Goal: Transaction & Acquisition: Download file/media

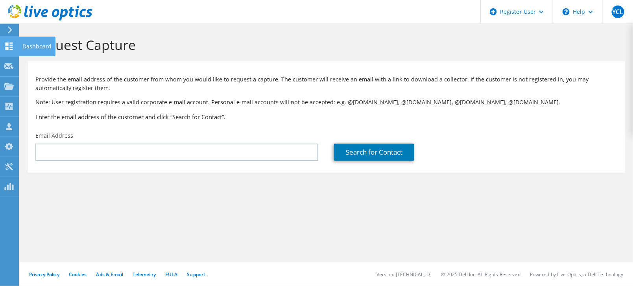
click at [9, 48] on icon at bounding box center [8, 45] width 9 height 7
click at [29, 48] on div "Dashboard" at bounding box center [36, 47] width 37 height 20
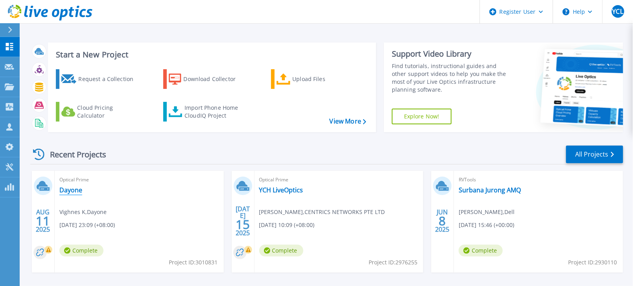
click at [75, 191] on link "Dayone" at bounding box center [70, 190] width 23 height 8
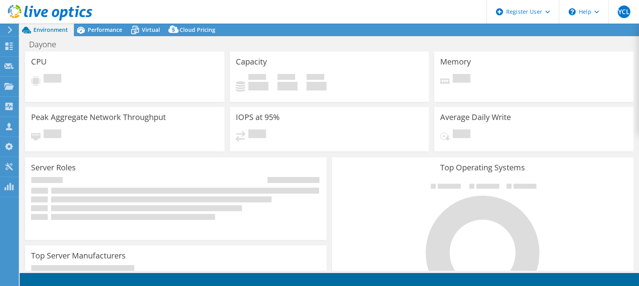
select select "[GEOGRAPHIC_DATA]"
select select "USD"
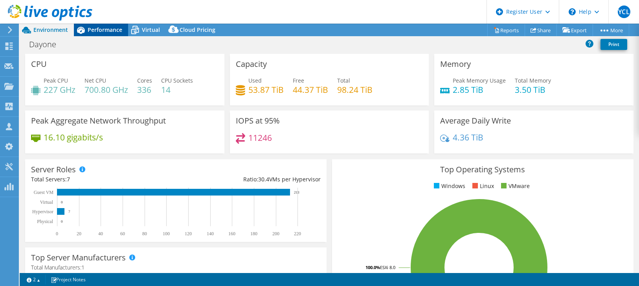
click at [99, 33] on span "Performance" at bounding box center [105, 29] width 35 height 7
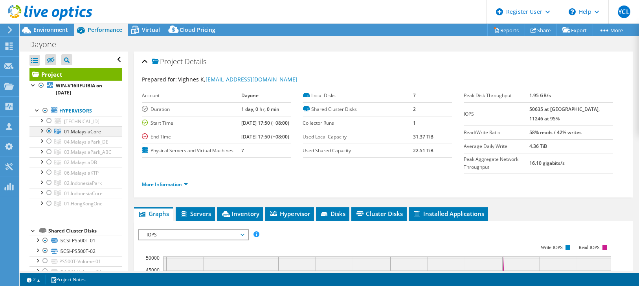
click at [43, 129] on div at bounding box center [41, 130] width 8 height 8
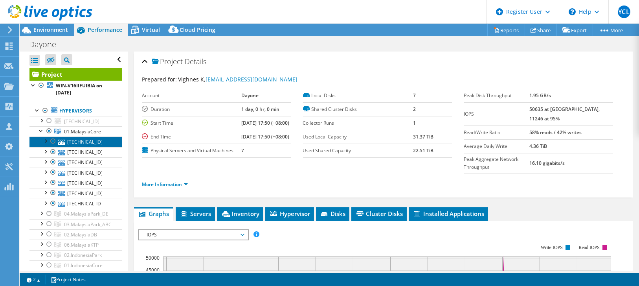
click at [81, 140] on link "[TECHNICAL_ID]" at bounding box center [75, 141] width 92 height 10
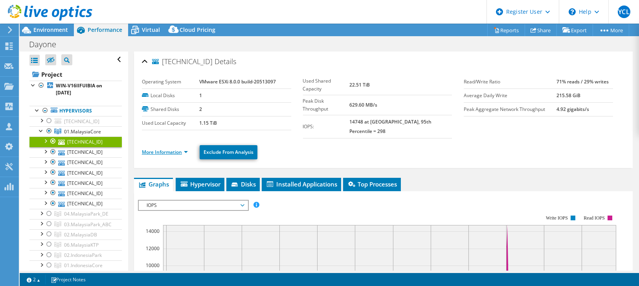
click at [182, 149] on link "More Information" at bounding box center [165, 152] width 46 height 7
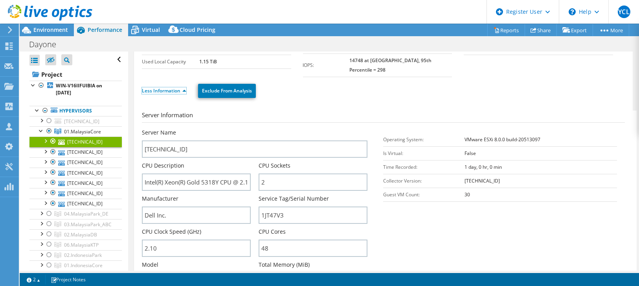
scroll to position [87, 0]
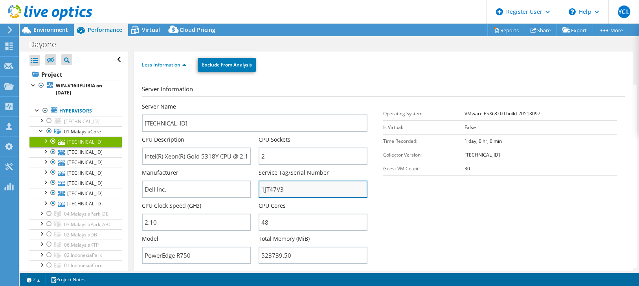
drag, startPoint x: 257, startPoint y: 179, endPoint x: 309, endPoint y: 178, distance: 51.5
click at [309, 180] on input "1JT47V3" at bounding box center [313, 188] width 109 height 17
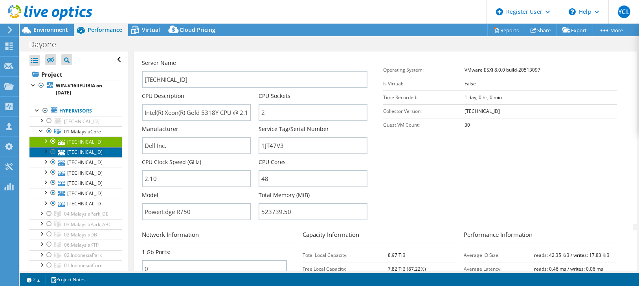
click at [93, 151] on link "[TECHNICAL_ID]" at bounding box center [75, 152] width 92 height 10
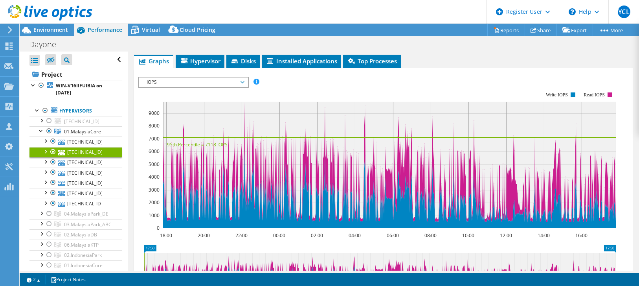
scroll to position [35, 0]
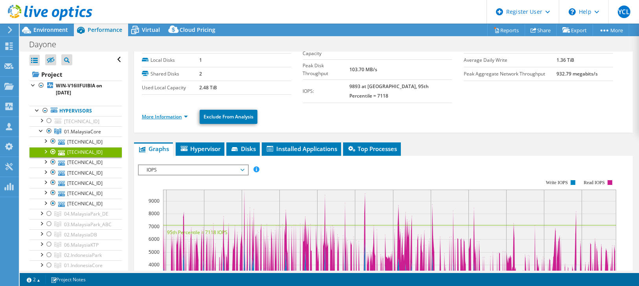
click at [149, 113] on link "More Information" at bounding box center [165, 116] width 46 height 7
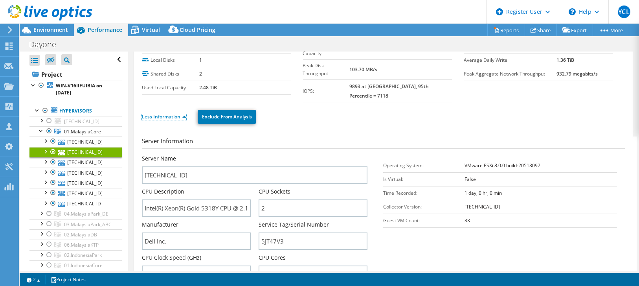
scroll to position [79, 0]
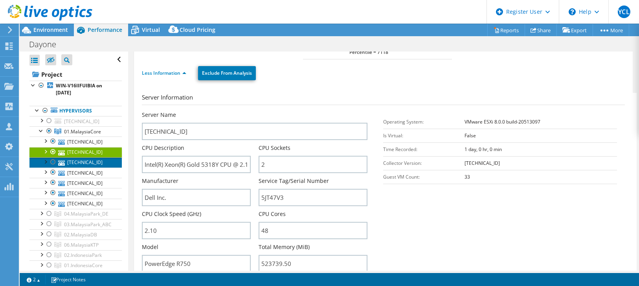
click at [94, 158] on link "[TECHNICAL_ID]" at bounding box center [75, 162] width 92 height 10
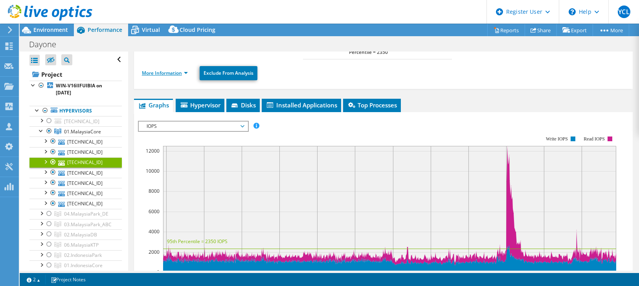
click at [173, 70] on link "More Information" at bounding box center [165, 73] width 46 height 7
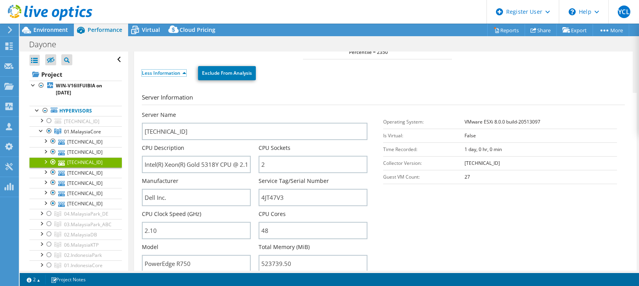
scroll to position [123, 0]
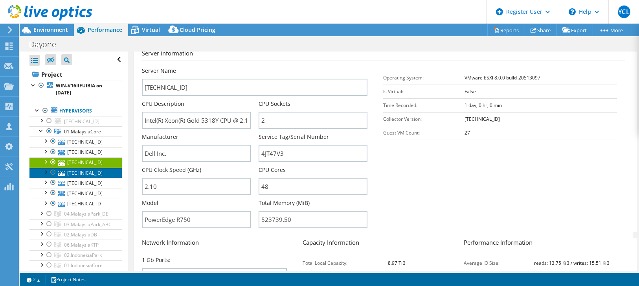
click at [88, 172] on link "[TECHNICAL_ID]" at bounding box center [75, 172] width 92 height 10
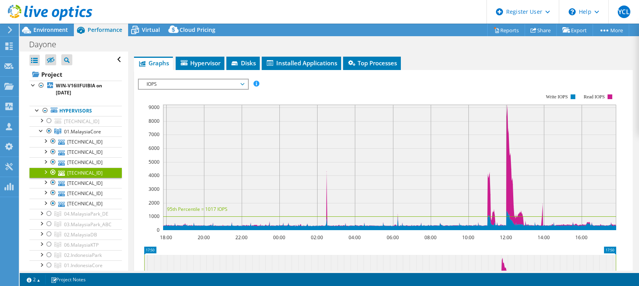
scroll to position [0, 0]
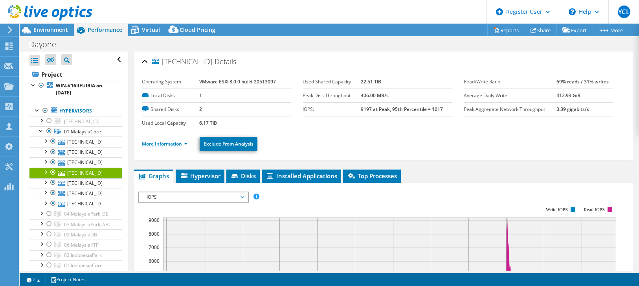
click at [176, 144] on link "More Information" at bounding box center [165, 143] width 46 height 7
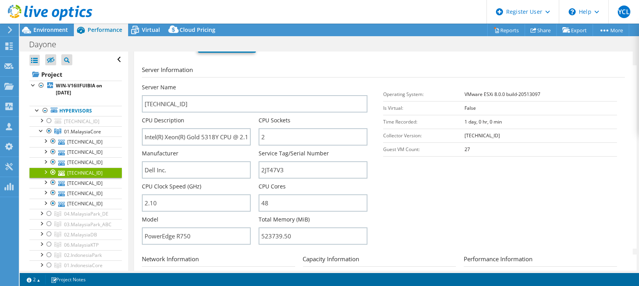
scroll to position [175, 0]
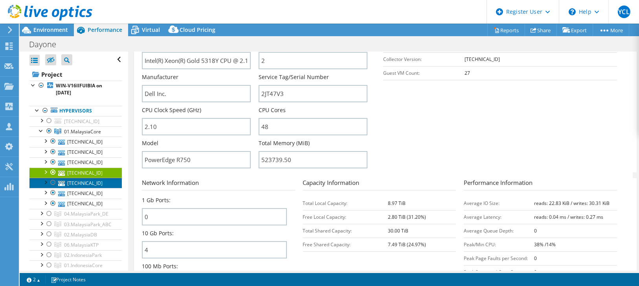
click at [92, 182] on link "[TECHNICAL_ID]" at bounding box center [75, 183] width 92 height 10
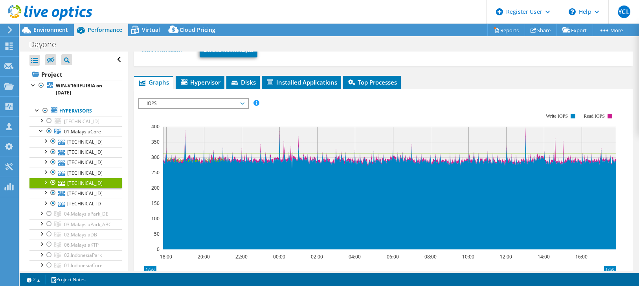
scroll to position [30, 0]
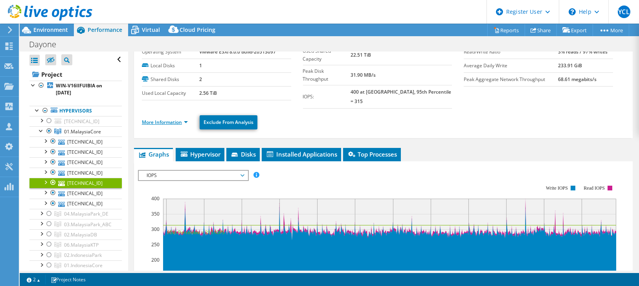
click at [187, 119] on link "More Information" at bounding box center [165, 122] width 46 height 7
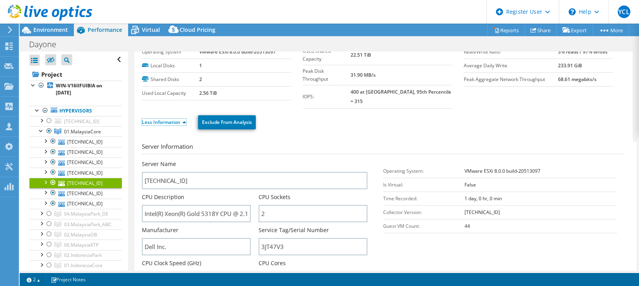
scroll to position [118, 0]
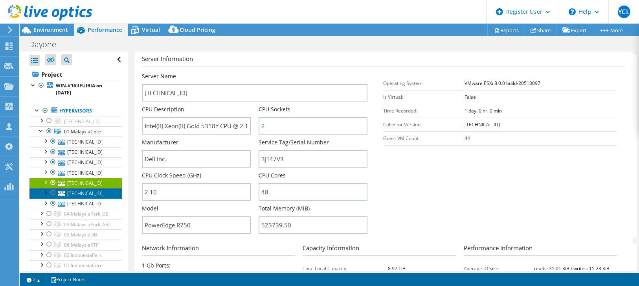
click at [89, 191] on link "[TECHNICAL_ID]" at bounding box center [75, 193] width 92 height 10
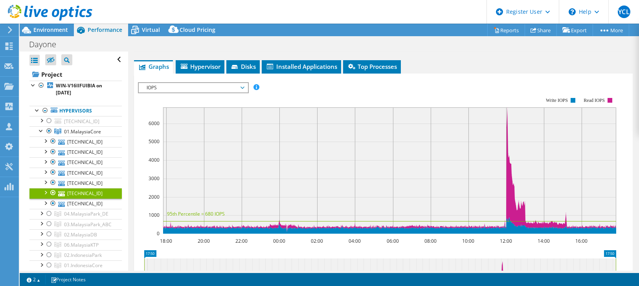
scroll to position [0, 0]
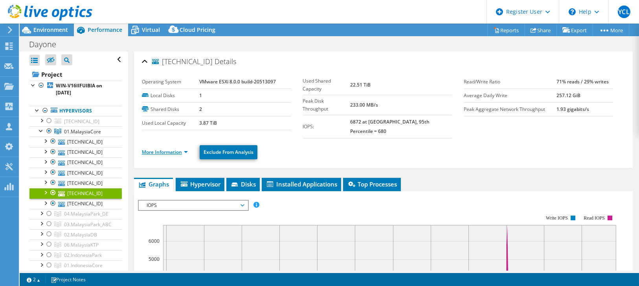
click at [183, 149] on link "More Information" at bounding box center [165, 152] width 46 height 7
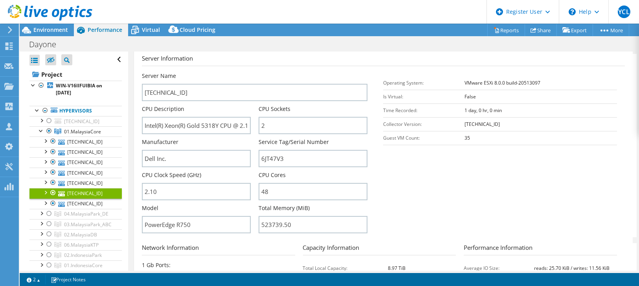
scroll to position [131, 0]
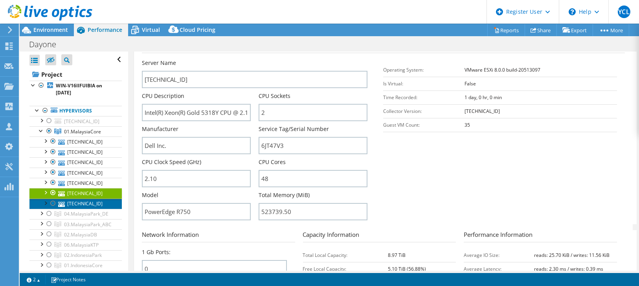
click at [78, 201] on link "[TECHNICAL_ID]" at bounding box center [75, 204] width 92 height 10
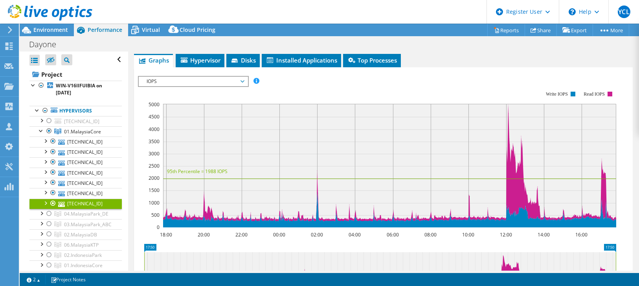
scroll to position [0, 0]
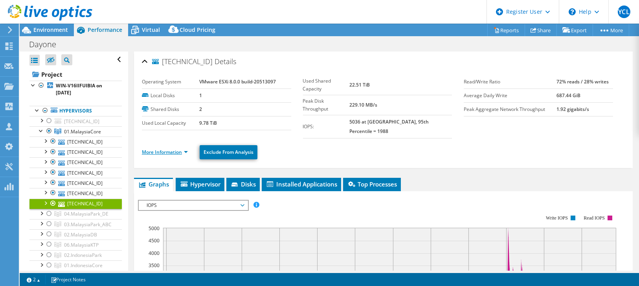
click at [156, 149] on link "More Information" at bounding box center [165, 152] width 46 height 7
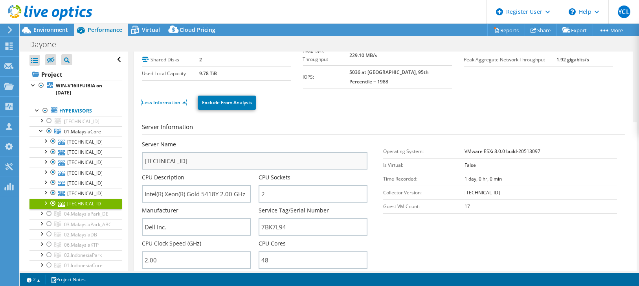
scroll to position [131, 0]
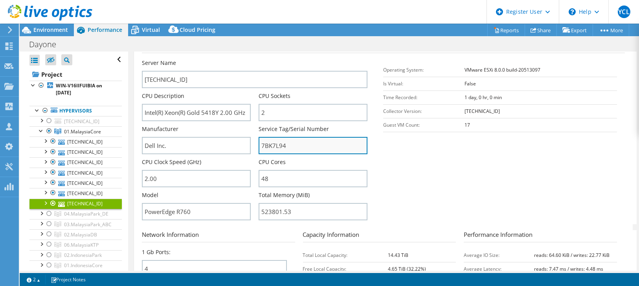
click at [270, 138] on input "7BK7L94" at bounding box center [313, 145] width 109 height 17
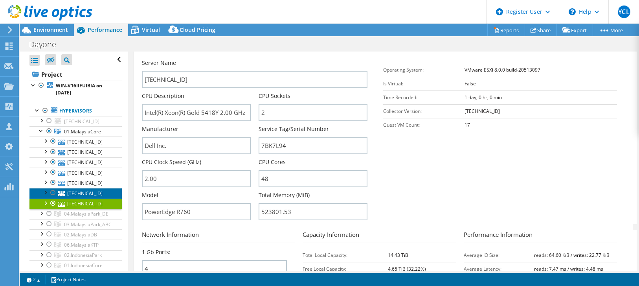
click at [81, 190] on link "[TECHNICAL_ID]" at bounding box center [75, 193] width 92 height 10
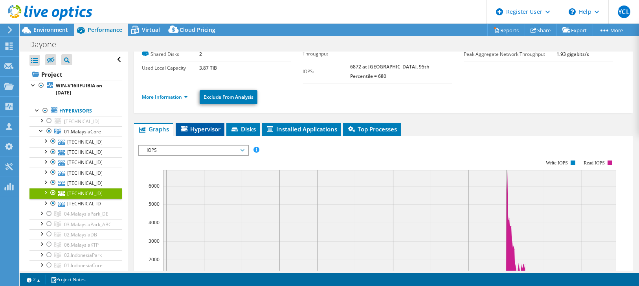
scroll to position [0, 0]
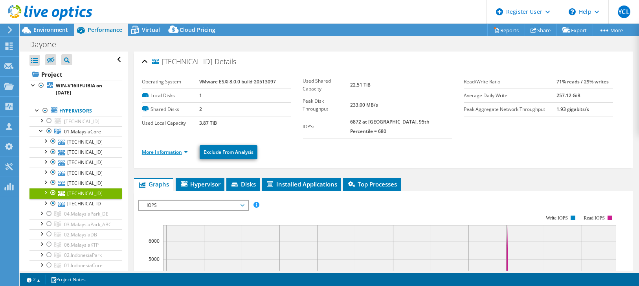
click at [182, 149] on link "More Information" at bounding box center [165, 152] width 46 height 7
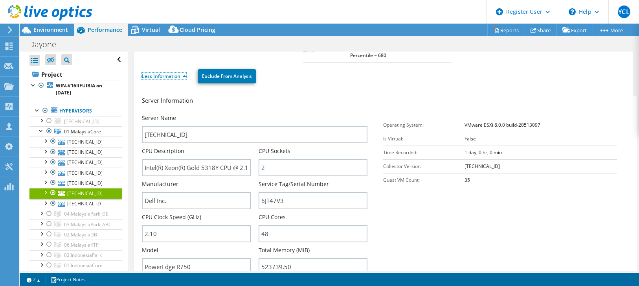
scroll to position [131, 0]
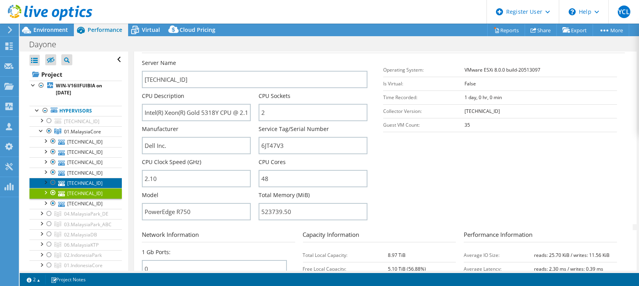
click at [93, 178] on link "[TECHNICAL_ID]" at bounding box center [75, 183] width 92 height 10
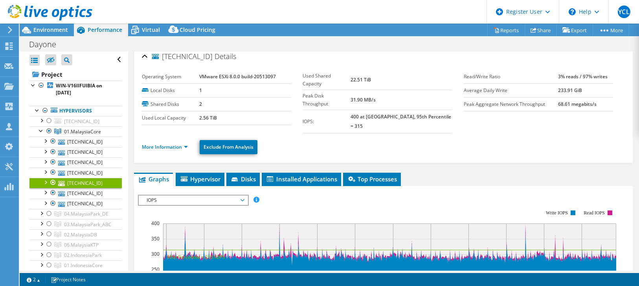
scroll to position [0, 0]
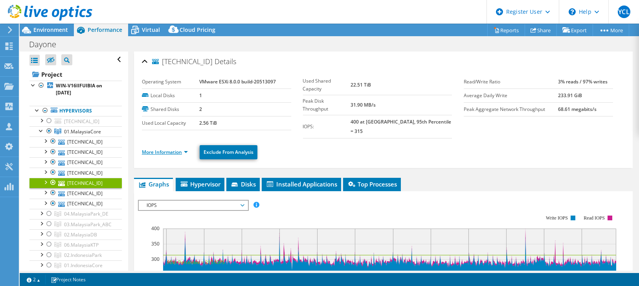
click at [168, 149] on link "More Information" at bounding box center [165, 152] width 46 height 7
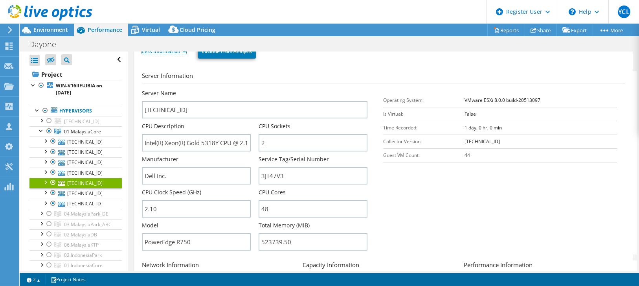
scroll to position [175, 0]
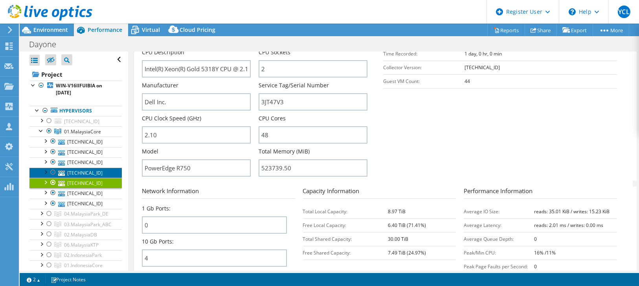
click at [99, 171] on link "[TECHNICAL_ID]" at bounding box center [75, 172] width 92 height 10
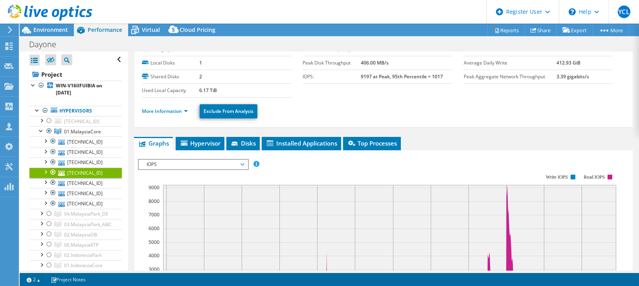
scroll to position [0, 0]
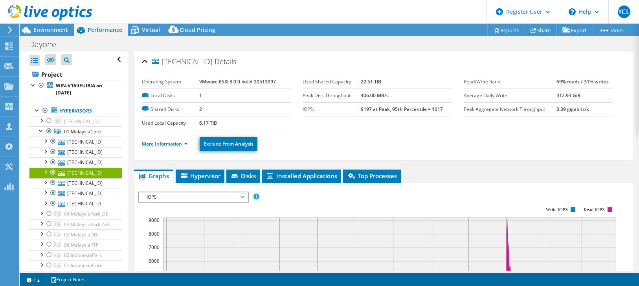
click at [183, 142] on link "More Information" at bounding box center [165, 143] width 46 height 7
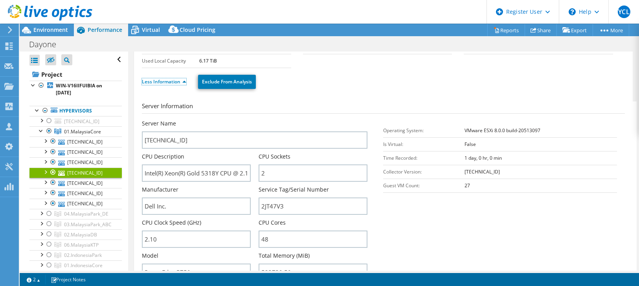
scroll to position [131, 0]
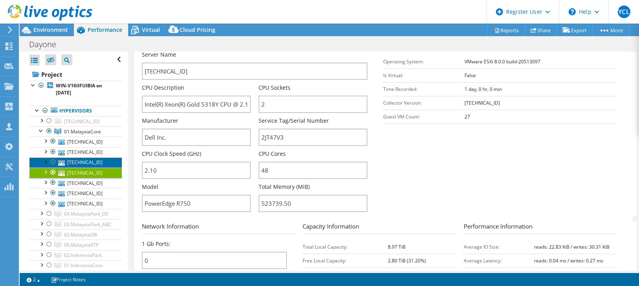
click at [86, 157] on link "[TECHNICAL_ID]" at bounding box center [75, 162] width 92 height 10
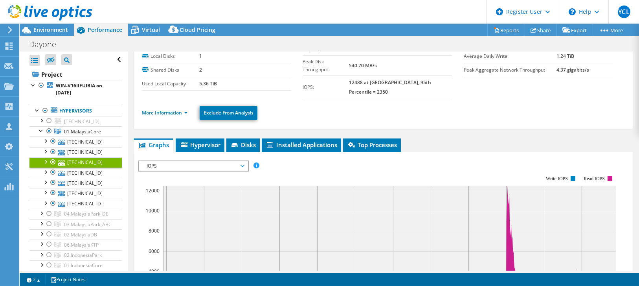
scroll to position [0, 0]
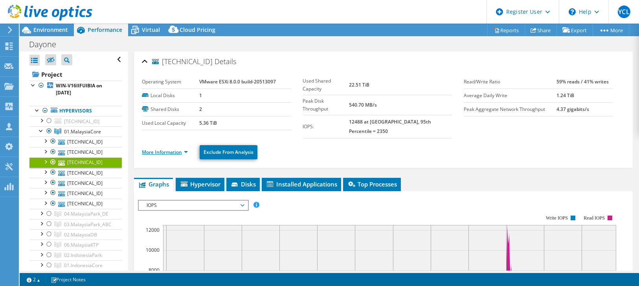
click at [184, 149] on link "More Information" at bounding box center [165, 152] width 46 height 7
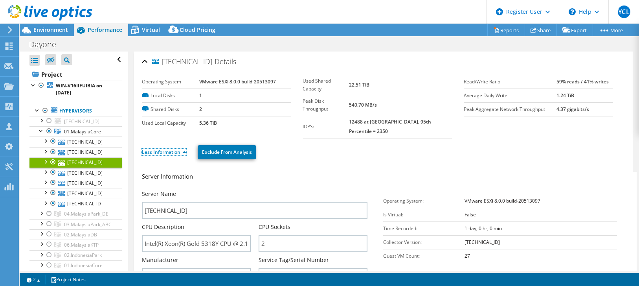
scroll to position [131, 0]
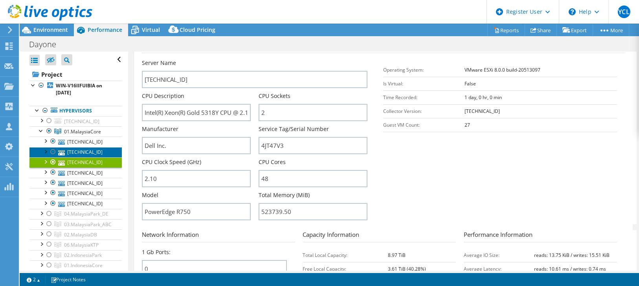
click at [96, 150] on link "[TECHNICAL_ID]" at bounding box center [75, 152] width 92 height 10
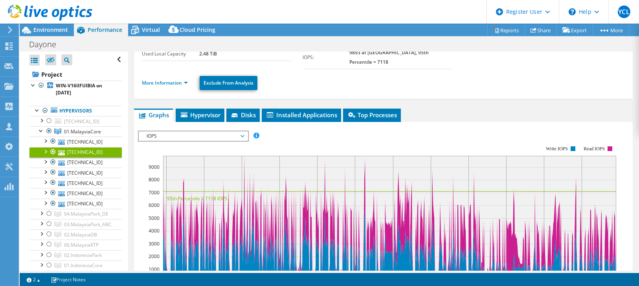
scroll to position [0, 0]
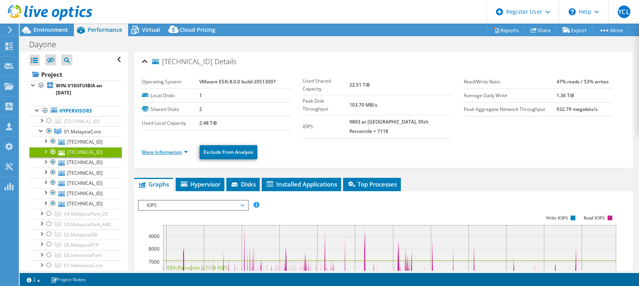
click at [181, 149] on link "More Information" at bounding box center [165, 152] width 46 height 7
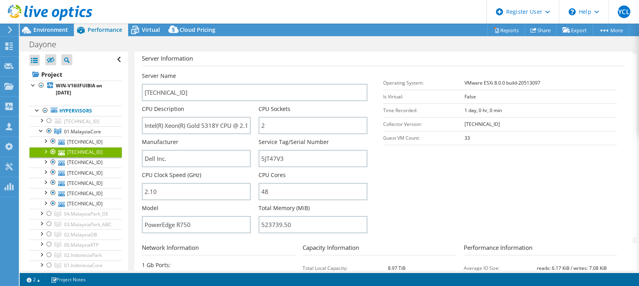
scroll to position [131, 0]
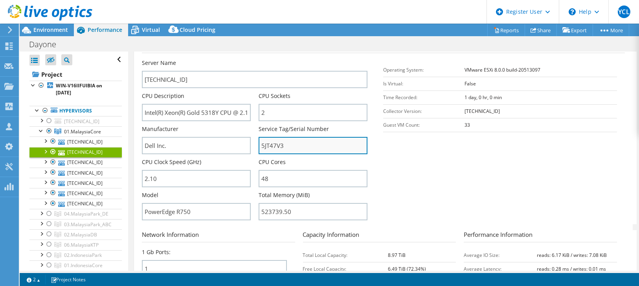
click at [271, 137] on input "5JT47V3" at bounding box center [313, 145] width 109 height 17
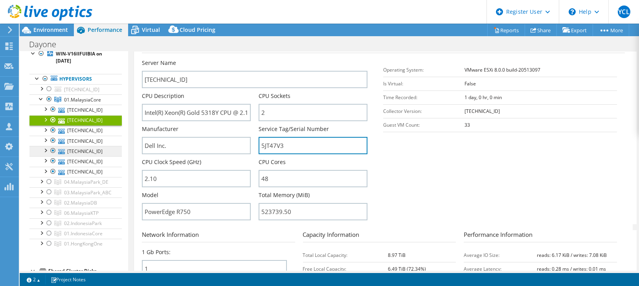
scroll to position [44, 0]
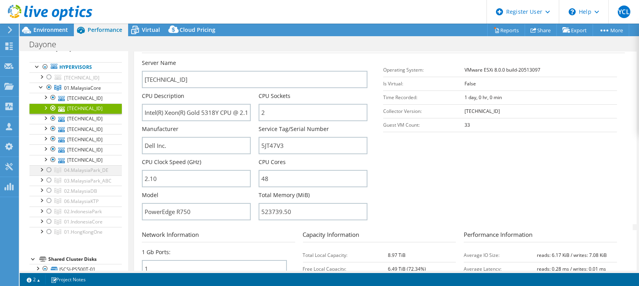
click at [48, 167] on div at bounding box center [49, 169] width 8 height 9
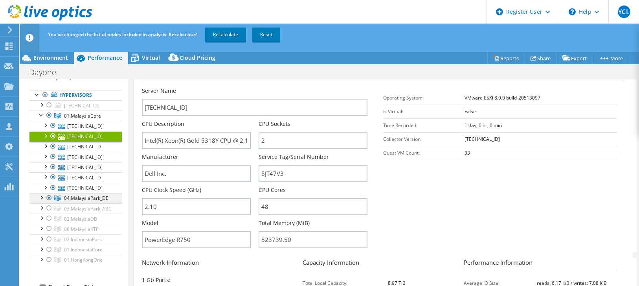
click at [42, 197] on div at bounding box center [41, 197] width 8 height 8
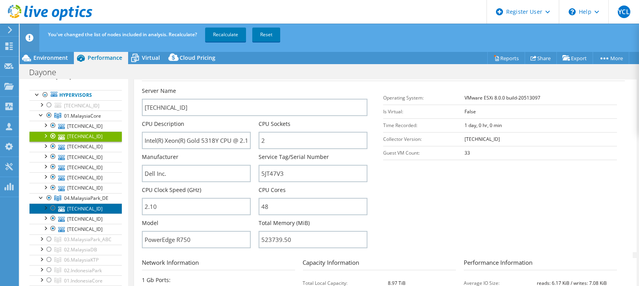
click at [104, 203] on link "[TECHNICAL_ID]" at bounding box center [75, 208] width 92 height 10
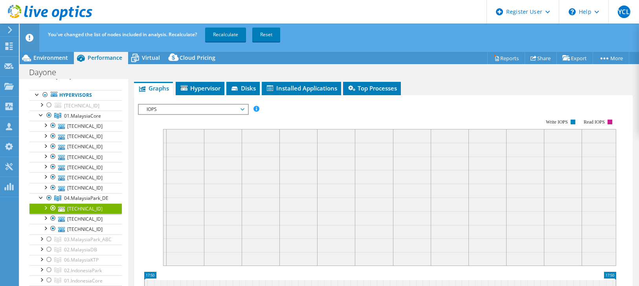
scroll to position [0, 0]
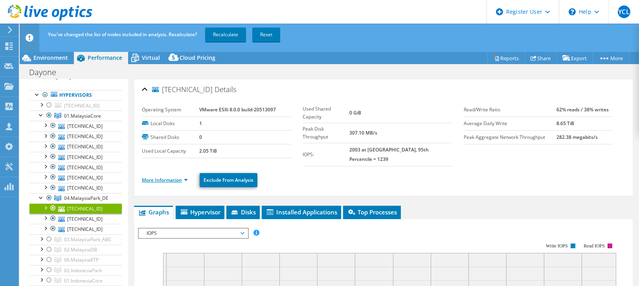
click at [169, 177] on link "More Information" at bounding box center [165, 180] width 46 height 7
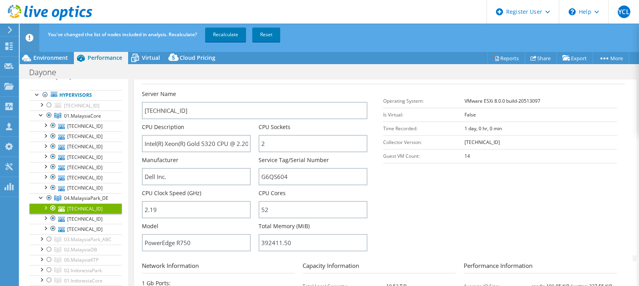
scroll to position [175, 0]
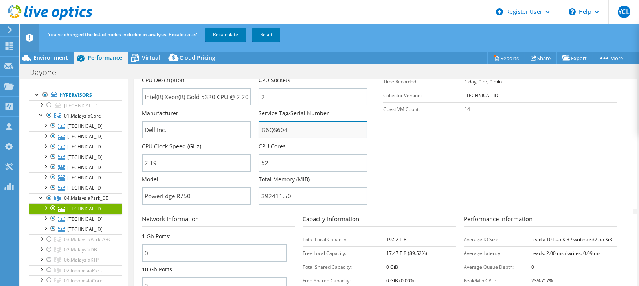
click at [275, 121] on input "G6QS604" at bounding box center [313, 129] width 109 height 17
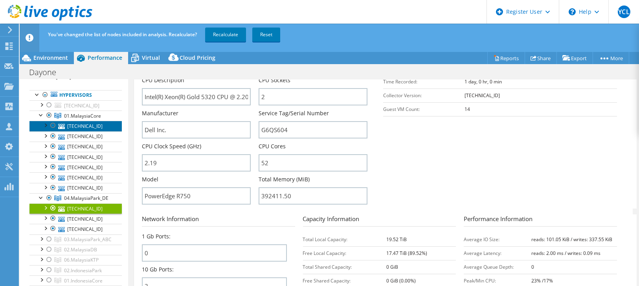
click at [85, 122] on link "[TECHNICAL_ID]" at bounding box center [75, 126] width 92 height 10
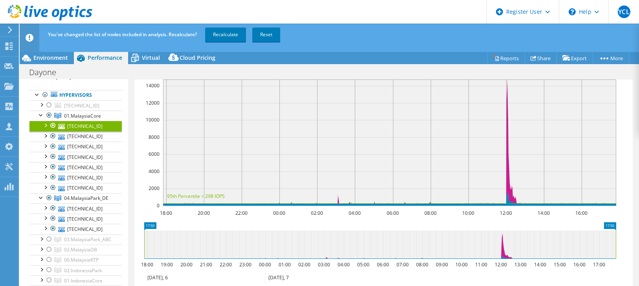
scroll to position [0, 0]
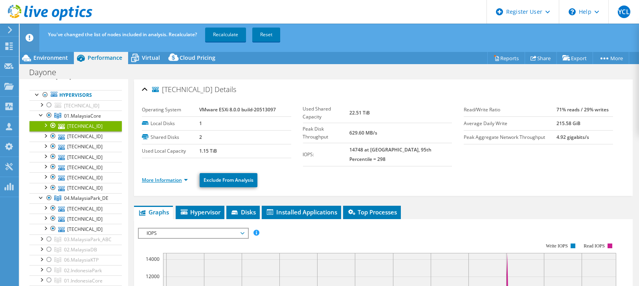
click at [177, 177] on link "More Information" at bounding box center [165, 180] width 46 height 7
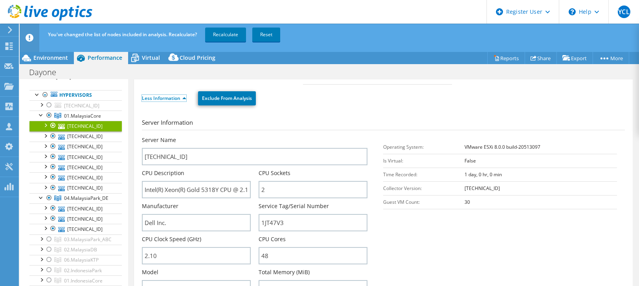
scroll to position [131, 0]
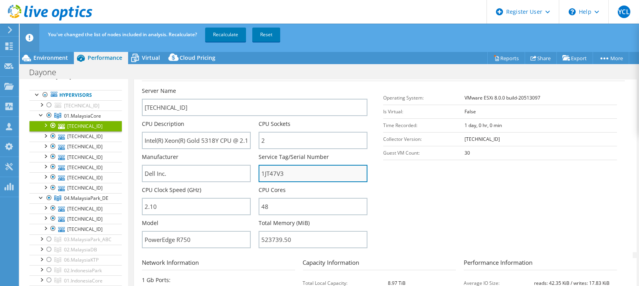
click at [279, 165] on input "1JT47V3" at bounding box center [313, 173] width 109 height 17
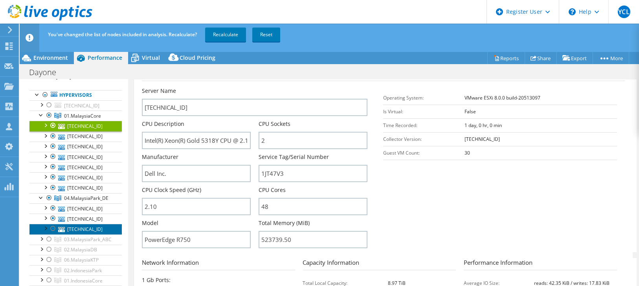
click at [84, 228] on link "[TECHNICAL_ID]" at bounding box center [75, 229] width 92 height 10
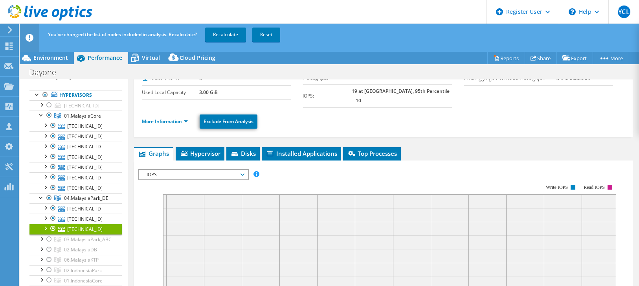
scroll to position [34, 0]
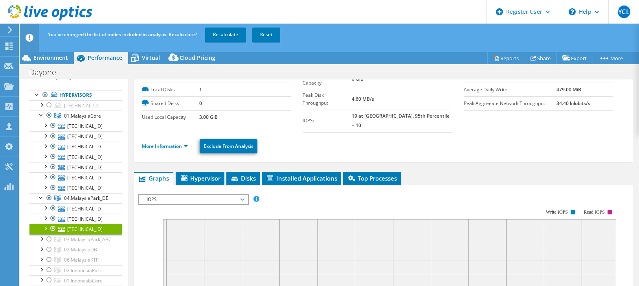
click at [166, 137] on ul "More Information Exclude From Analysis" at bounding box center [383, 145] width 483 height 16
click at [165, 143] on link "More Information" at bounding box center [165, 146] width 46 height 7
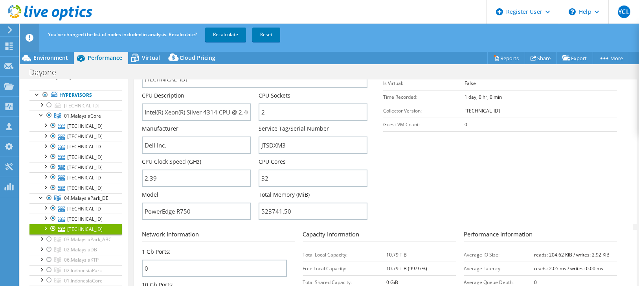
scroll to position [165, 0]
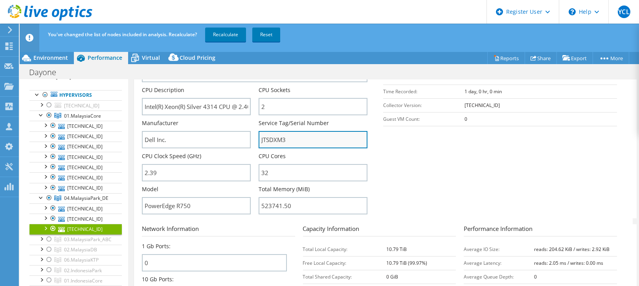
click at [279, 131] on input "JTSDXM3" at bounding box center [313, 139] width 109 height 17
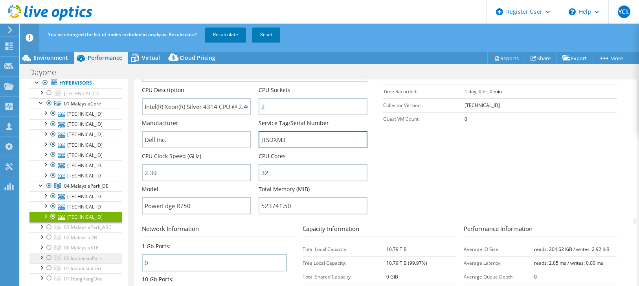
scroll to position [0, 0]
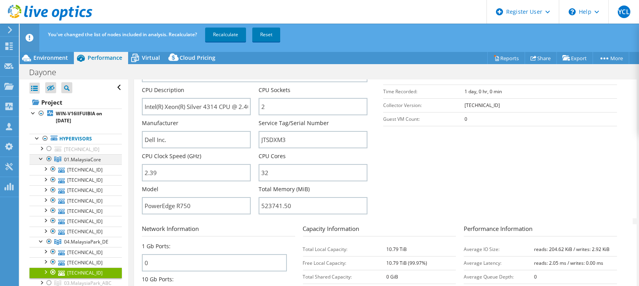
click at [49, 158] on div at bounding box center [49, 158] width 8 height 9
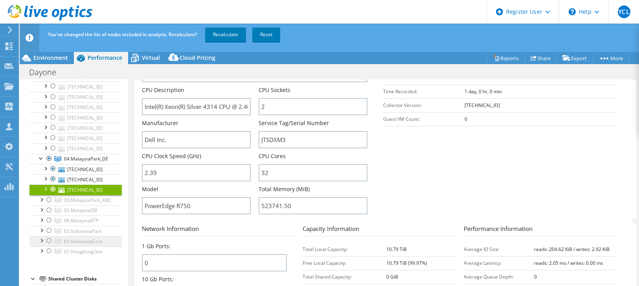
scroll to position [91, 0]
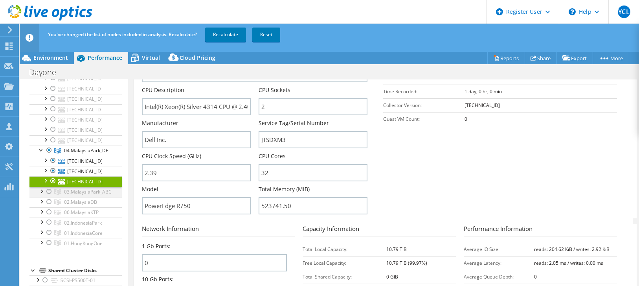
click at [46, 187] on div at bounding box center [49, 191] width 8 height 9
click at [42, 188] on div at bounding box center [41, 191] width 8 height 8
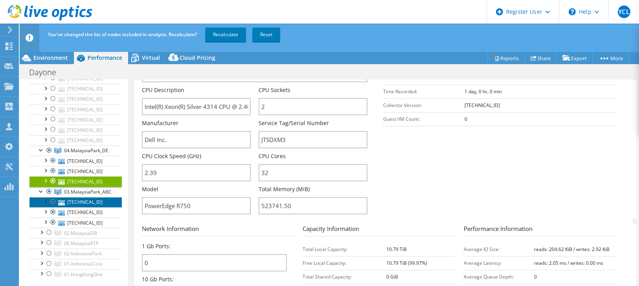
click at [92, 198] on link "[TECHNICAL_ID]" at bounding box center [75, 202] width 92 height 10
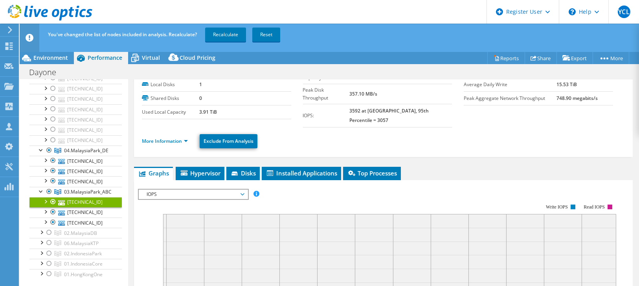
scroll to position [25, 0]
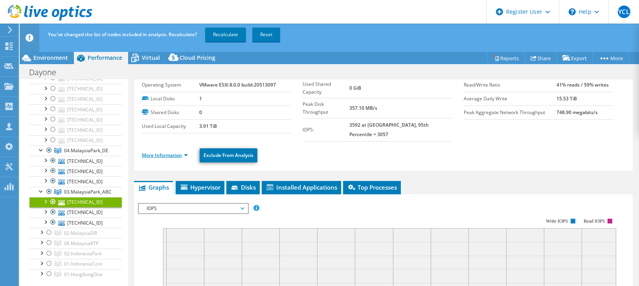
click at [186, 152] on link "More Information" at bounding box center [165, 155] width 46 height 7
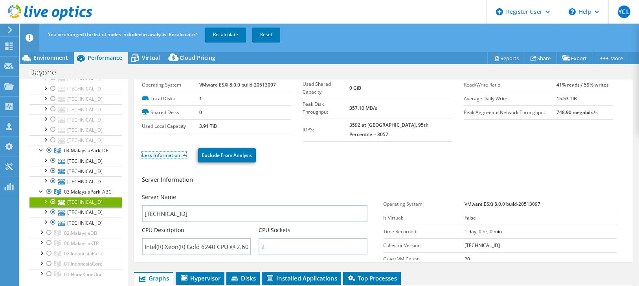
scroll to position [156, 0]
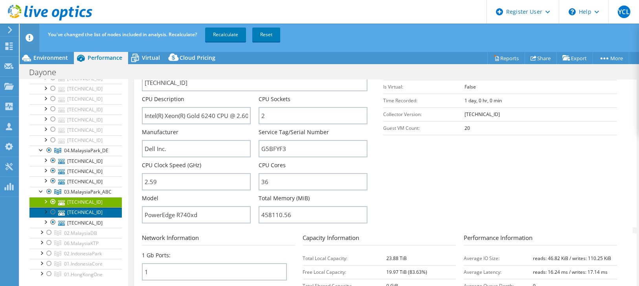
click at [96, 208] on link "[TECHNICAL_ID]" at bounding box center [75, 212] width 92 height 10
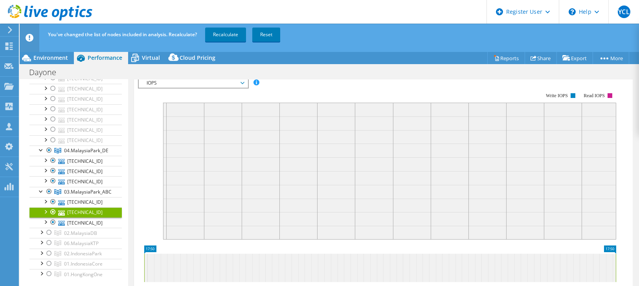
scroll to position [0, 0]
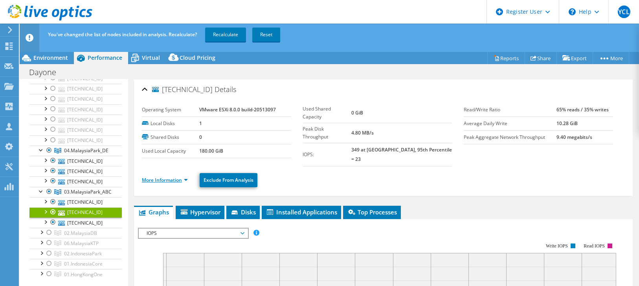
click at [187, 177] on link "More Information" at bounding box center [165, 180] width 46 height 7
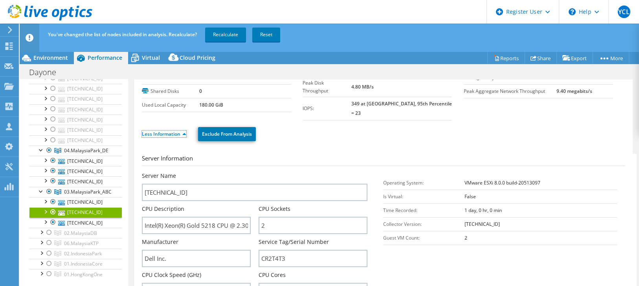
scroll to position [131, 0]
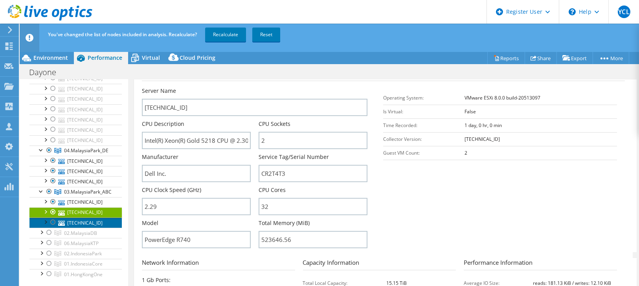
click at [91, 217] on link "[TECHNICAL_ID]" at bounding box center [75, 222] width 92 height 10
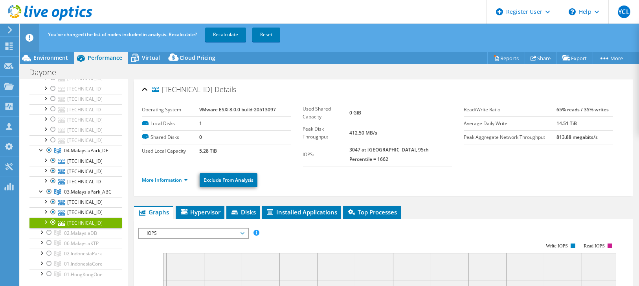
scroll to position [0, 0]
click at [186, 177] on link "More Information" at bounding box center [165, 180] width 46 height 7
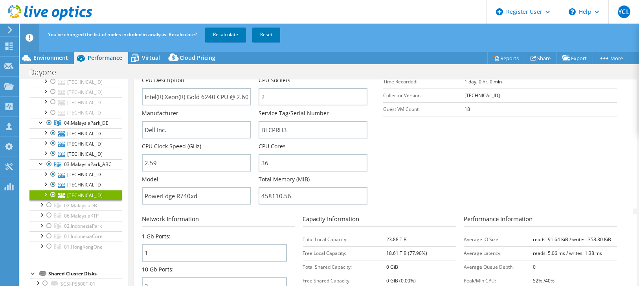
scroll to position [165, 0]
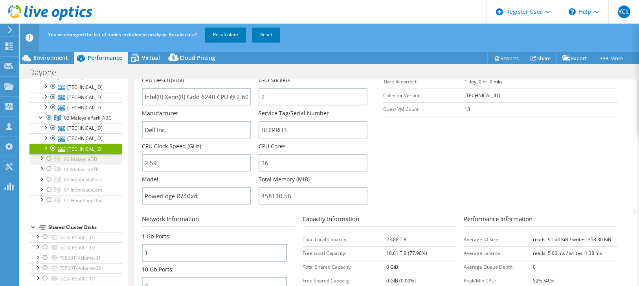
click at [43, 155] on div at bounding box center [41, 158] width 8 height 8
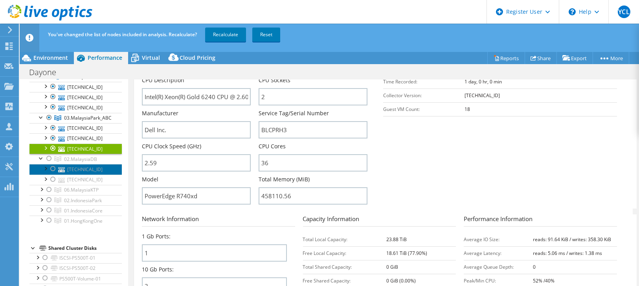
click at [86, 166] on link "[TECHNICAL_ID]" at bounding box center [75, 169] width 92 height 10
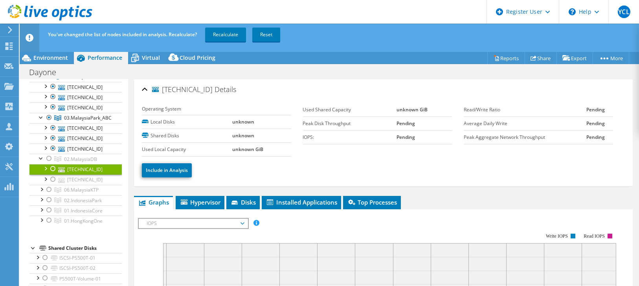
scroll to position [0, 0]
click at [46, 165] on div at bounding box center [45, 168] width 8 height 8
click at [88, 164] on link "[TECHNICAL_ID]" at bounding box center [75, 169] width 92 height 10
click at [50, 156] on div at bounding box center [49, 158] width 8 height 9
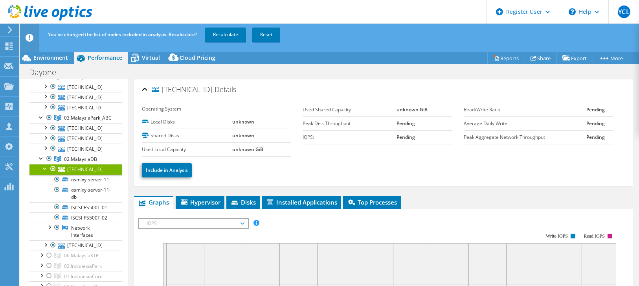
click at [92, 167] on link "[TECHNICAL_ID]" at bounding box center [75, 169] width 92 height 10
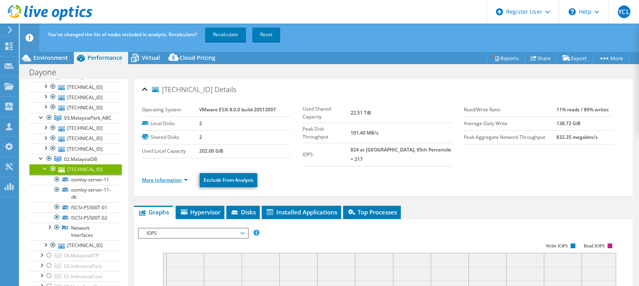
click at [169, 177] on link "More Information" at bounding box center [165, 180] width 46 height 7
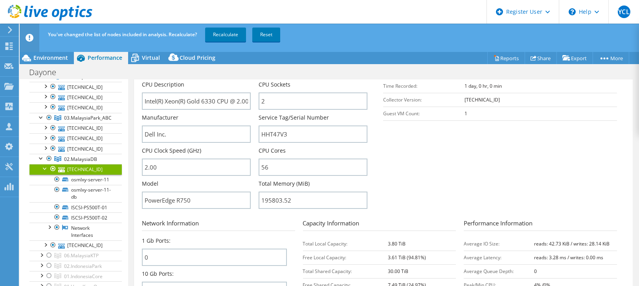
scroll to position [175, 0]
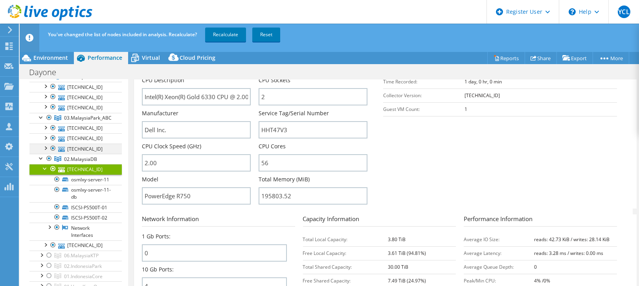
click at [47, 145] on div at bounding box center [45, 148] width 8 height 8
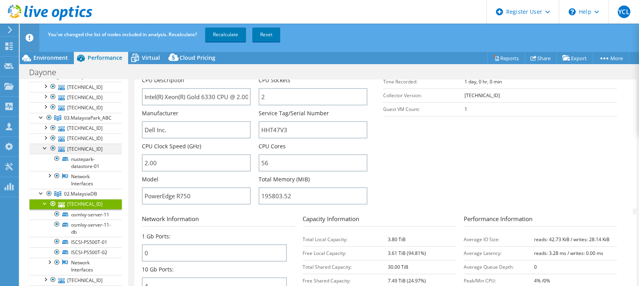
click at [47, 145] on div at bounding box center [45, 148] width 8 height 8
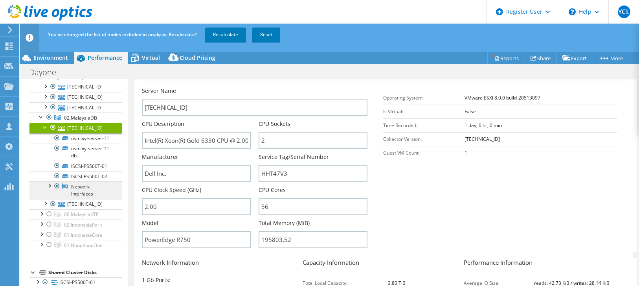
scroll to position [253, 0]
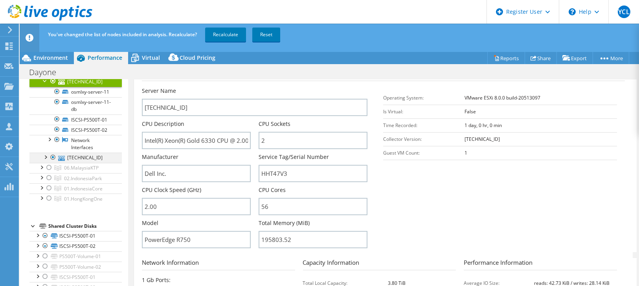
click at [48, 160] on div at bounding box center [45, 157] width 8 height 8
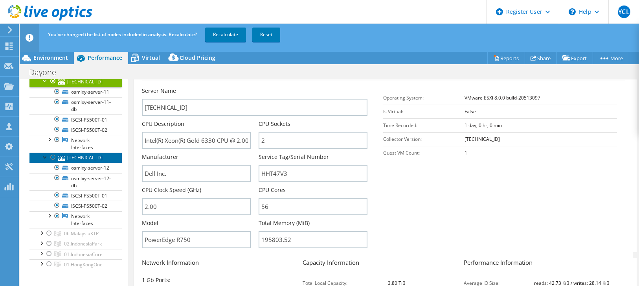
click at [88, 163] on link "[TECHNICAL_ID]" at bounding box center [75, 158] width 92 height 10
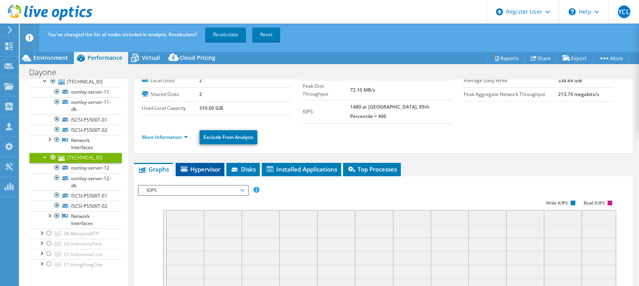
scroll to position [32, 0]
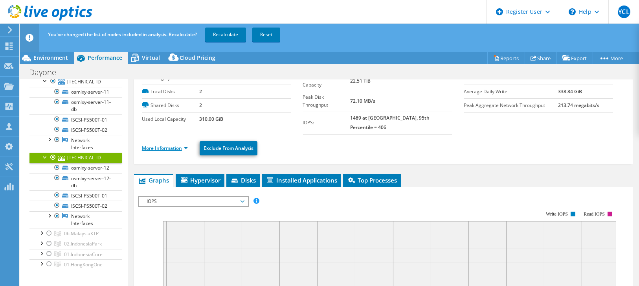
click at [187, 145] on link "More Information" at bounding box center [165, 148] width 46 height 7
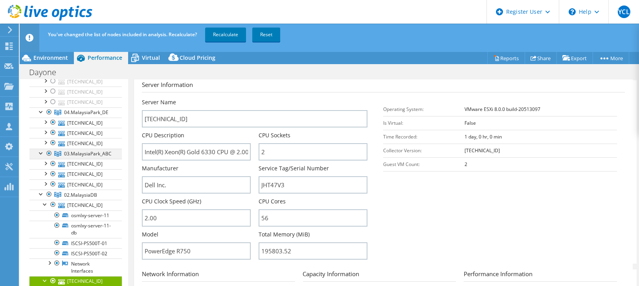
scroll to position [121, 0]
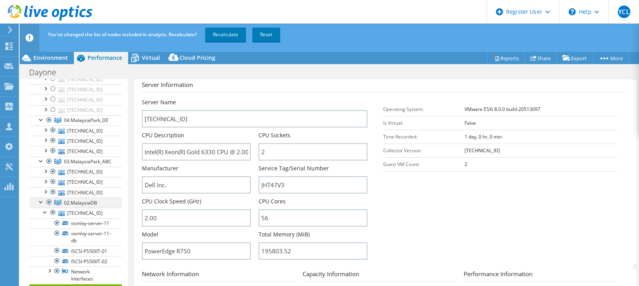
click at [40, 198] on div at bounding box center [41, 201] width 8 height 8
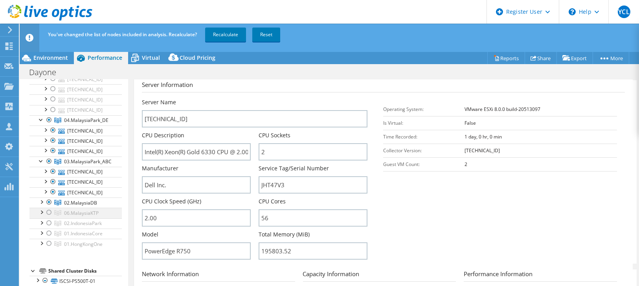
click at [42, 208] on div at bounding box center [41, 212] width 8 height 8
click at [49, 210] on div at bounding box center [49, 212] width 8 height 9
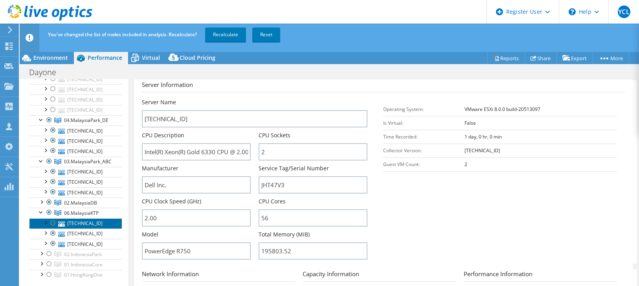
click at [81, 219] on link "[TECHNICAL_ID]" at bounding box center [75, 223] width 92 height 10
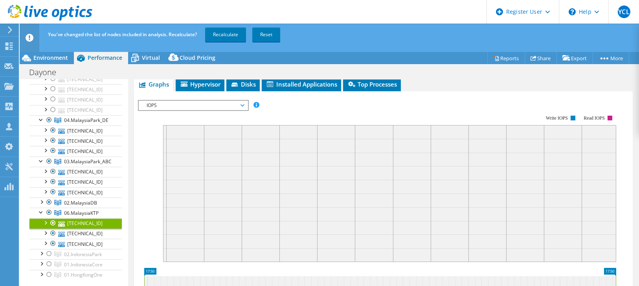
scroll to position [32, 0]
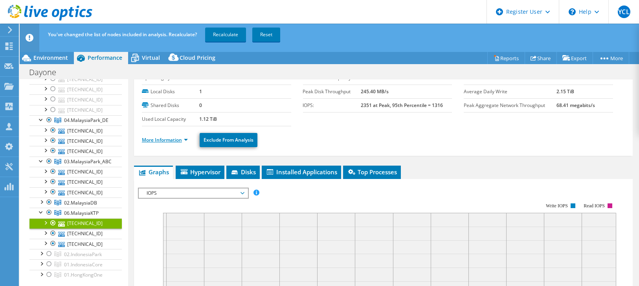
click at [175, 140] on link "More Information" at bounding box center [165, 139] width 46 height 7
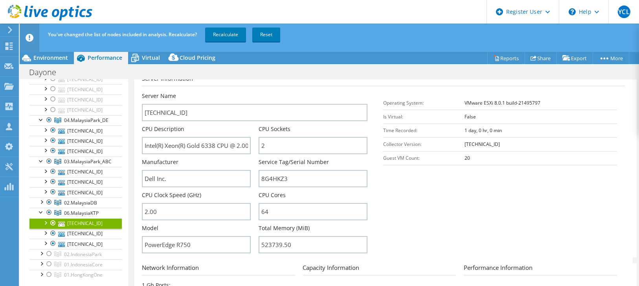
scroll to position [120, 0]
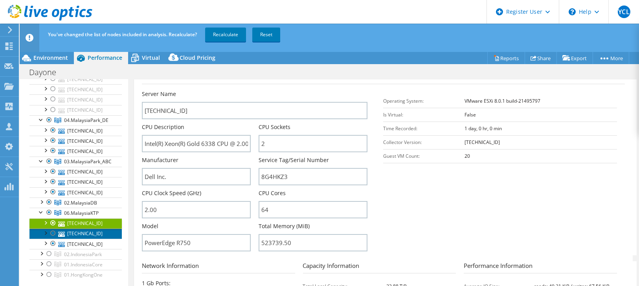
click at [97, 230] on link "[TECHNICAL_ID]" at bounding box center [75, 233] width 92 height 10
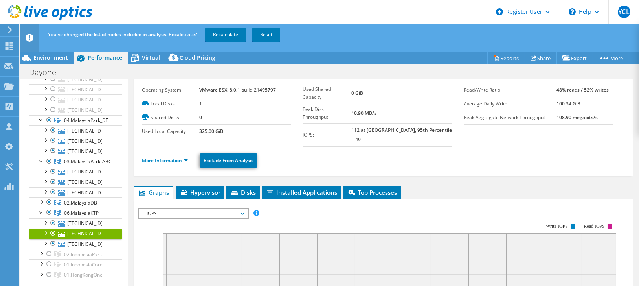
scroll to position [0, 0]
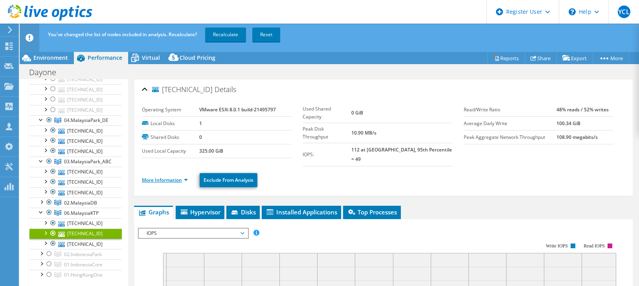
click at [171, 177] on link "More Information" at bounding box center [165, 180] width 46 height 7
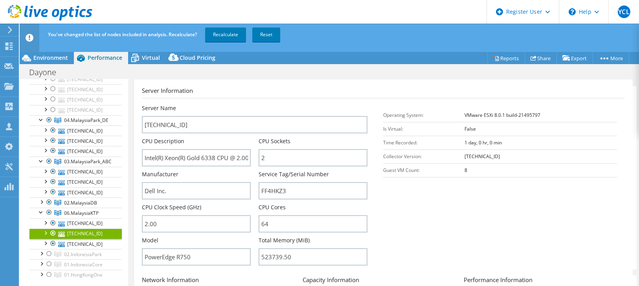
scroll to position [131, 0]
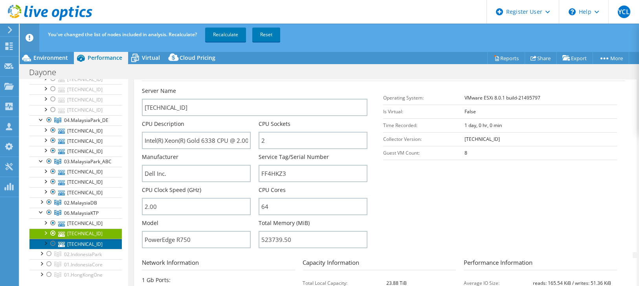
click at [70, 240] on link "[TECHNICAL_ID]" at bounding box center [75, 244] width 92 height 10
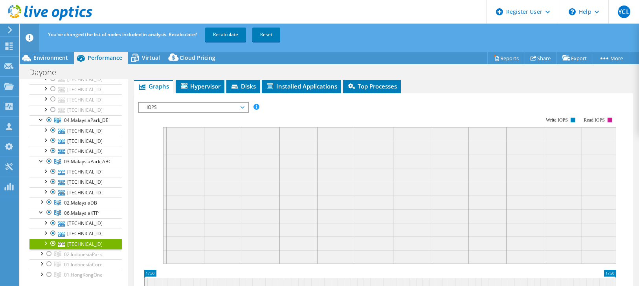
scroll to position [0, 0]
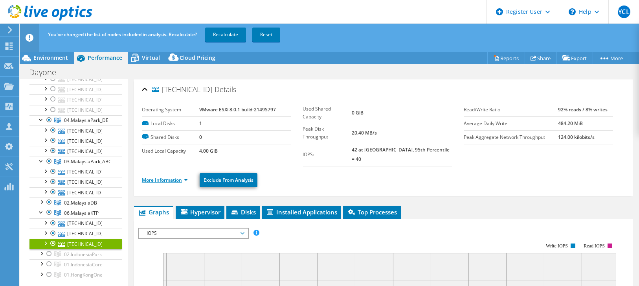
click at [183, 177] on link "More Information" at bounding box center [165, 180] width 46 height 7
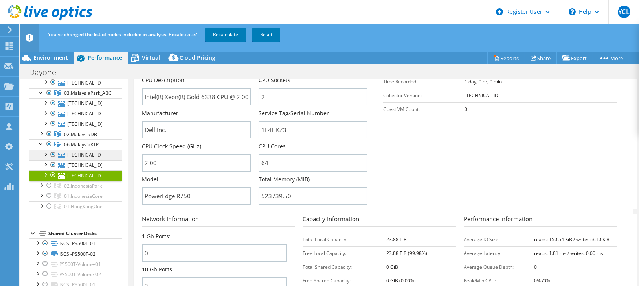
scroll to position [196, 0]
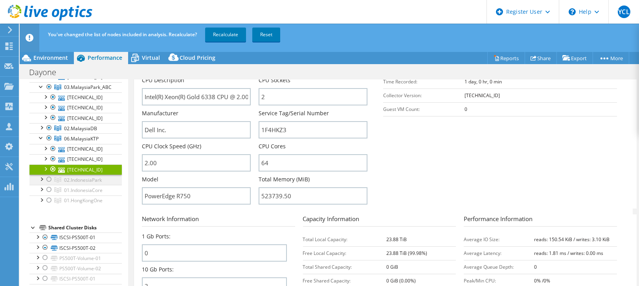
click at [39, 175] on div at bounding box center [41, 179] width 8 height 8
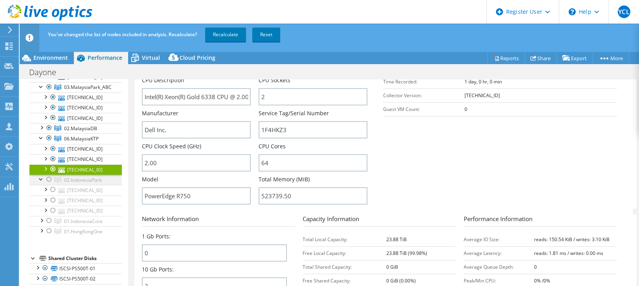
click at [48, 176] on div at bounding box center [49, 179] width 8 height 9
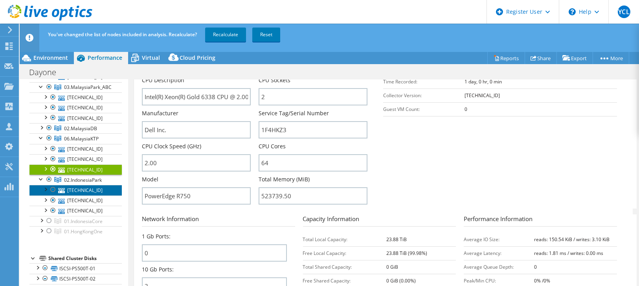
click at [85, 187] on link "[TECHNICAL_ID]" at bounding box center [75, 190] width 92 height 10
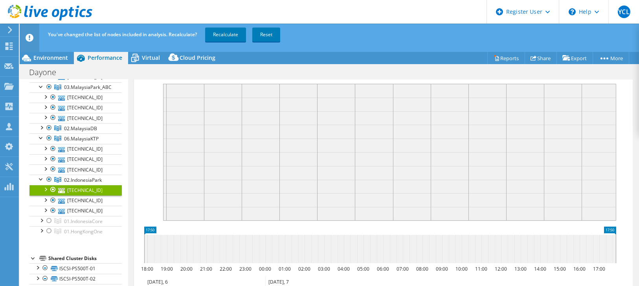
scroll to position [38, 0]
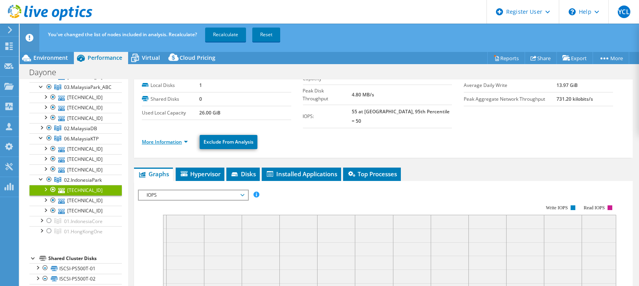
click at [184, 138] on link "More Information" at bounding box center [165, 141] width 46 height 7
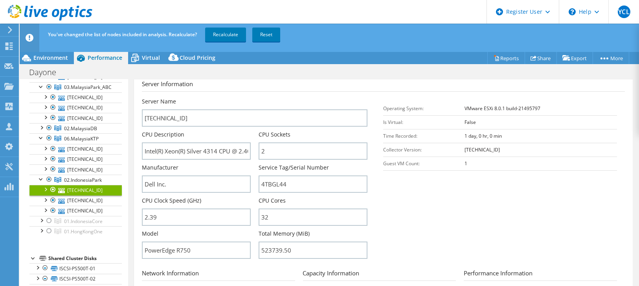
scroll to position [125, 0]
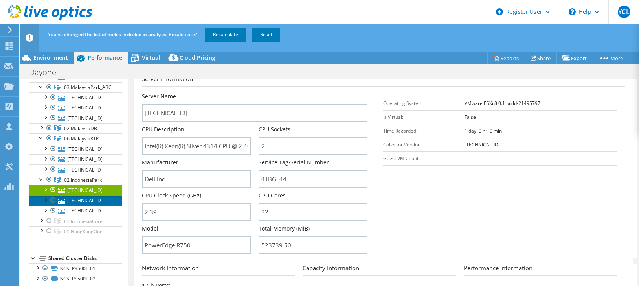
click at [90, 195] on link "[TECHNICAL_ID]" at bounding box center [75, 200] width 92 height 10
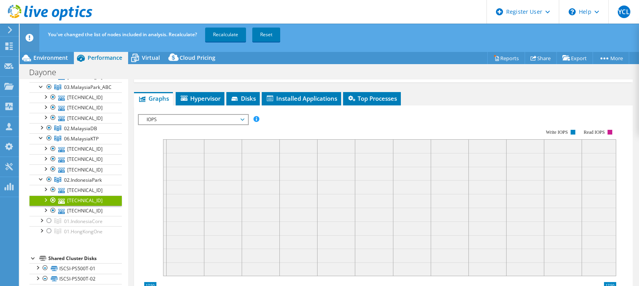
scroll to position [70, 0]
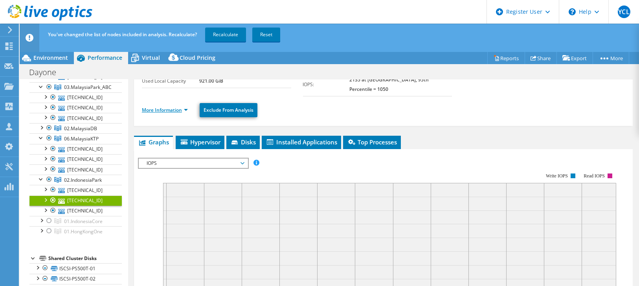
click at [184, 107] on link "More Information" at bounding box center [165, 110] width 46 height 7
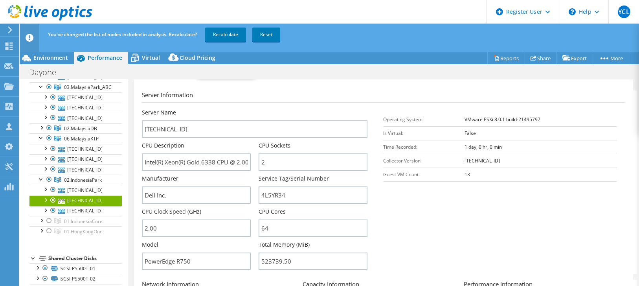
scroll to position [114, 0]
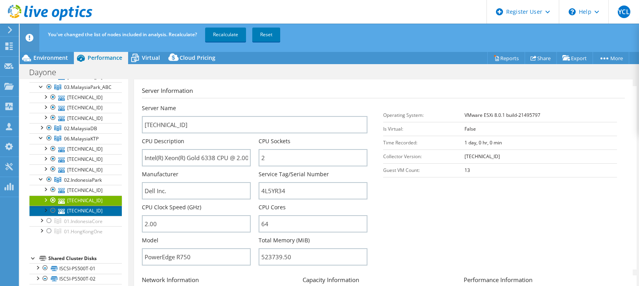
click at [92, 208] on link "[TECHNICAL_ID]" at bounding box center [75, 211] width 92 height 10
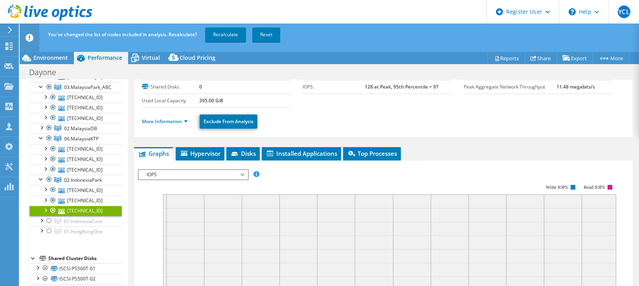
scroll to position [0, 0]
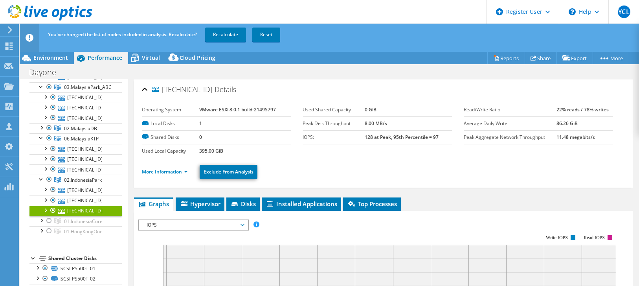
click at [172, 171] on link "More Information" at bounding box center [165, 171] width 46 height 7
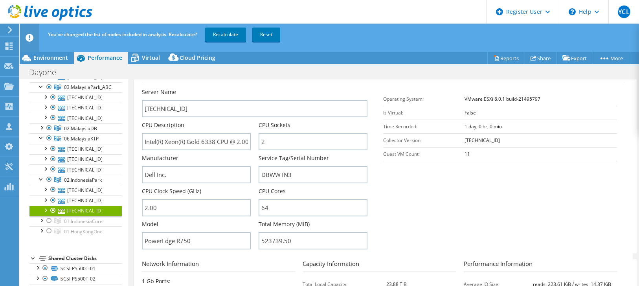
scroll to position [131, 0]
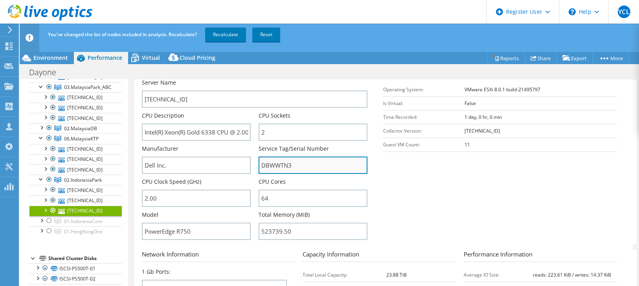
click at [273, 163] on input "DBWWTN3" at bounding box center [313, 164] width 109 height 17
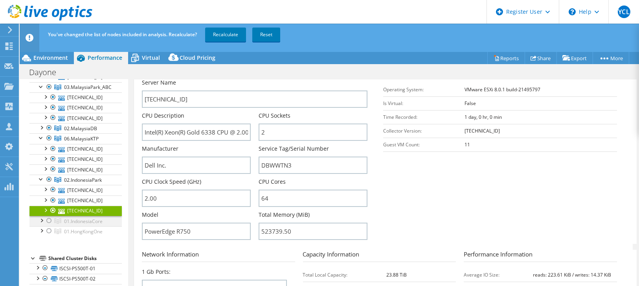
click at [42, 216] on div at bounding box center [41, 220] width 8 height 8
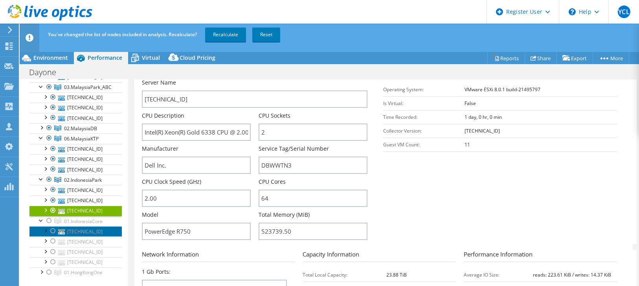
click at [76, 226] on link "[TECHNICAL_ID]" at bounding box center [75, 231] width 92 height 10
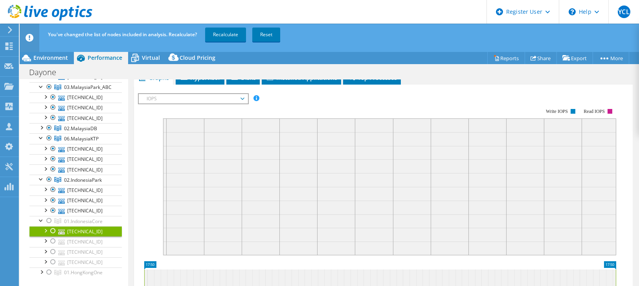
scroll to position [123, 0]
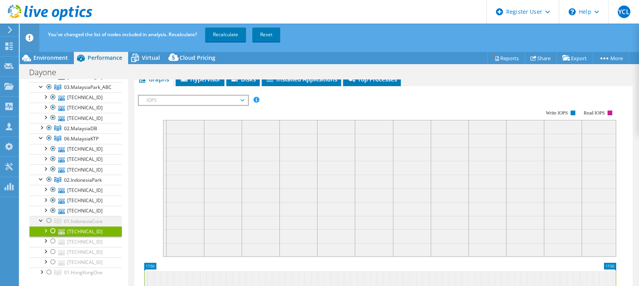
click at [51, 216] on div at bounding box center [49, 220] width 8 height 9
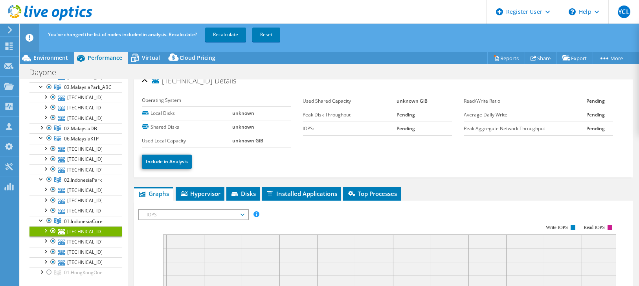
scroll to position [0, 0]
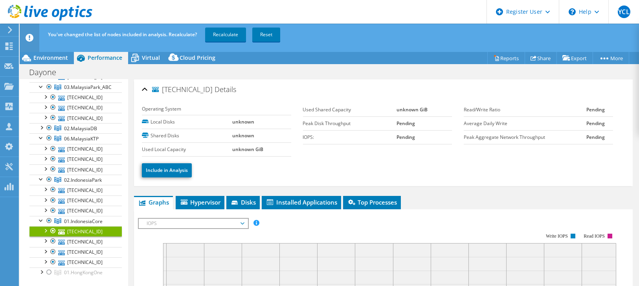
click at [84, 226] on link "[TECHNICAL_ID]" at bounding box center [75, 231] width 92 height 10
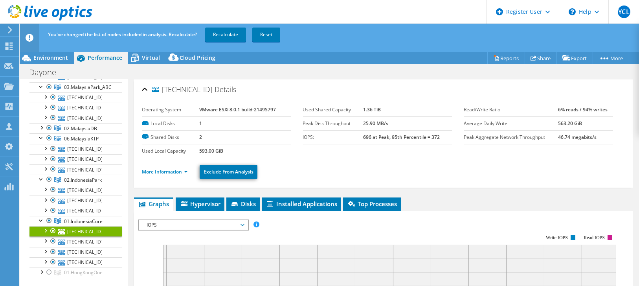
click at [182, 169] on link "More Information" at bounding box center [165, 171] width 46 height 7
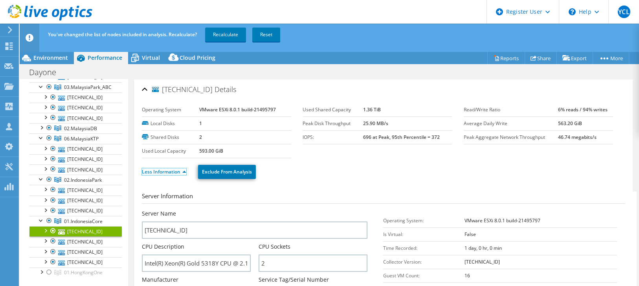
scroll to position [175, 0]
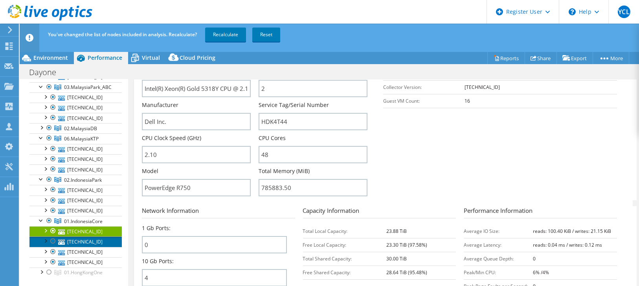
click at [85, 238] on link "[TECHNICAL_ID]" at bounding box center [75, 241] width 92 height 10
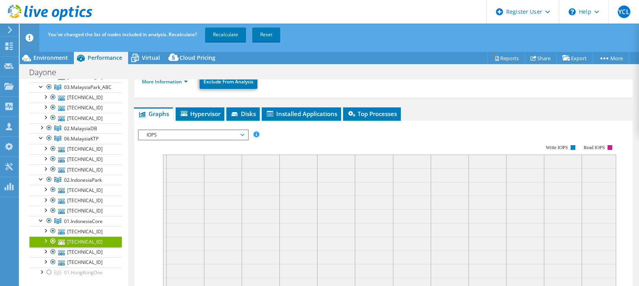
scroll to position [35, 0]
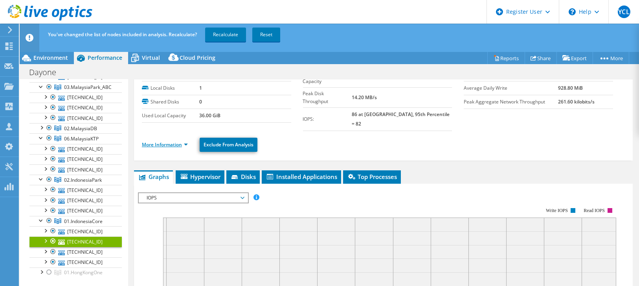
click at [186, 141] on link "More Information" at bounding box center [165, 144] width 46 height 7
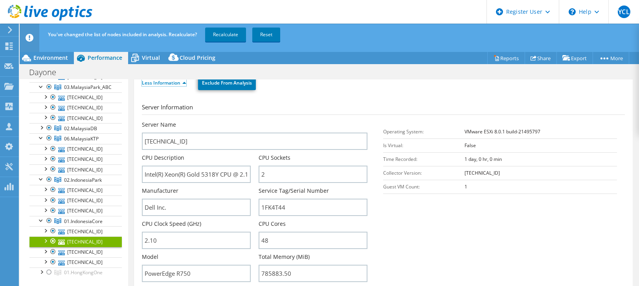
scroll to position [167, 0]
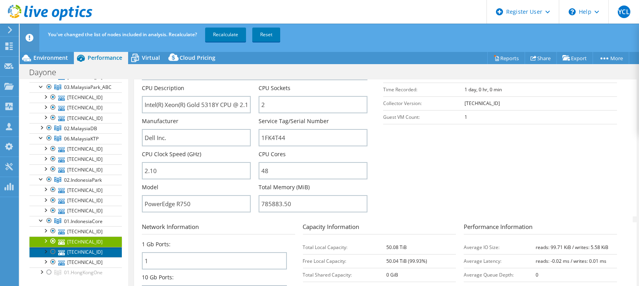
click at [89, 247] on link "[TECHNICAL_ID]" at bounding box center [75, 252] width 92 height 10
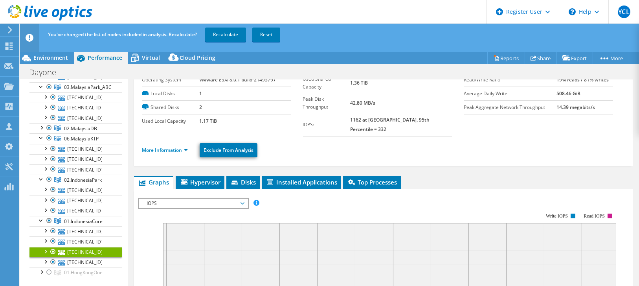
scroll to position [0, 0]
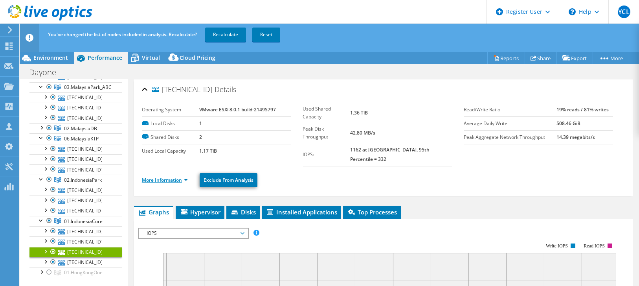
click at [187, 177] on link "More Information" at bounding box center [165, 180] width 46 height 7
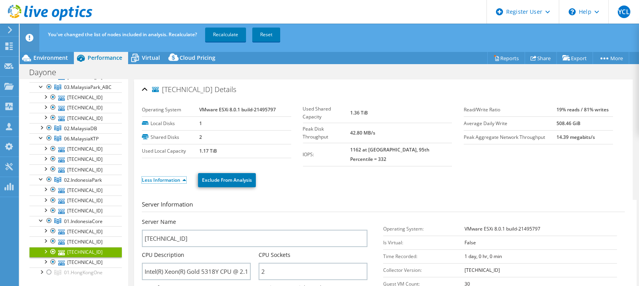
scroll to position [131, 0]
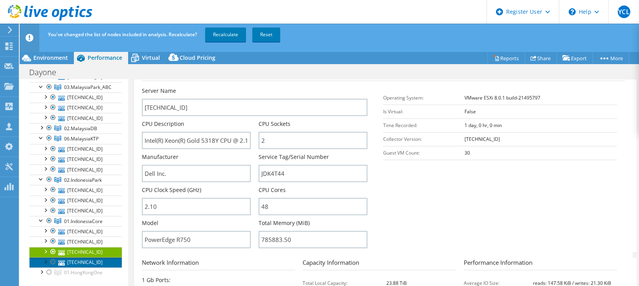
click at [83, 257] on link "[TECHNICAL_ID]" at bounding box center [75, 262] width 92 height 10
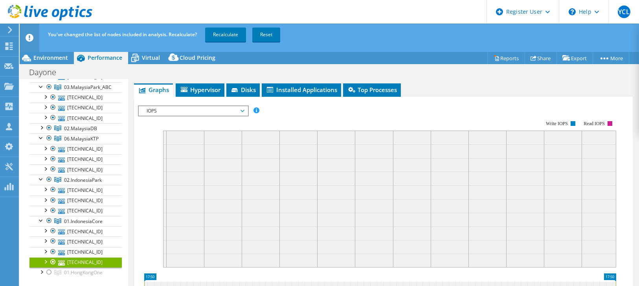
scroll to position [0, 0]
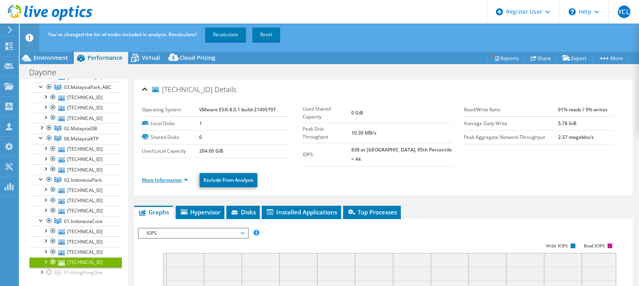
click at [186, 177] on link "More Information" at bounding box center [165, 180] width 46 height 7
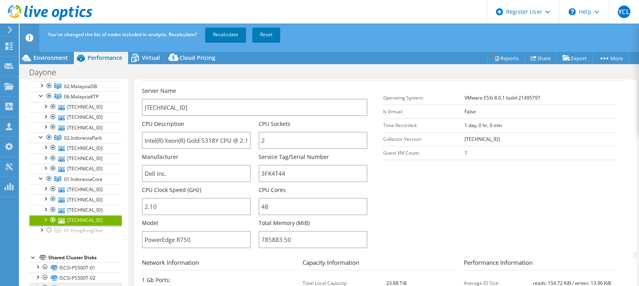
scroll to position [267, 0]
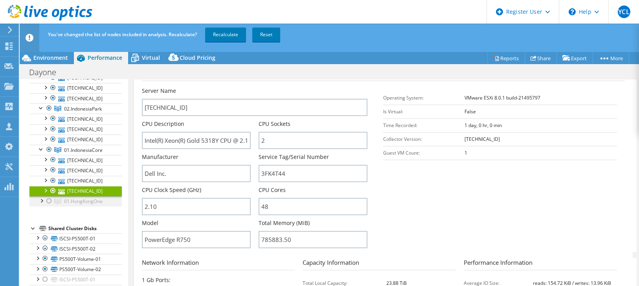
click at [42, 196] on div at bounding box center [41, 200] width 8 height 8
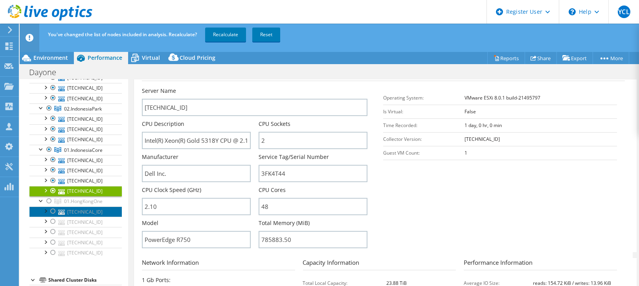
click at [89, 206] on link "[TECHNICAL_ID]" at bounding box center [75, 211] width 92 height 10
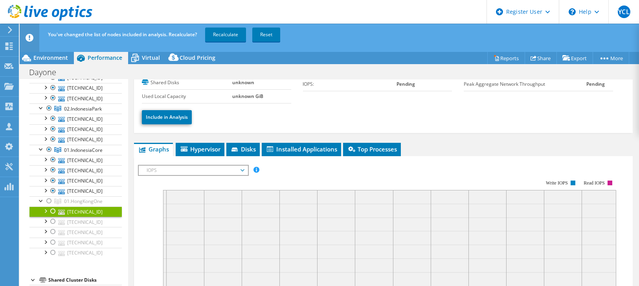
scroll to position [0, 0]
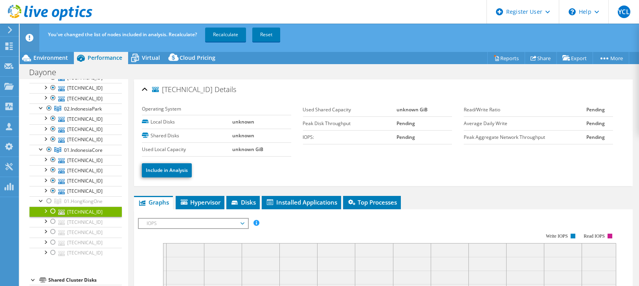
click at [99, 206] on link "[TECHNICAL_ID]" at bounding box center [75, 211] width 92 height 10
click at [48, 196] on div at bounding box center [49, 200] width 8 height 9
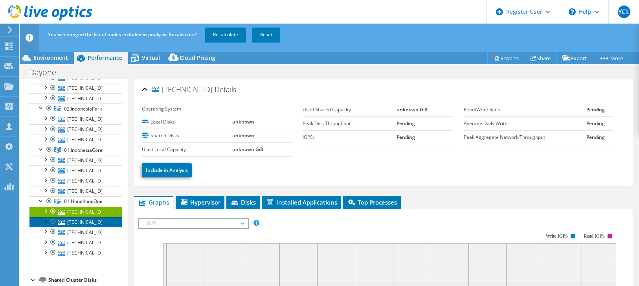
click at [82, 217] on link "[TECHNICAL_ID]" at bounding box center [75, 222] width 92 height 10
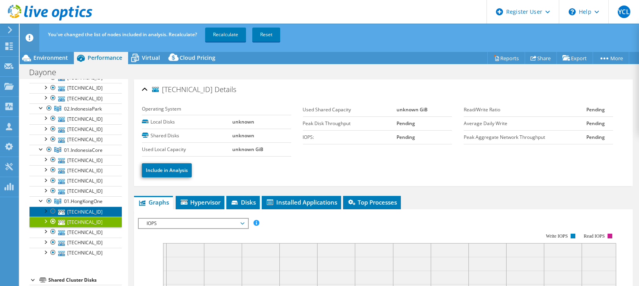
click at [87, 207] on link "[TECHNICAL_ID]" at bounding box center [75, 211] width 92 height 10
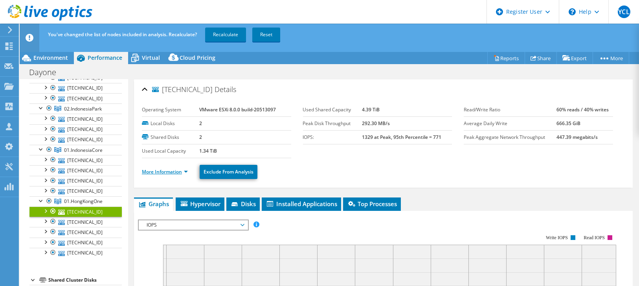
click at [182, 171] on link "More Information" at bounding box center [165, 171] width 46 height 7
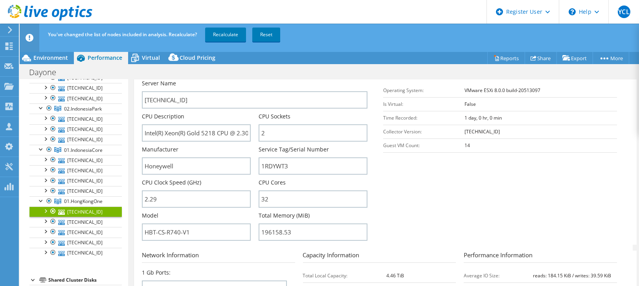
scroll to position [131, 0]
click at [84, 217] on link "[TECHNICAL_ID]" at bounding box center [75, 222] width 92 height 10
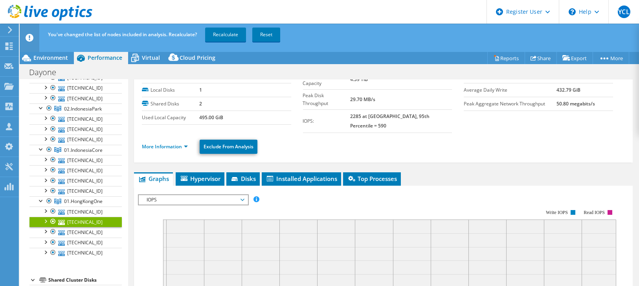
scroll to position [0, 0]
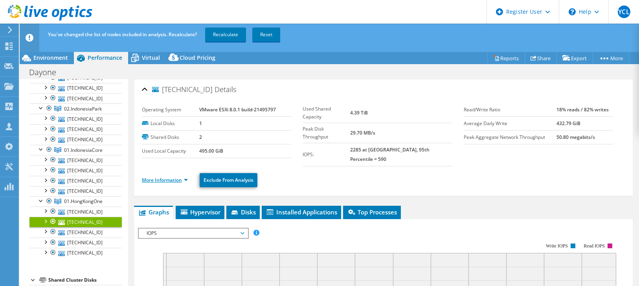
click at [178, 177] on link "More Information" at bounding box center [165, 180] width 46 height 7
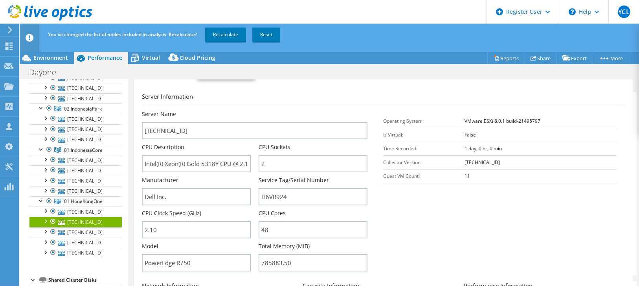
scroll to position [131, 0]
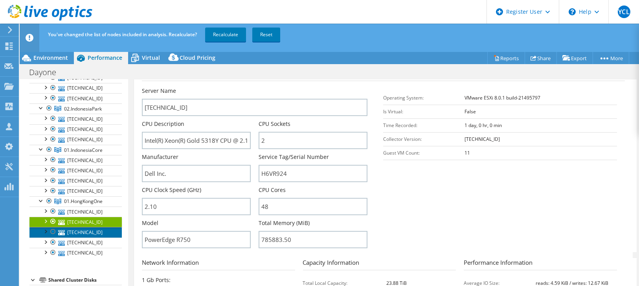
click at [89, 227] on link "[TECHNICAL_ID]" at bounding box center [75, 232] width 92 height 10
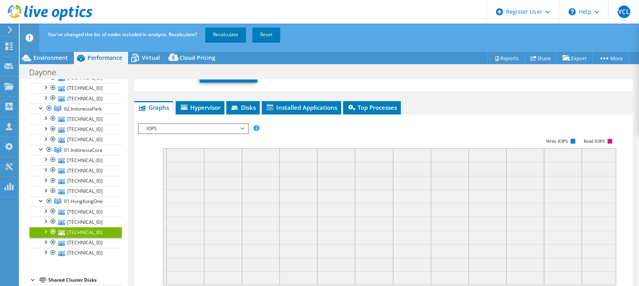
scroll to position [42, 0]
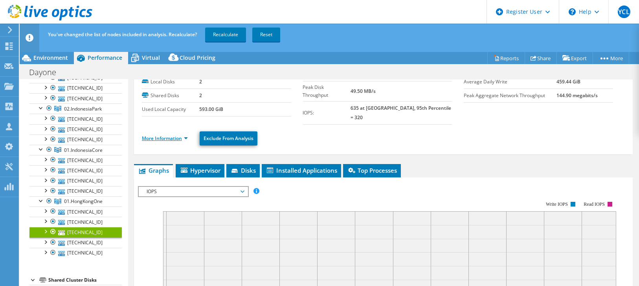
click at [186, 135] on link "More Information" at bounding box center [165, 138] width 46 height 7
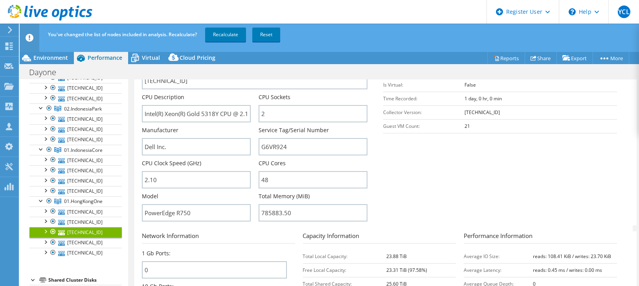
scroll to position [173, 0]
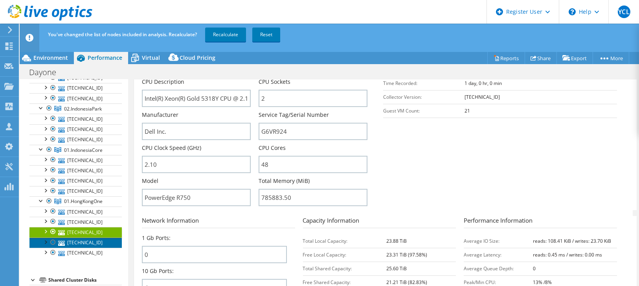
click at [97, 237] on link "[TECHNICAL_ID]" at bounding box center [75, 242] width 92 height 10
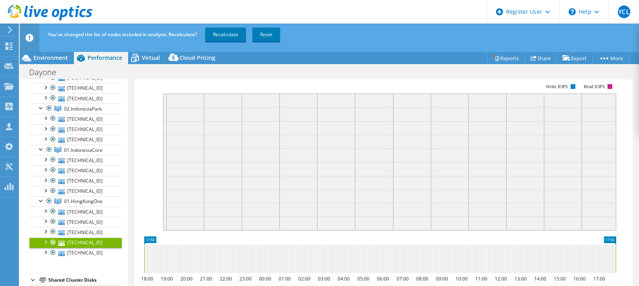
scroll to position [32, 0]
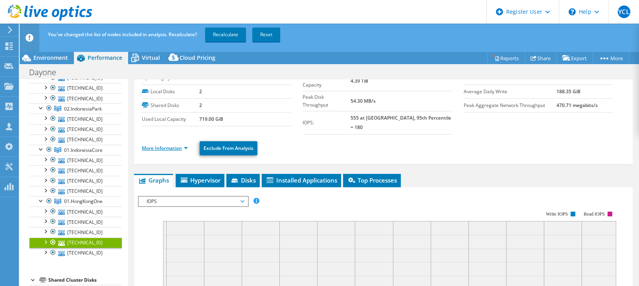
click at [185, 145] on link "More Information" at bounding box center [165, 148] width 46 height 7
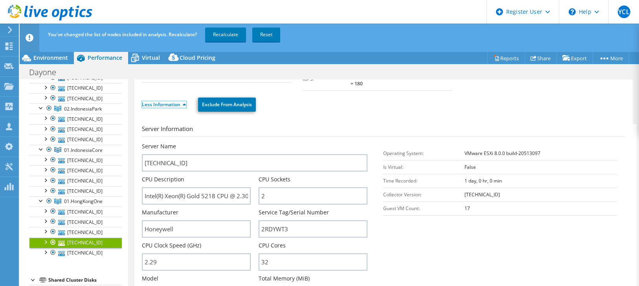
scroll to position [119, 0]
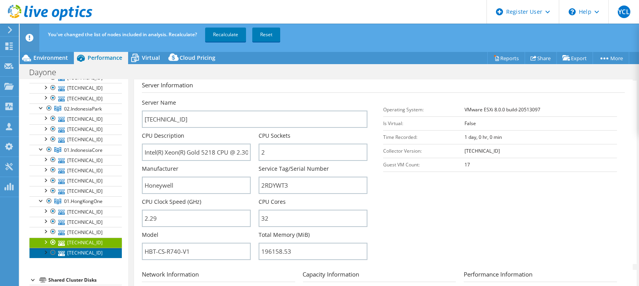
click at [101, 248] on link "[TECHNICAL_ID]" at bounding box center [75, 253] width 92 height 10
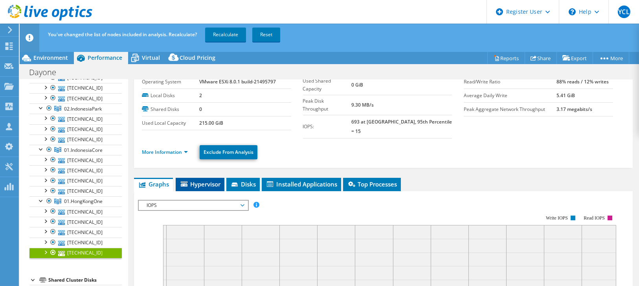
scroll to position [0, 0]
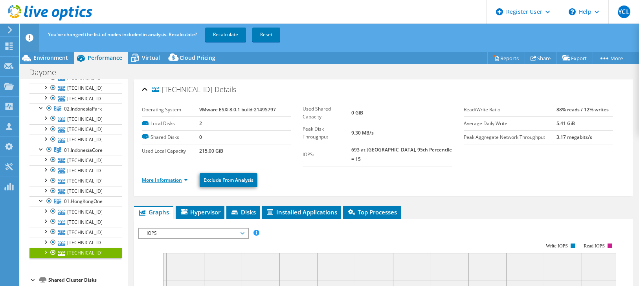
click at [185, 177] on link "More Information" at bounding box center [165, 180] width 46 height 7
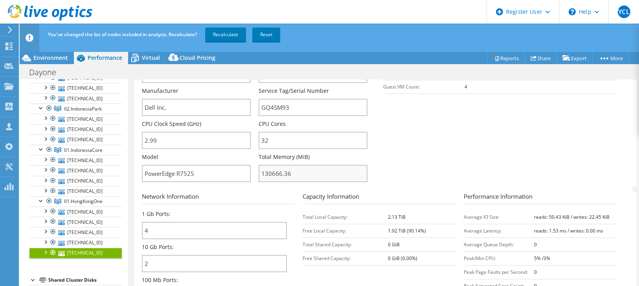
scroll to position [218, 0]
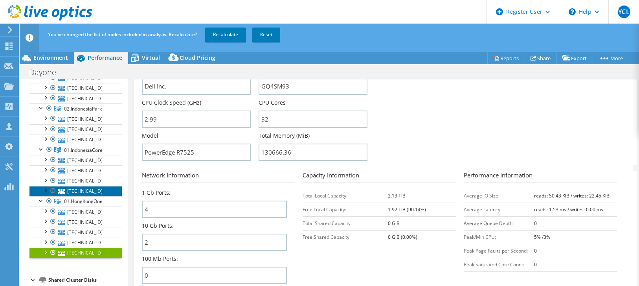
click at [98, 187] on link "[TECHNICAL_ID]" at bounding box center [75, 191] width 92 height 10
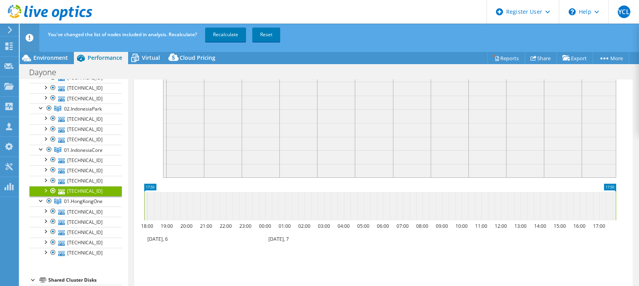
scroll to position [81, 0]
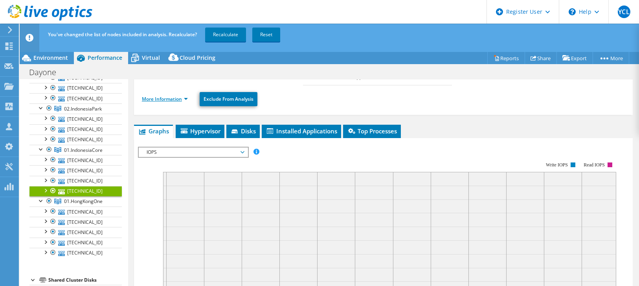
click at [168, 96] on link "More Information" at bounding box center [165, 99] width 46 height 7
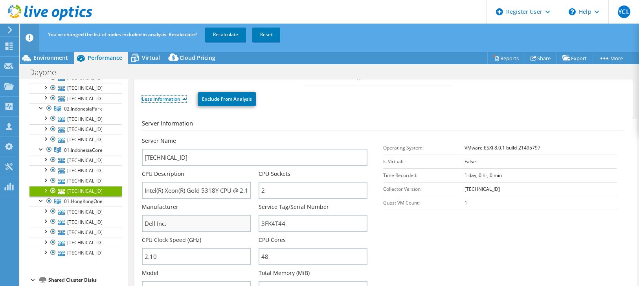
scroll to position [125, 0]
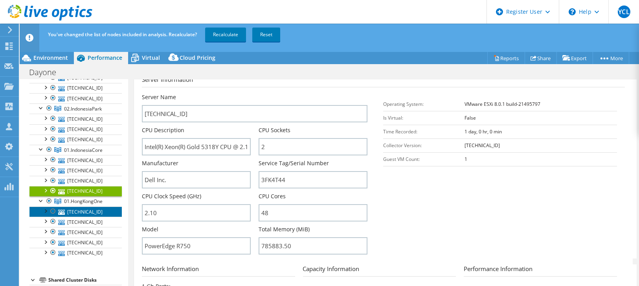
click at [98, 206] on link "[TECHNICAL_ID]" at bounding box center [75, 211] width 92 height 10
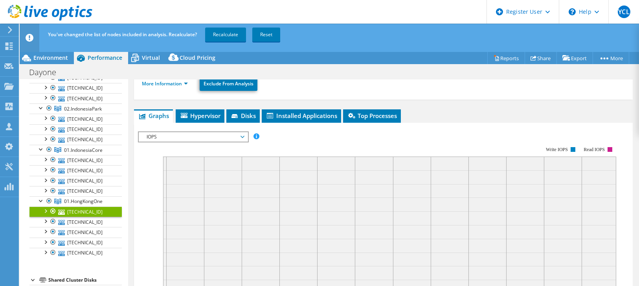
scroll to position [77, 0]
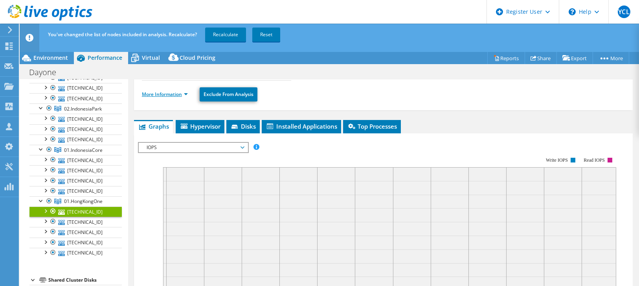
click at [173, 93] on link "More Information" at bounding box center [165, 94] width 46 height 7
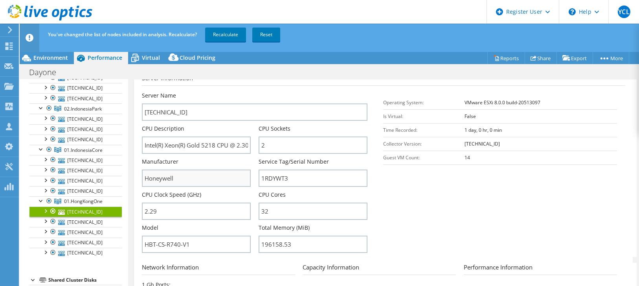
scroll to position [165, 0]
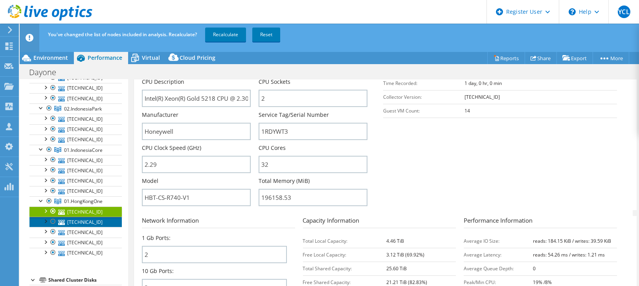
click at [94, 217] on link "[TECHNICAL_ID]" at bounding box center [75, 222] width 92 height 10
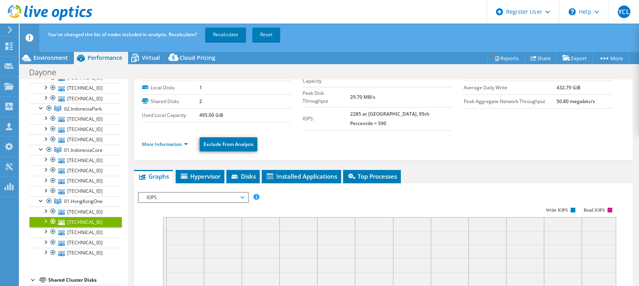
scroll to position [0, 0]
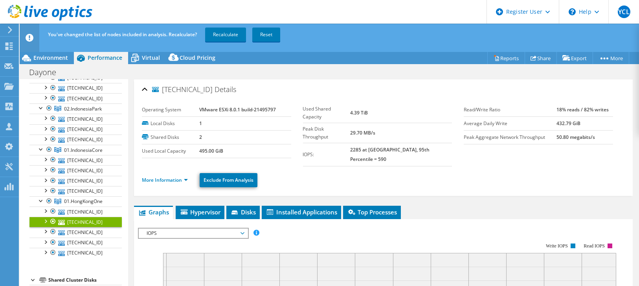
click at [188, 176] on li "More Information" at bounding box center [167, 180] width 51 height 9
click at [179, 177] on link "More Information" at bounding box center [165, 180] width 46 height 7
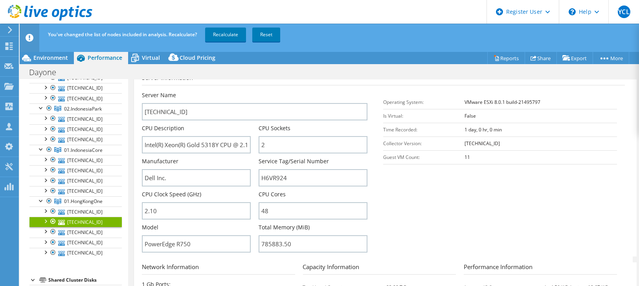
scroll to position [131, 0]
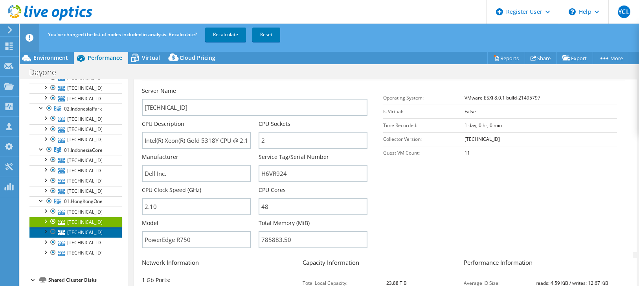
click at [102, 227] on link "[TECHNICAL_ID]" at bounding box center [75, 232] width 92 height 10
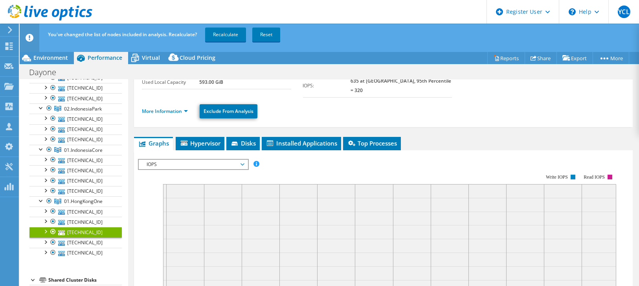
scroll to position [35, 0]
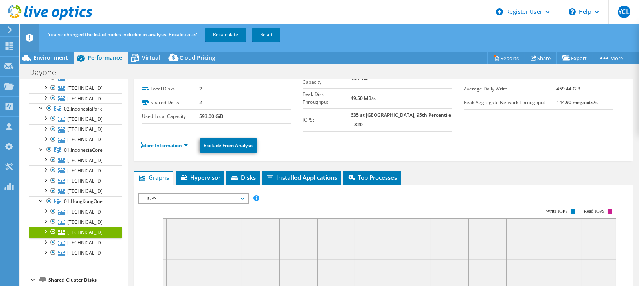
click at [187, 142] on link "More Information" at bounding box center [165, 145] width 46 height 7
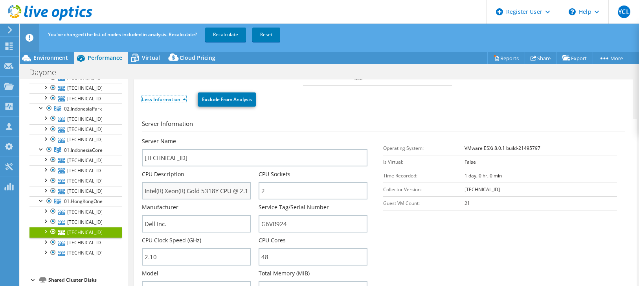
scroll to position [122, 0]
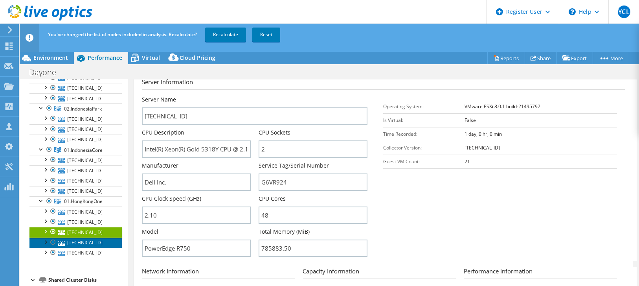
click at [93, 237] on link "[TECHNICAL_ID]" at bounding box center [75, 242] width 92 height 10
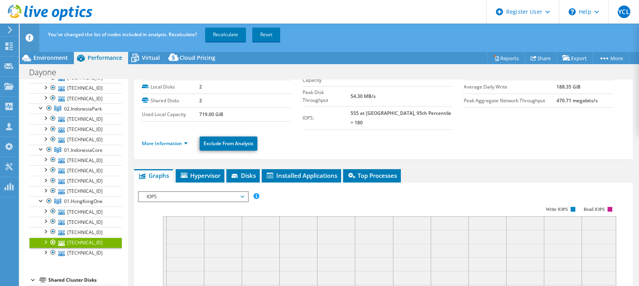
scroll to position [25, 0]
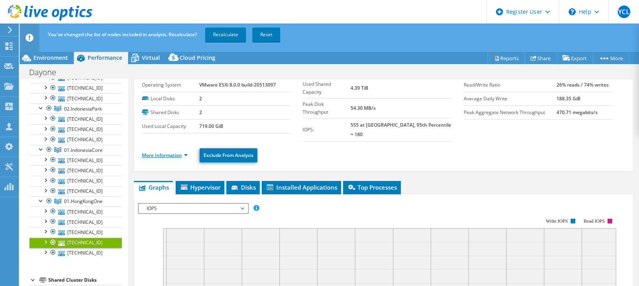
click at [184, 152] on link "More Information" at bounding box center [165, 155] width 46 height 7
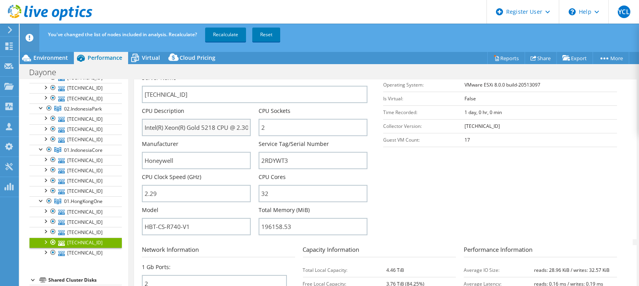
scroll to position [156, 0]
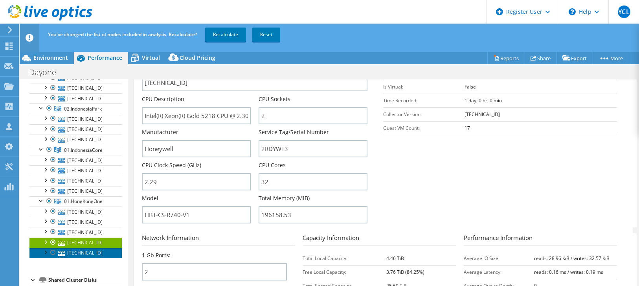
click at [82, 248] on link "[TECHNICAL_ID]" at bounding box center [75, 253] width 92 height 10
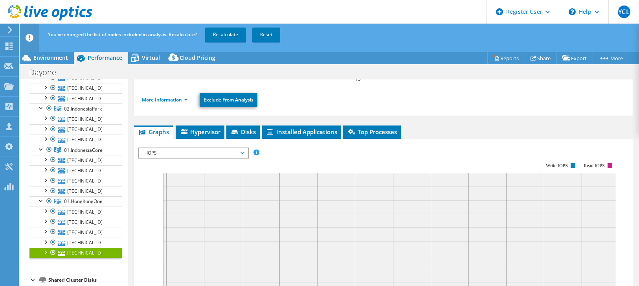
scroll to position [58, 0]
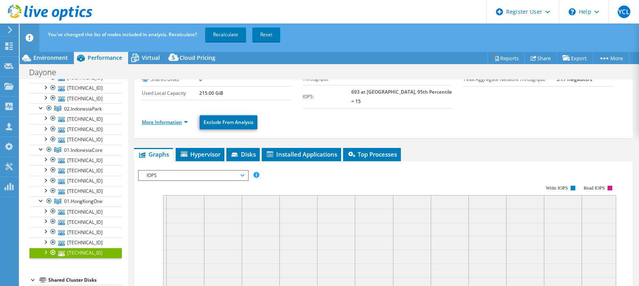
click at [185, 119] on link "More Information" at bounding box center [165, 122] width 46 height 7
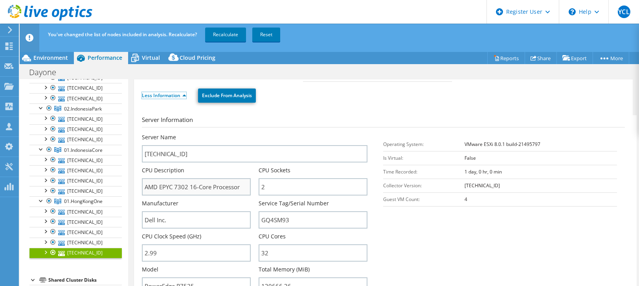
scroll to position [101, 0]
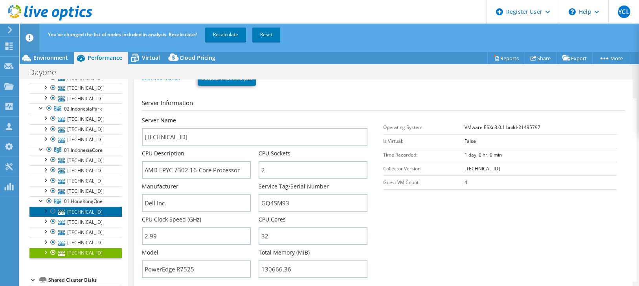
click at [82, 206] on link "[TECHNICAL_ID]" at bounding box center [75, 211] width 92 height 10
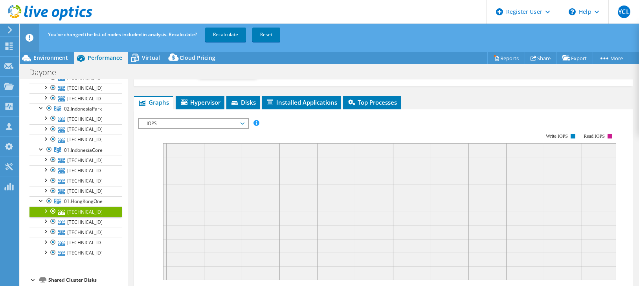
scroll to position [14, 0]
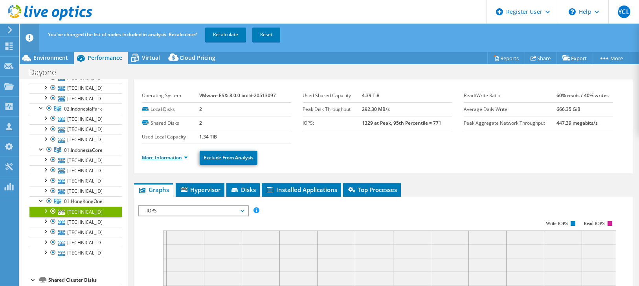
click at [178, 158] on link "More Information" at bounding box center [165, 157] width 46 height 7
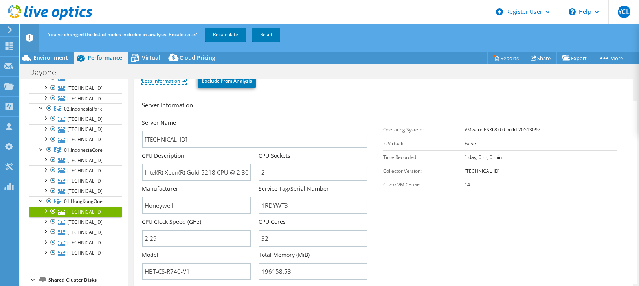
scroll to position [101, 0]
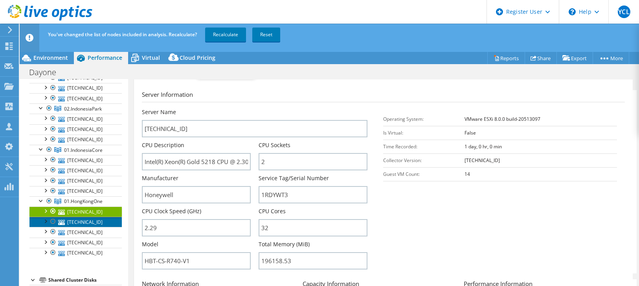
click at [98, 219] on link "[TECHNICAL_ID]" at bounding box center [75, 222] width 92 height 10
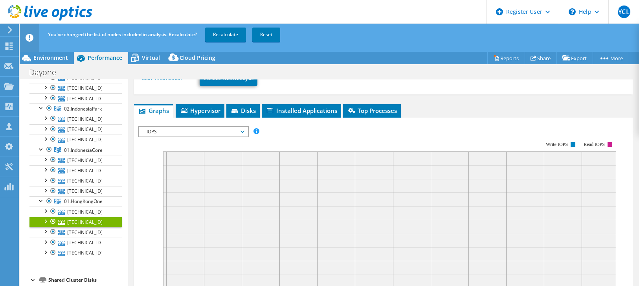
scroll to position [14, 0]
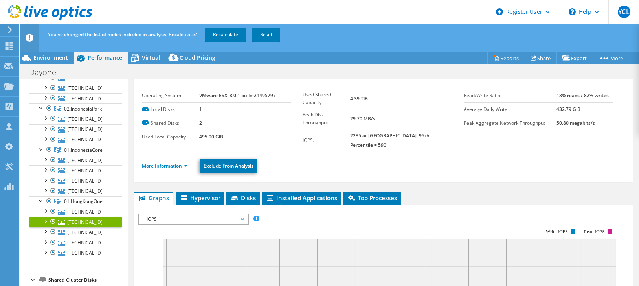
click at [178, 162] on link "More Information" at bounding box center [165, 165] width 46 height 7
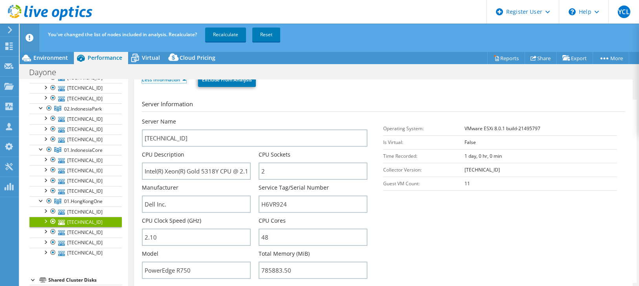
scroll to position [145, 0]
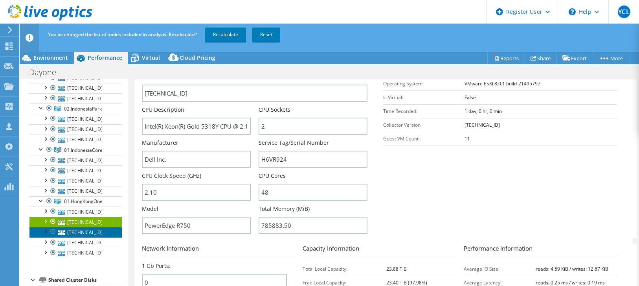
click at [98, 227] on link "[TECHNICAL_ID]" at bounding box center [75, 232] width 92 height 10
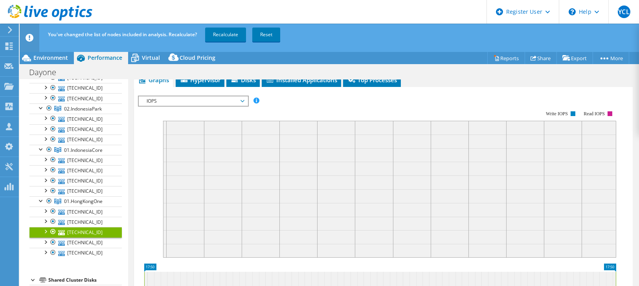
scroll to position [0, 0]
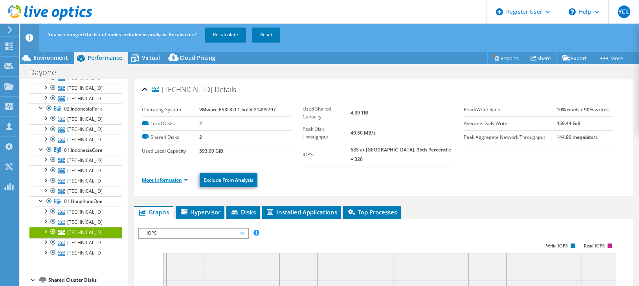
click at [184, 177] on link "More Information" at bounding box center [165, 180] width 46 height 7
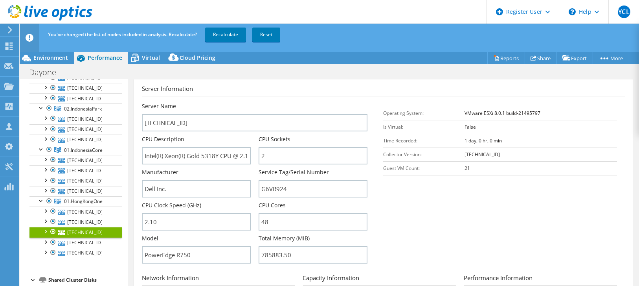
scroll to position [175, 0]
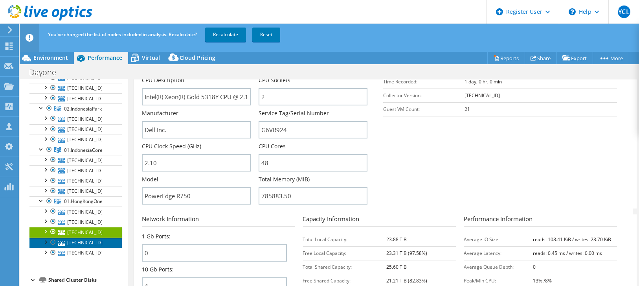
click at [86, 237] on link "[TECHNICAL_ID]" at bounding box center [75, 242] width 92 height 10
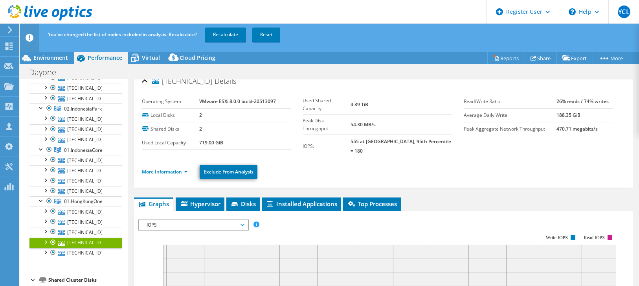
scroll to position [0, 0]
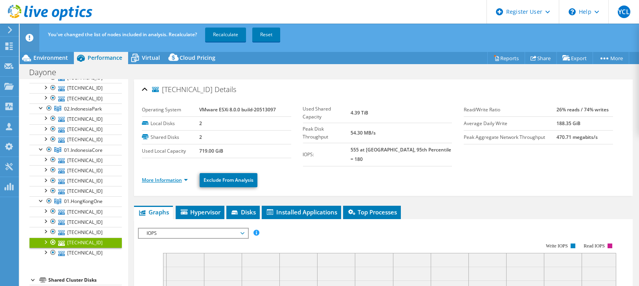
click at [183, 177] on link "More Information" at bounding box center [165, 180] width 46 height 7
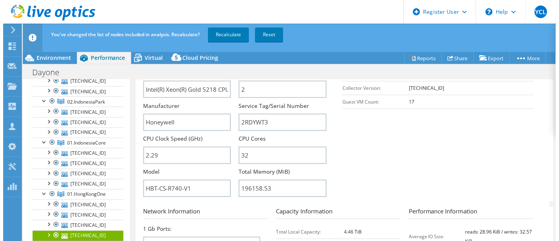
scroll to position [215, 0]
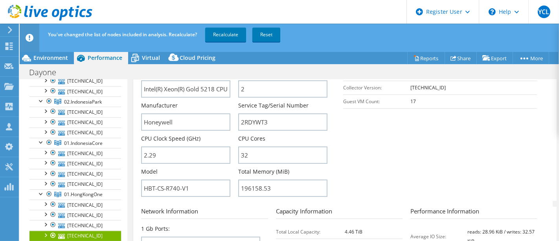
drag, startPoint x: 467, startPoint y: 132, endPoint x: 474, endPoint y: 127, distance: 7.6
click at [469, 131] on section "Server Information Server Name 10.101.67.2 CPU Description Intel(R) Xeon(R) Gol…" at bounding box center [345, 108] width 408 height 183
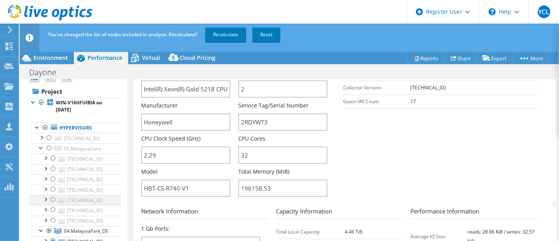
scroll to position [0, 0]
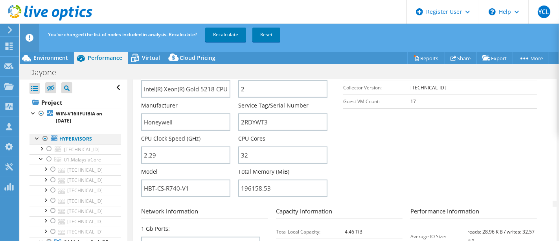
click at [38, 136] on div at bounding box center [37, 138] width 8 height 8
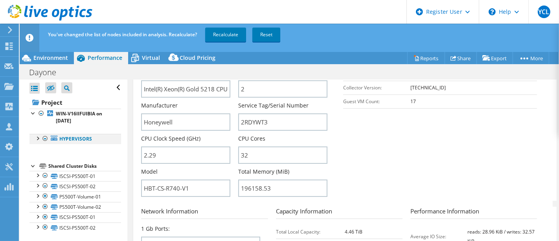
click at [38, 136] on div at bounding box center [37, 138] width 8 height 8
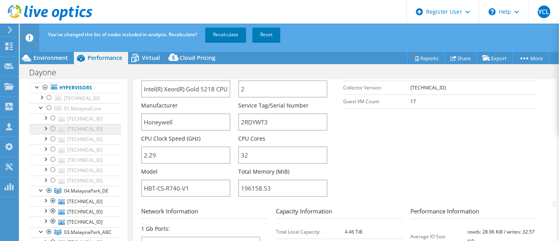
scroll to position [131, 0]
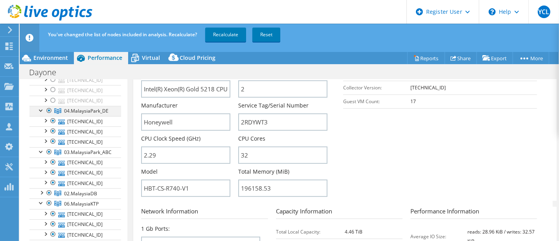
click at [39, 109] on div at bounding box center [41, 110] width 8 height 8
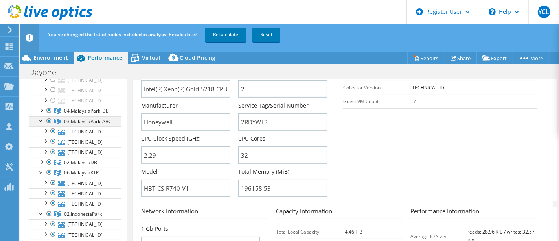
click at [41, 121] on div at bounding box center [41, 120] width 8 height 8
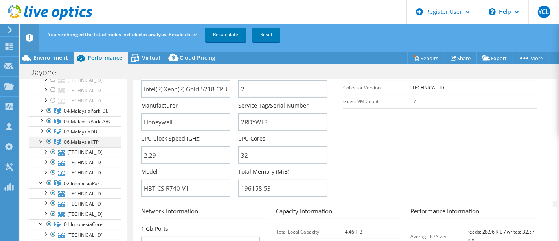
click at [38, 139] on div at bounding box center [41, 140] width 8 height 8
click at [39, 150] on div at bounding box center [41, 151] width 8 height 8
click at [40, 159] on div at bounding box center [41, 161] width 8 height 8
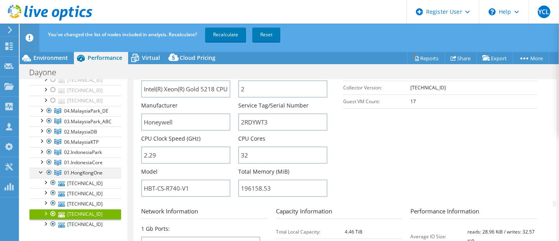
click at [40, 170] on div at bounding box center [41, 171] width 8 height 8
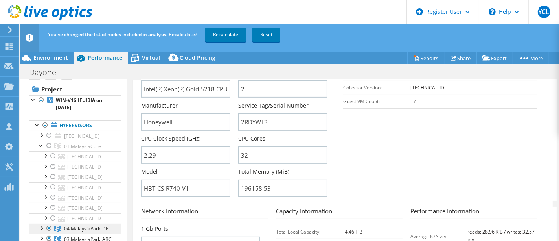
scroll to position [0, 0]
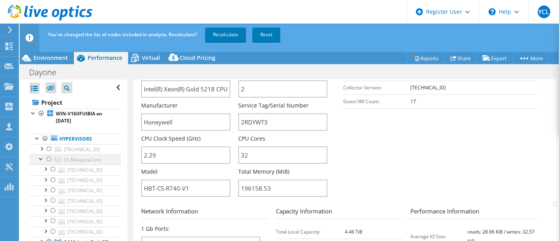
click at [42, 158] on div at bounding box center [41, 158] width 8 height 8
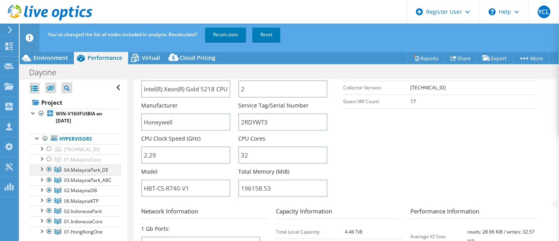
click at [48, 168] on div at bounding box center [49, 168] width 8 height 9
drag, startPoint x: 50, startPoint y: 178, endPoint x: 52, endPoint y: 188, distance: 9.9
click at [50, 179] on div at bounding box center [49, 179] width 8 height 9
click at [50, 188] on div at bounding box center [49, 189] width 8 height 9
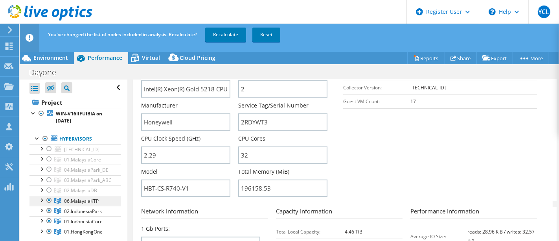
click at [54, 164] on link "06.MalaysiaKTP" at bounding box center [75, 159] width 92 height 10
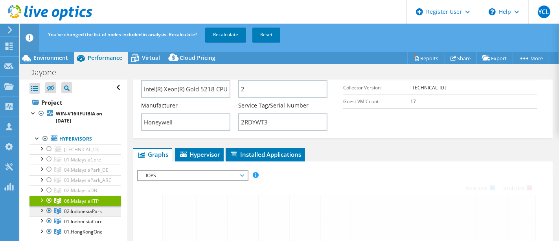
scroll to position [195, 0]
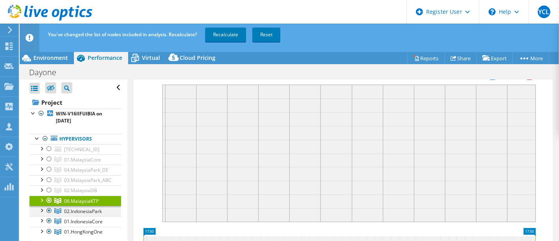
click at [48, 206] on div at bounding box center [49, 210] width 8 height 9
click at [47, 202] on div at bounding box center [49, 199] width 8 height 9
click at [49, 220] on div at bounding box center [49, 220] width 8 height 9
click at [51, 231] on div at bounding box center [49, 230] width 8 height 9
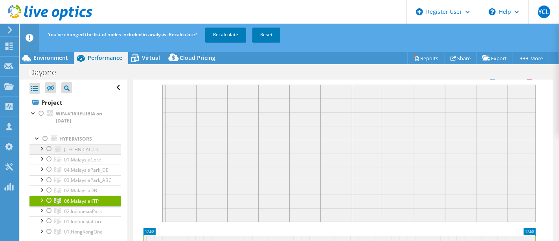
click at [48, 150] on div at bounding box center [49, 148] width 8 height 9
click at [49, 158] on div at bounding box center [49, 158] width 8 height 9
click at [48, 148] on div at bounding box center [49, 148] width 8 height 9
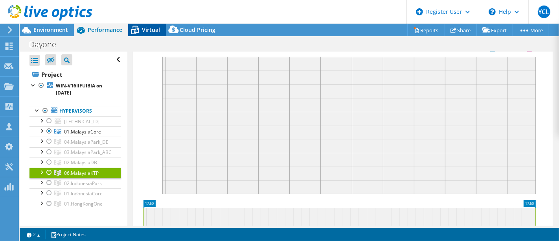
click at [151, 27] on span "Virtual" at bounding box center [151, 29] width 18 height 7
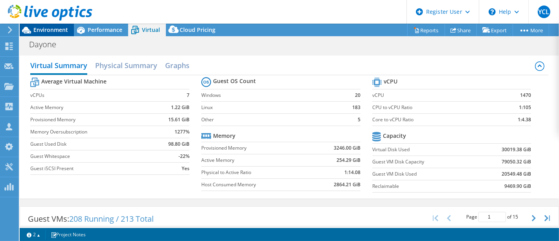
click at [56, 28] on span "Environment" at bounding box center [50, 29] width 35 height 7
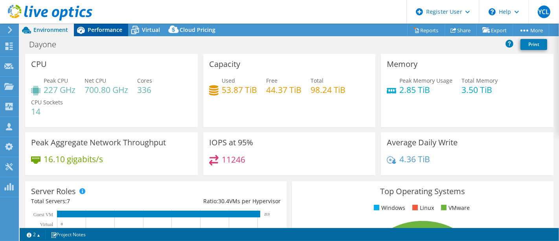
click at [92, 28] on span "Performance" at bounding box center [105, 29] width 35 height 7
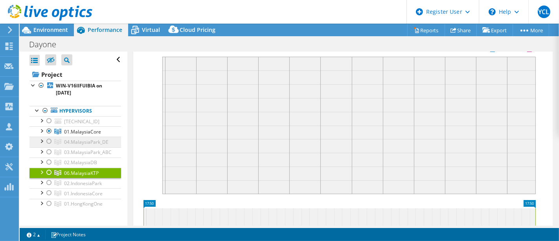
click at [77, 135] on span "04.MalaysiaPark_DE" at bounding box center [82, 131] width 37 height 7
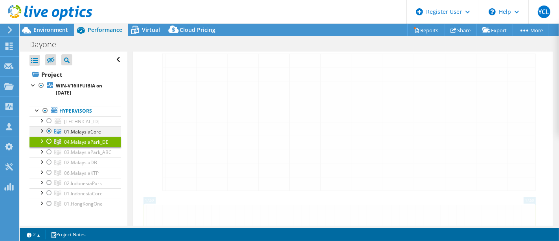
scroll to position [192, 0]
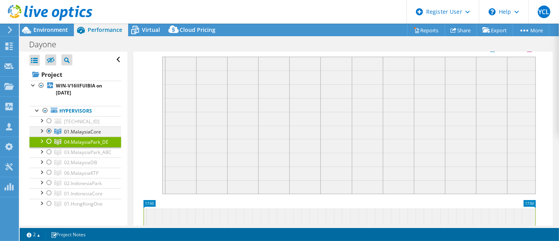
click at [49, 129] on div at bounding box center [49, 130] width 8 height 9
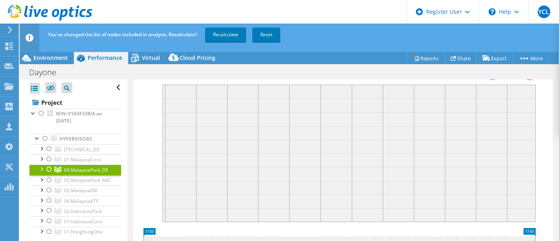
click at [41, 168] on div at bounding box center [41, 168] width 8 height 8
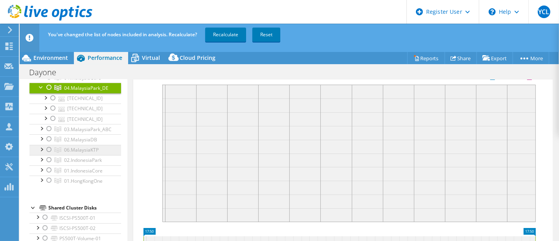
scroll to position [87, 0]
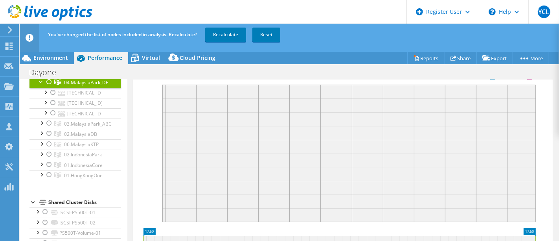
click at [49, 82] on div at bounding box center [49, 81] width 8 height 9
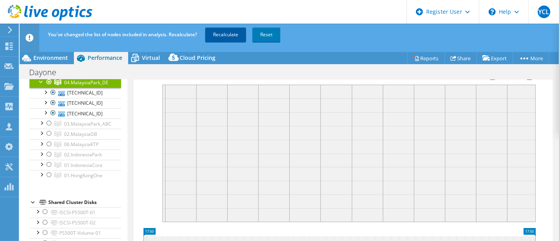
click at [219, 35] on link "Recalculate" at bounding box center [225, 35] width 41 height 14
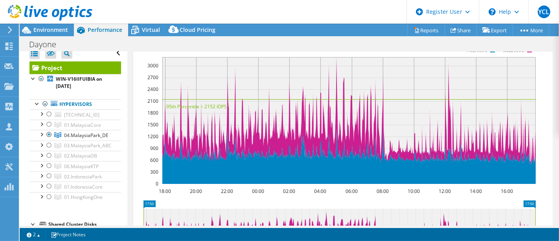
scroll to position [0, 0]
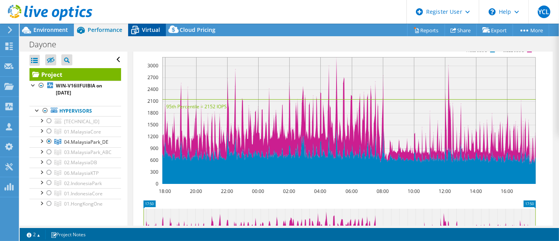
click at [143, 31] on span "Virtual" at bounding box center [151, 29] width 18 height 7
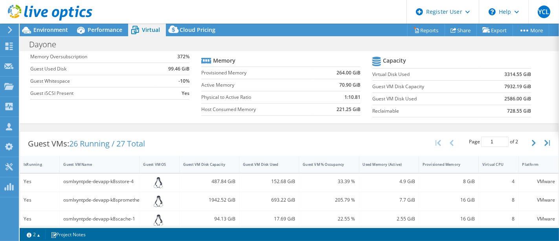
scroll to position [87, 0]
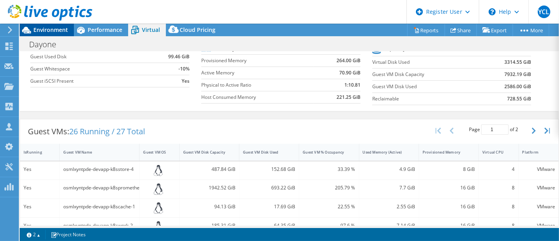
click at [49, 28] on span "Environment" at bounding box center [50, 29] width 35 height 7
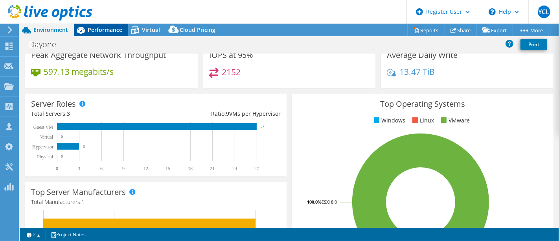
click at [97, 27] on span "Performance" at bounding box center [105, 29] width 35 height 7
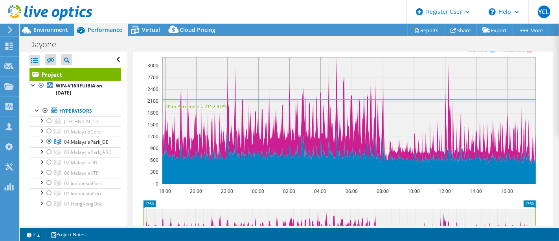
scroll to position [0, 0]
click at [49, 140] on div at bounding box center [49, 140] width 8 height 9
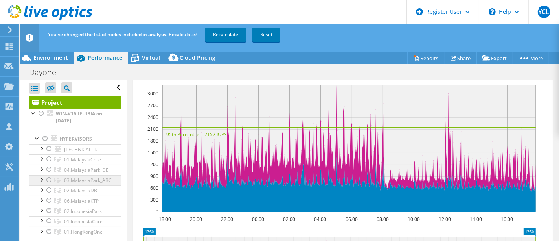
scroll to position [44, 0]
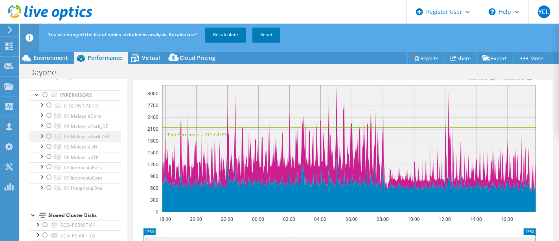
click at [49, 135] on div at bounding box center [49, 135] width 8 height 9
click at [219, 34] on link "Recalculate" at bounding box center [225, 35] width 41 height 14
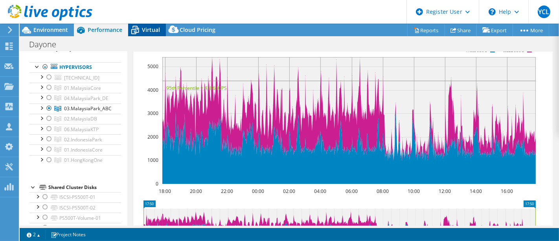
click at [149, 28] on span "Virtual" at bounding box center [151, 29] width 18 height 7
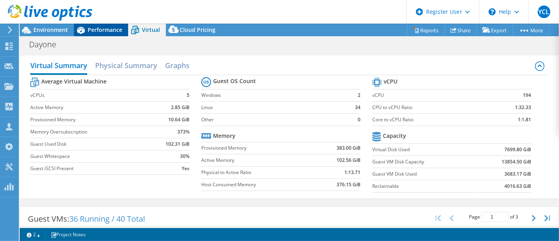
click at [98, 34] on div "Performance" at bounding box center [101, 30] width 54 height 13
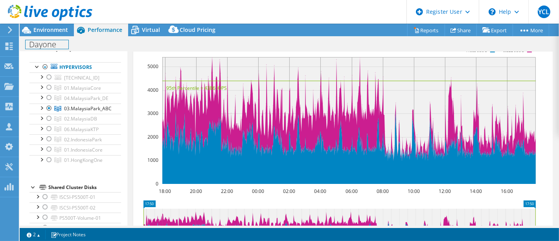
click at [55, 37] on div "Dayone Print" at bounding box center [289, 44] width 539 height 15
click at [41, 107] on div at bounding box center [41, 107] width 8 height 8
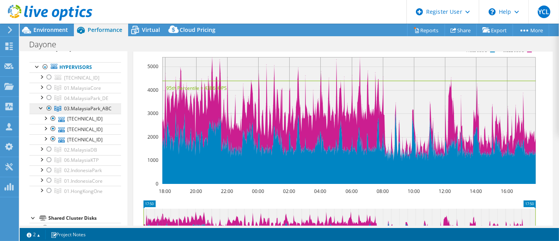
click at [70, 91] on span "03.MalaysiaPark_ABC" at bounding box center [82, 88] width 37 height 7
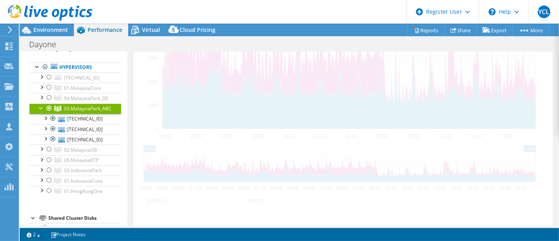
scroll to position [195, 0]
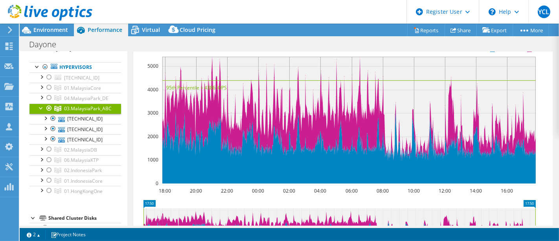
click at [48, 106] on div at bounding box center [49, 107] width 8 height 9
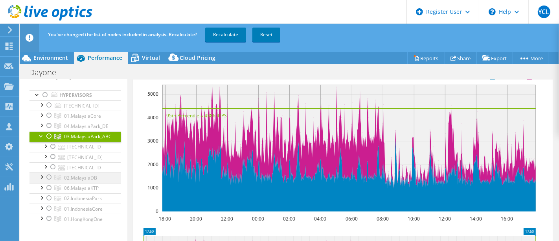
click at [48, 177] on div at bounding box center [49, 176] width 8 height 9
click at [222, 35] on link "Recalculate" at bounding box center [225, 35] width 41 height 14
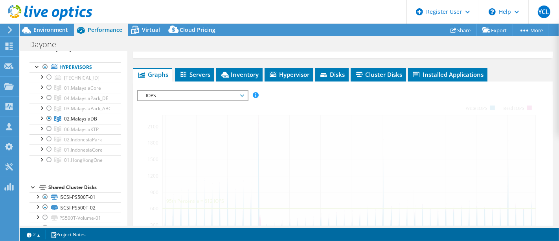
scroll to position [250, 0]
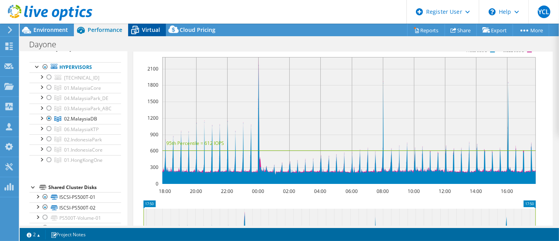
click at [146, 29] on span "Virtual" at bounding box center [151, 29] width 18 height 7
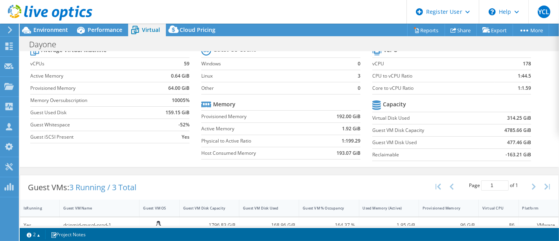
scroll to position [44, 0]
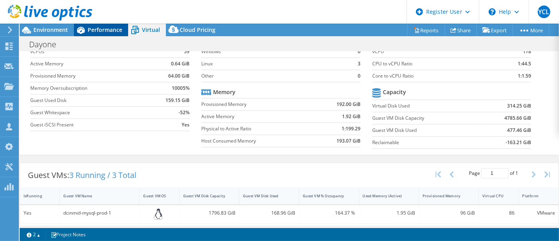
click at [104, 29] on span "Performance" at bounding box center [105, 29] width 35 height 7
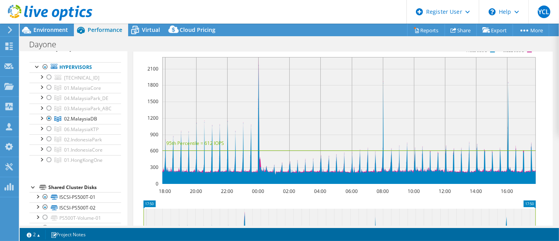
scroll to position [0, 0]
click at [48, 107] on div at bounding box center [49, 107] width 8 height 9
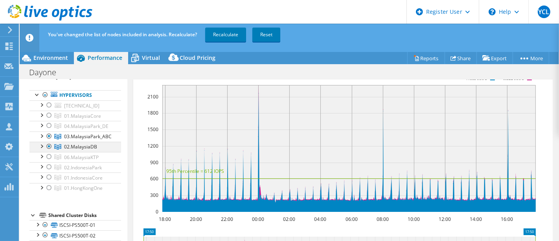
click at [48, 144] on div at bounding box center [49, 146] width 8 height 9
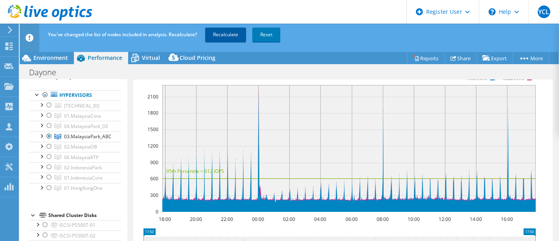
click at [222, 37] on link "Recalculate" at bounding box center [225, 35] width 41 height 14
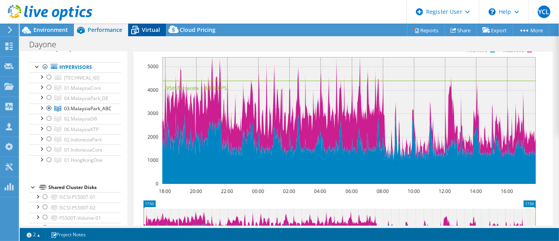
click at [149, 32] on span "Virtual" at bounding box center [151, 29] width 18 height 7
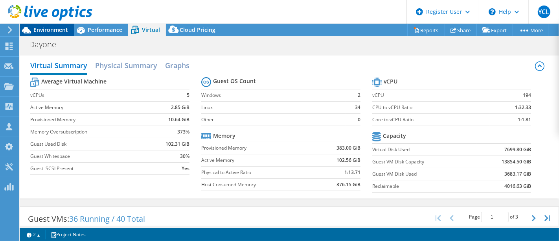
click at [54, 29] on span "Environment" at bounding box center [50, 29] width 35 height 7
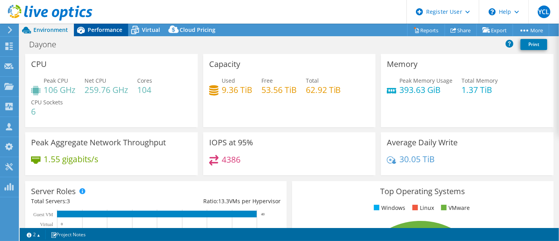
click at [104, 28] on span "Performance" at bounding box center [105, 29] width 35 height 7
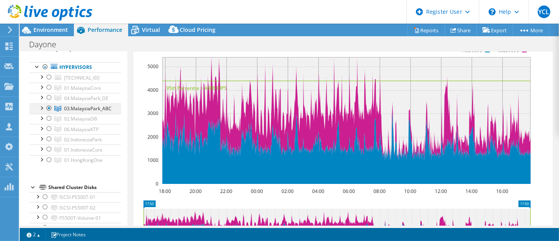
click at [44, 107] on div at bounding box center [41, 107] width 8 height 8
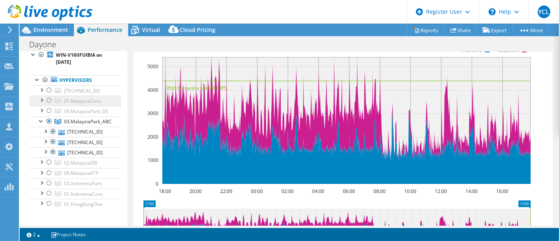
scroll to position [22, 0]
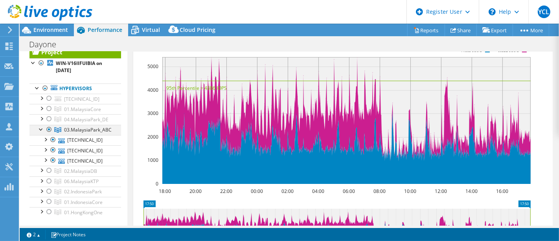
click at [49, 129] on div at bounding box center [49, 129] width 8 height 9
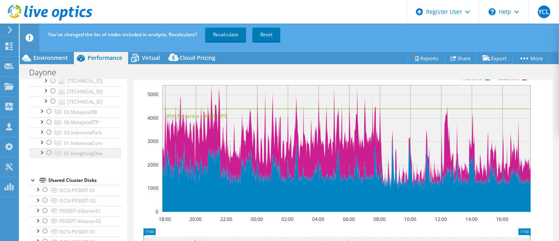
scroll to position [110, 0]
click at [48, 119] on div at bounding box center [49, 120] width 8 height 9
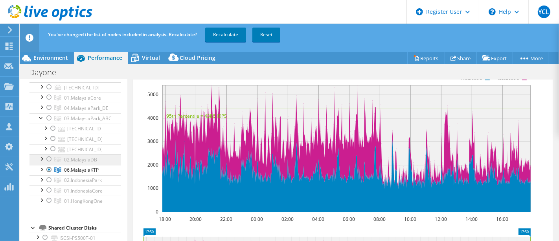
scroll to position [22, 0]
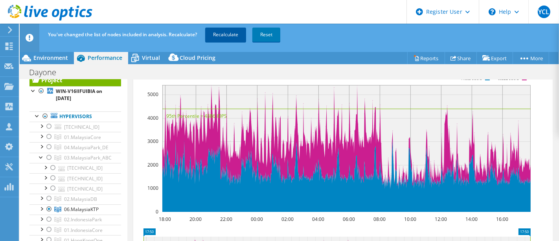
click at [221, 35] on link "Recalculate" at bounding box center [225, 35] width 41 height 14
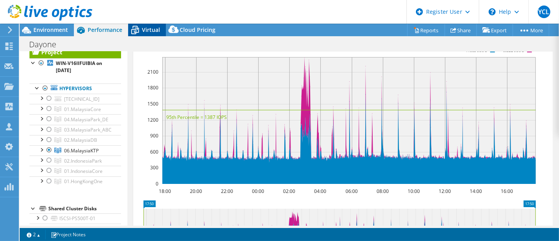
click at [144, 32] on span "Virtual" at bounding box center [151, 29] width 18 height 7
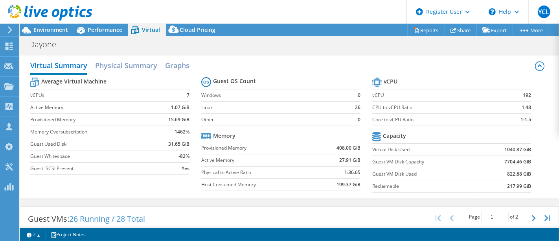
scroll to position [44, 0]
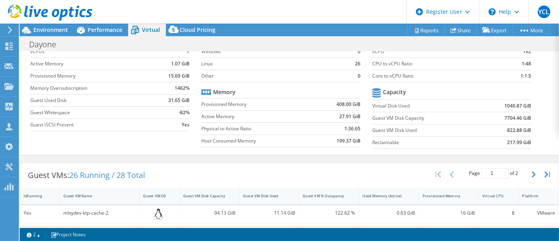
click at [95, 96] on label "Guest Used Disk" at bounding box center [92, 100] width 124 height 8
click at [46, 29] on span "Environment" at bounding box center [50, 29] width 35 height 7
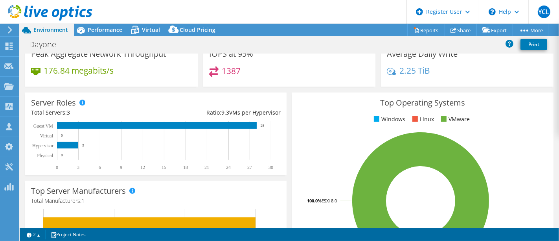
scroll to position [131, 0]
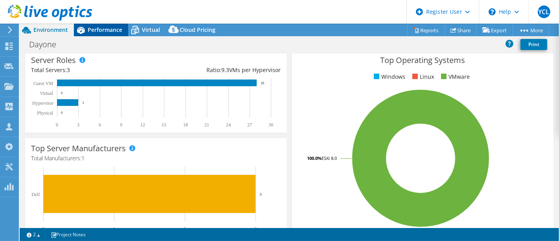
click at [94, 29] on span "Performance" at bounding box center [105, 29] width 35 height 7
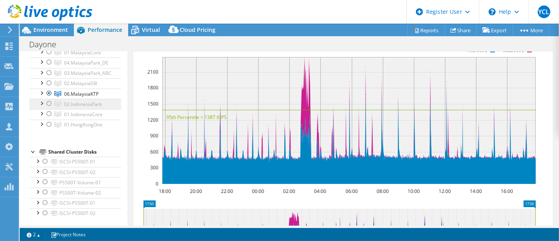
scroll to position [79, 0]
click at [47, 89] on div at bounding box center [49, 92] width 8 height 9
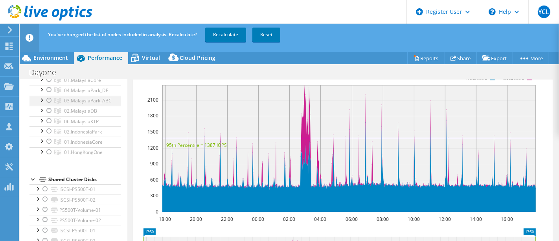
click at [50, 100] on div at bounding box center [49, 100] width 8 height 9
click at [50, 134] on div at bounding box center [49, 130] width 8 height 9
click at [50, 99] on div at bounding box center [49, 100] width 8 height 9
click at [49, 140] on div at bounding box center [49, 140] width 8 height 9
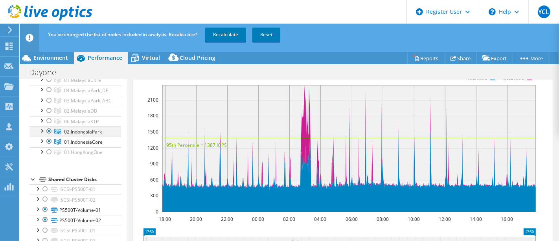
click at [49, 128] on div at bounding box center [49, 130] width 8 height 9
click at [227, 36] on link "Recalculate" at bounding box center [225, 35] width 41 height 14
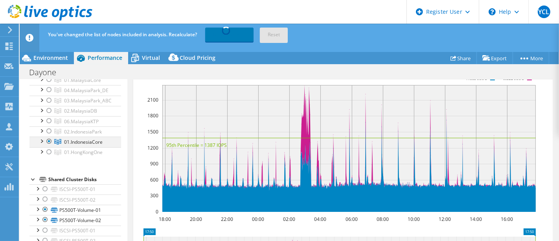
click at [42, 141] on div at bounding box center [41, 140] width 8 height 8
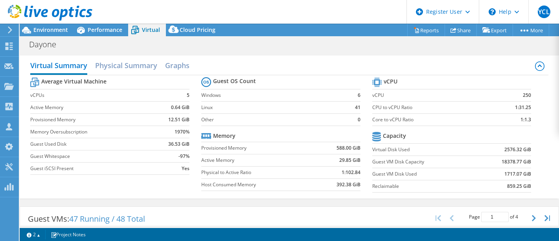
select select "[GEOGRAPHIC_DATA]"
select select "USD"
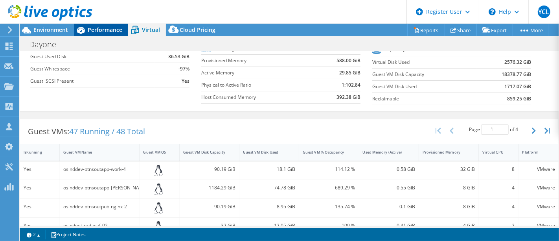
click at [98, 31] on span "Performance" at bounding box center [105, 29] width 35 height 7
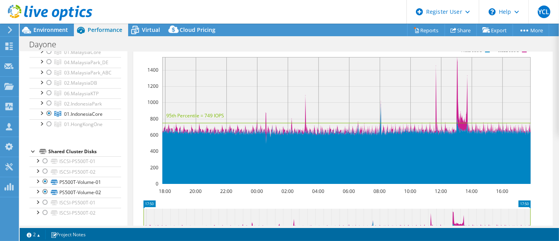
scroll to position [0, 0]
click at [39, 28] on span "Environment" at bounding box center [50, 29] width 35 height 7
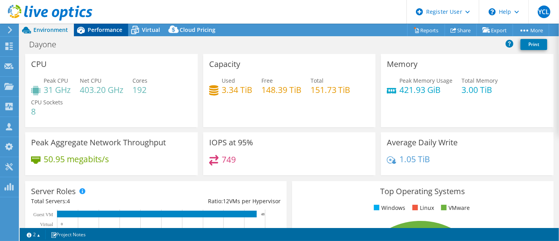
click at [93, 29] on span "Performance" at bounding box center [105, 29] width 35 height 7
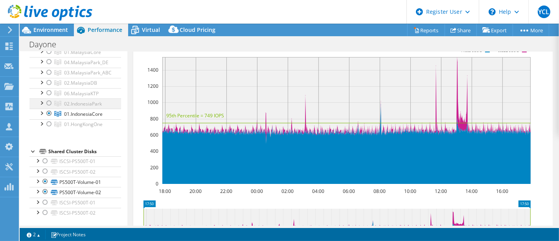
click at [47, 101] on div at bounding box center [49, 102] width 8 height 9
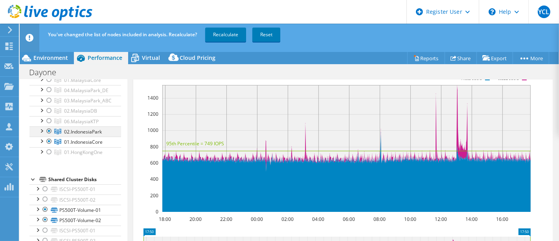
click at [52, 111] on div at bounding box center [49, 110] width 8 height 9
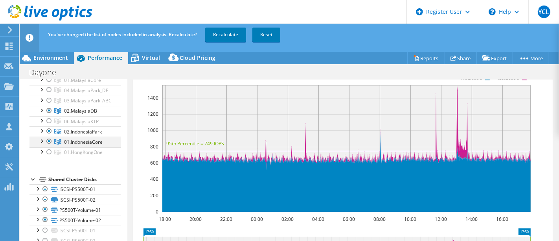
click at [52, 138] on div at bounding box center [49, 140] width 8 height 9
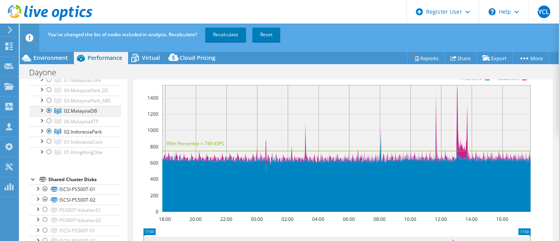
click at [48, 108] on div at bounding box center [49, 110] width 8 height 9
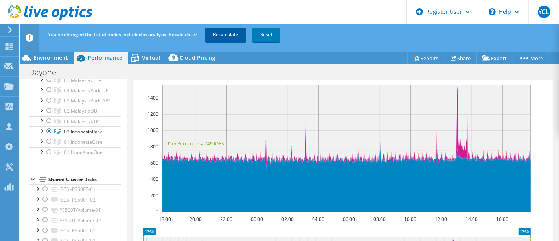
click at [224, 35] on link "Recalculate" at bounding box center [225, 35] width 41 height 14
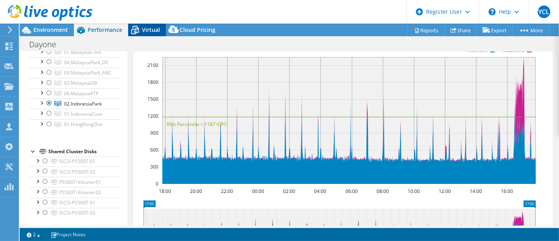
click at [150, 28] on span "Virtual" at bounding box center [151, 29] width 18 height 7
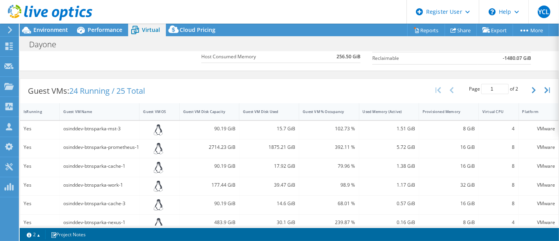
scroll to position [131, 0]
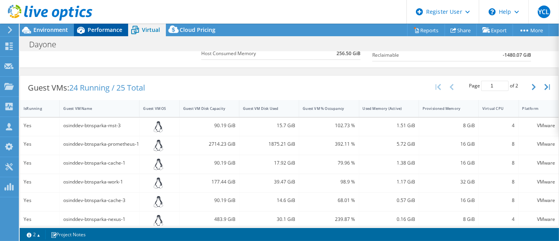
click at [98, 31] on span "Performance" at bounding box center [105, 29] width 35 height 7
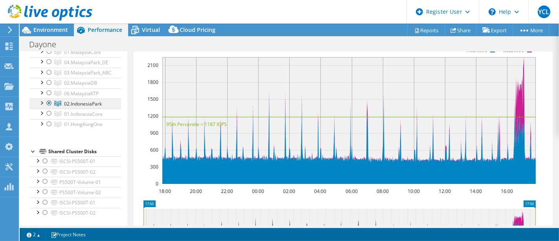
click at [75, 55] on span "02.IndonesiaPark" at bounding box center [82, 52] width 37 height 7
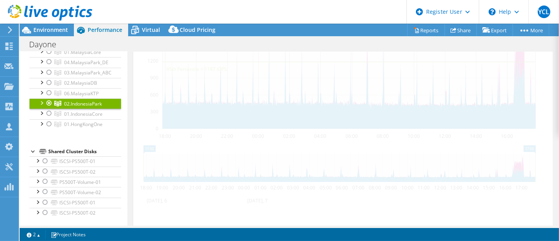
scroll to position [195, 0]
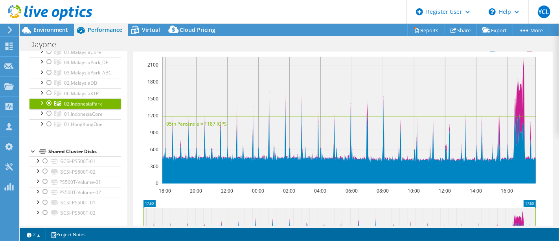
click at [41, 101] on div at bounding box center [41, 102] width 8 height 8
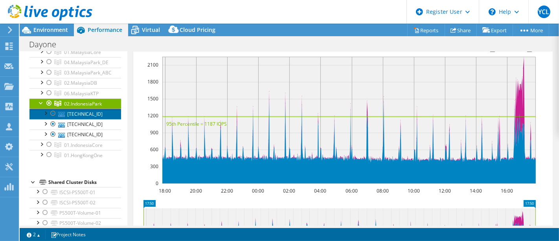
click at [78, 115] on link "[TECHNICAL_ID]" at bounding box center [75, 114] width 92 height 10
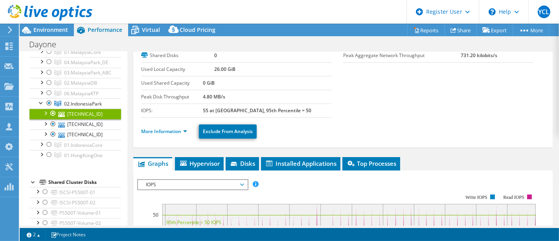
scroll to position [26, 0]
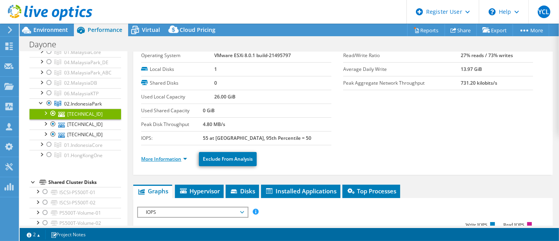
click at [175, 156] on link "More Information" at bounding box center [164, 158] width 46 height 7
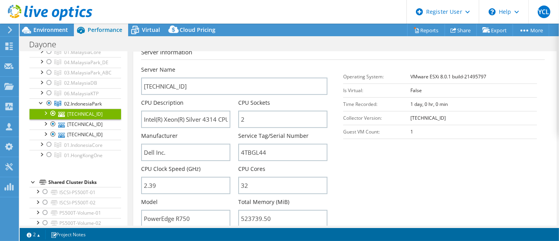
scroll to position [201, 0]
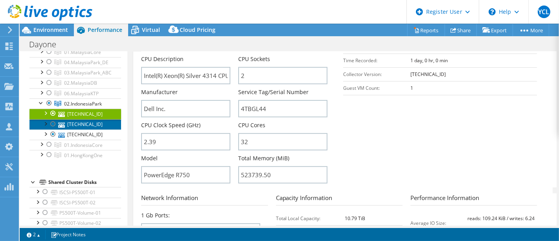
click at [87, 122] on link "[TECHNICAL_ID]" at bounding box center [75, 124] width 92 height 10
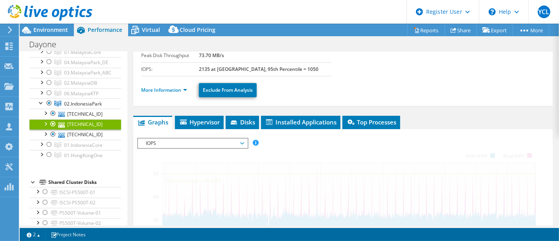
scroll to position [62, 0]
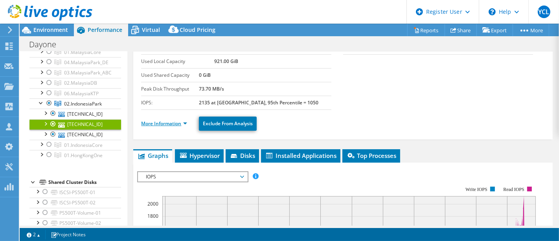
click at [187, 121] on link "More Information" at bounding box center [164, 123] width 46 height 7
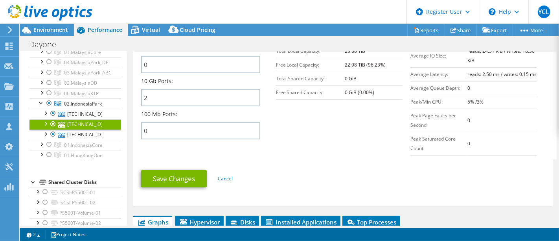
scroll to position [296, 0]
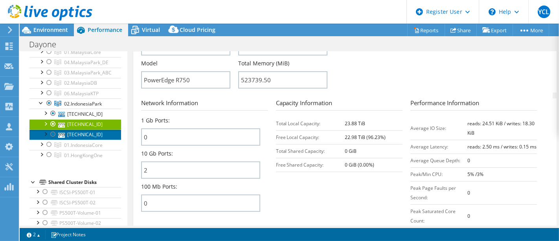
click at [95, 131] on link "[TECHNICAL_ID]" at bounding box center [75, 134] width 92 height 10
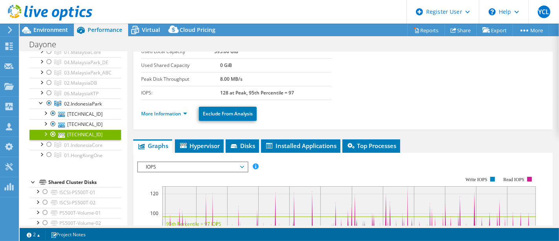
scroll to position [69, 0]
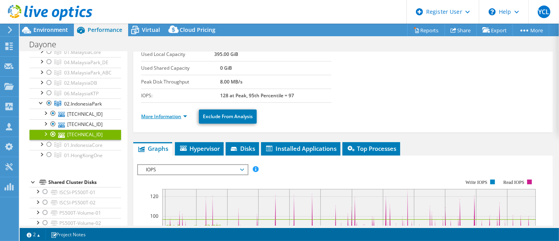
click at [181, 114] on link "More Information" at bounding box center [164, 116] width 46 height 7
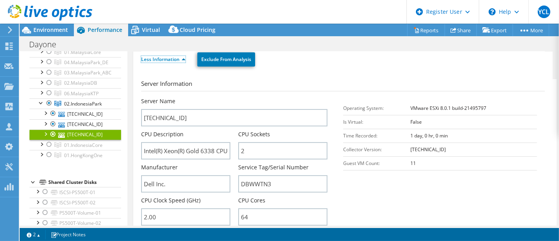
scroll to position [200, 0]
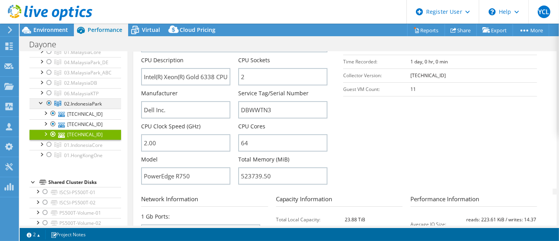
click at [51, 101] on div at bounding box center [49, 102] width 8 height 9
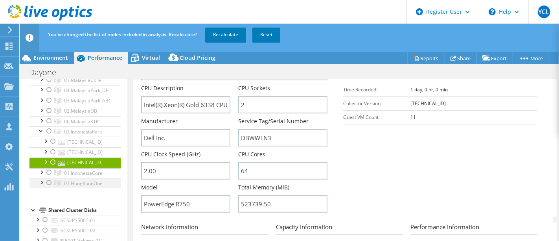
click at [47, 181] on div at bounding box center [49, 182] width 8 height 9
click at [228, 32] on link "Recalculate" at bounding box center [225, 35] width 41 height 14
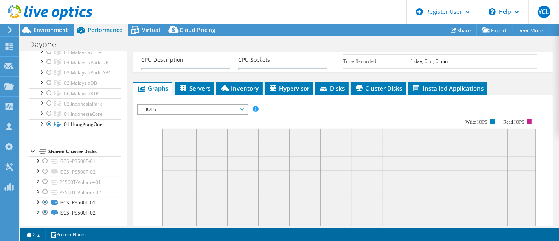
scroll to position [240, 0]
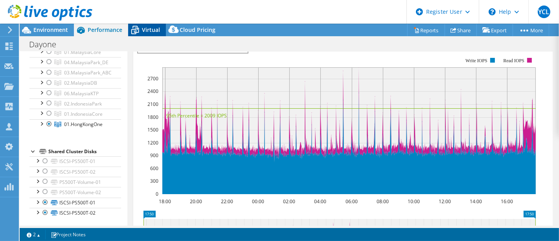
click at [146, 35] on div "Virtual" at bounding box center [147, 30] width 38 height 13
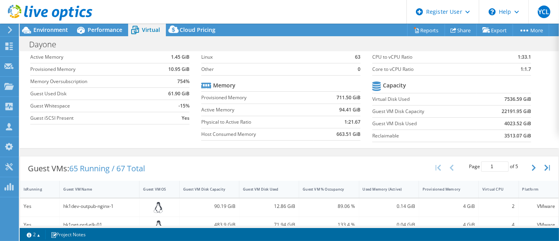
scroll to position [0, 0]
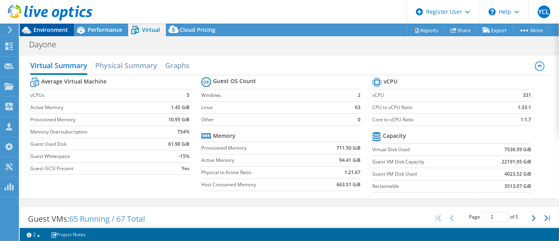
click at [59, 31] on span "Environment" at bounding box center [50, 29] width 35 height 7
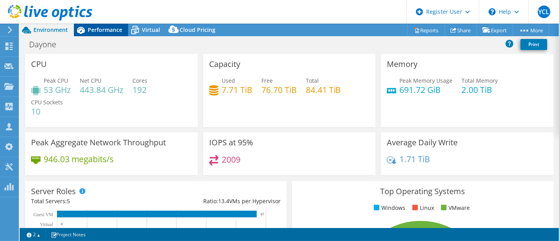
click at [100, 28] on span "Performance" at bounding box center [105, 29] width 35 height 7
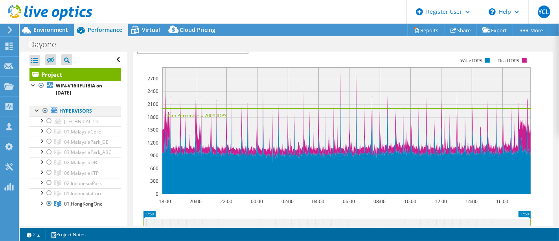
click at [36, 110] on div at bounding box center [37, 110] width 8 height 8
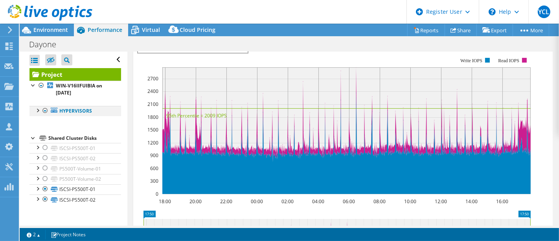
click at [37, 110] on div at bounding box center [37, 110] width 8 height 8
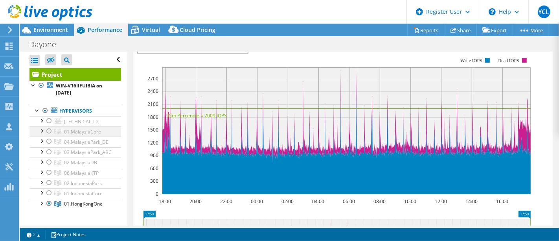
click at [50, 129] on div at bounding box center [49, 130] width 8 height 9
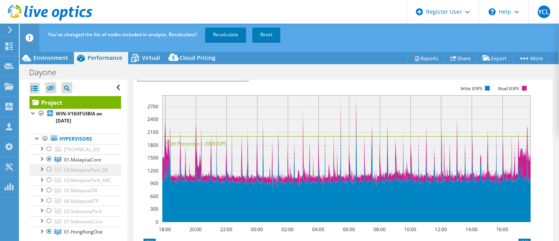
click at [49, 170] on div at bounding box center [49, 168] width 8 height 9
click at [48, 179] on div at bounding box center [49, 179] width 8 height 9
click at [48, 190] on div at bounding box center [49, 189] width 8 height 9
click at [52, 200] on div at bounding box center [49, 199] width 8 height 9
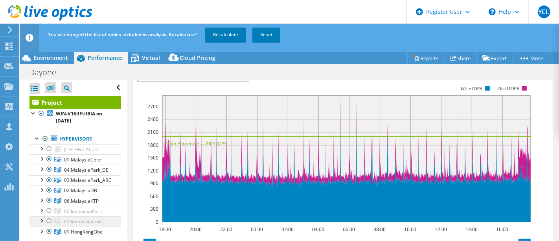
drag, startPoint x: 52, startPoint y: 210, endPoint x: 53, endPoint y: 215, distance: 5.6
click at [52, 210] on div at bounding box center [49, 210] width 8 height 9
click at [50, 218] on div at bounding box center [49, 220] width 8 height 9
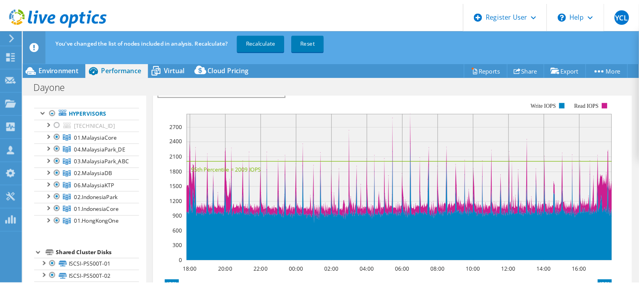
scroll to position [240, 0]
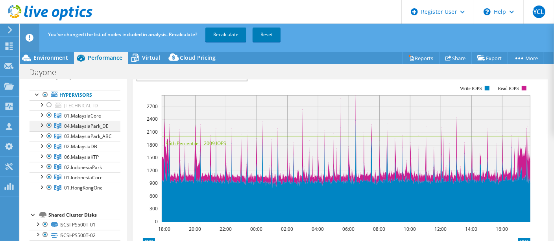
click at [48, 125] on div at bounding box center [49, 125] width 8 height 9
click at [49, 134] on div at bounding box center [49, 135] width 8 height 9
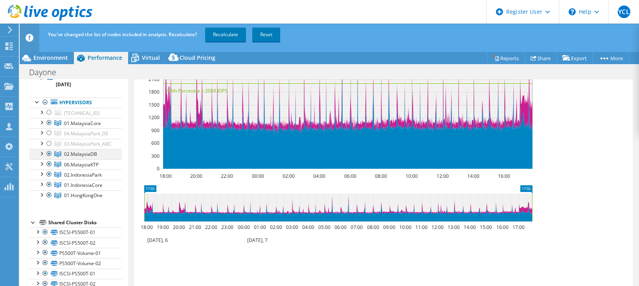
scroll to position [197, 0]
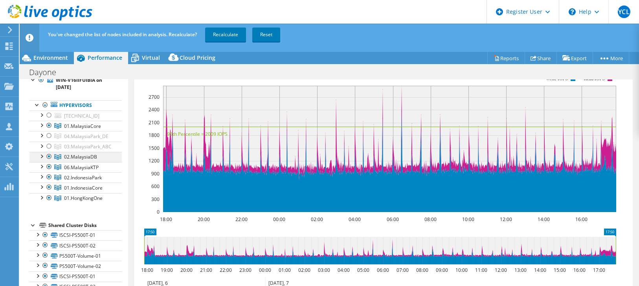
click at [51, 155] on div at bounding box center [49, 156] width 8 height 9
drag, startPoint x: 50, startPoint y: 164, endPoint x: 52, endPoint y: 172, distance: 9.0
click at [50, 164] on div at bounding box center [49, 166] width 8 height 9
click at [49, 175] on div at bounding box center [49, 176] width 8 height 9
click at [50, 185] on div at bounding box center [49, 186] width 8 height 9
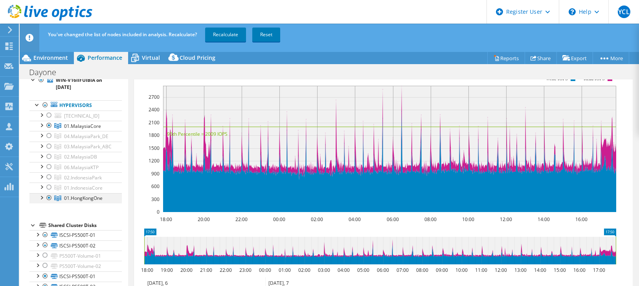
click at [50, 194] on div at bounding box center [49, 197] width 8 height 9
click at [50, 156] on div at bounding box center [49, 156] width 8 height 9
click at [231, 35] on link "Recalculate" at bounding box center [225, 35] width 41 height 14
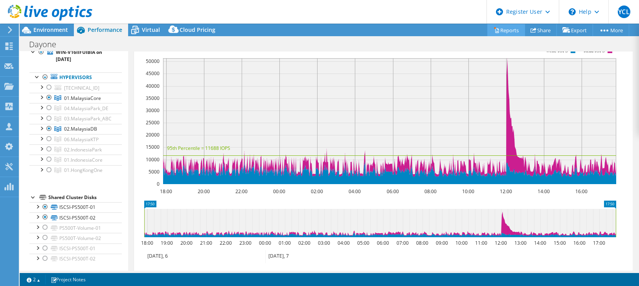
click at [504, 26] on link "Reports" at bounding box center [507, 30] width 38 height 12
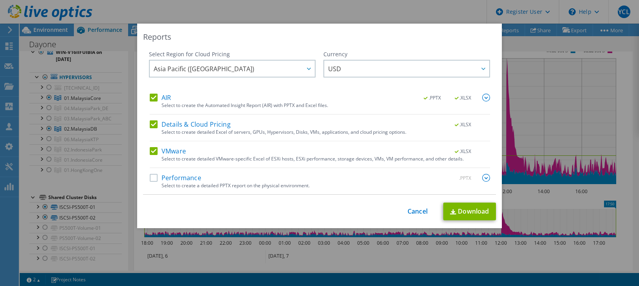
click at [155, 178] on label "Performance" at bounding box center [176, 178] width 52 height 8
click at [0, 0] on input "Performance" at bounding box center [0, 0] width 0 height 0
click at [483, 177] on img at bounding box center [486, 178] width 8 height 8
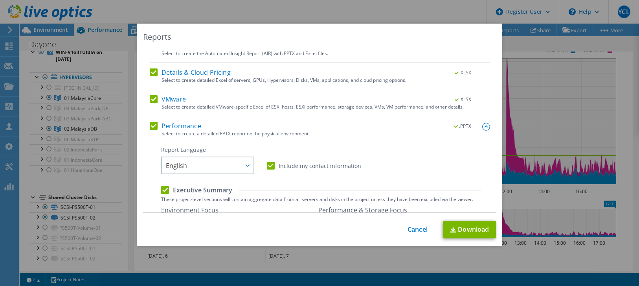
scroll to position [131, 0]
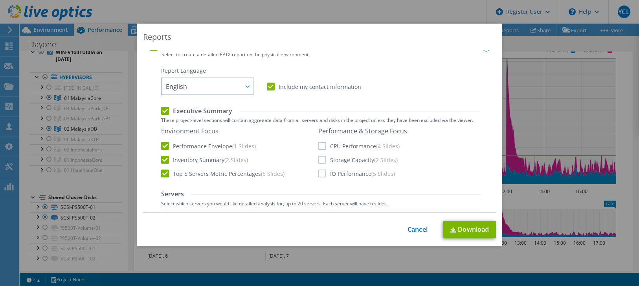
click at [318, 146] on label "CPU Performance (4 Slides)" at bounding box center [358, 146] width 81 height 8
click at [0, 0] on input "CPU Performance (4 Slides)" at bounding box center [0, 0] width 0 height 0
drag, startPoint x: 317, startPoint y: 161, endPoint x: 321, endPoint y: 168, distance: 8.2
click at [318, 164] on div "Performance & Storage Focus CPU Performance (4 Slides) Storage Capacity (2 Slid…" at bounding box center [362, 152] width 89 height 50
click at [321, 174] on label "IO Performance (5 Slides)" at bounding box center [356, 173] width 77 height 8
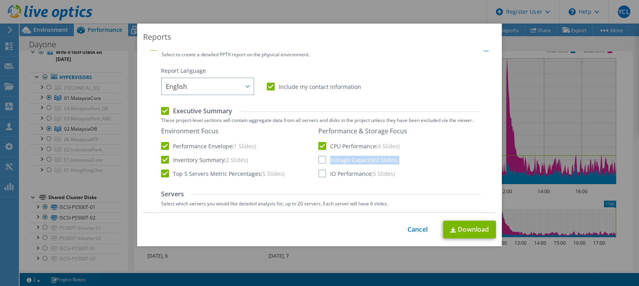
click at [0, 0] on input "IO Performance (5 Slides)" at bounding box center [0, 0] width 0 height 0
click at [321, 159] on label "Storage Capacity (2 Slides)" at bounding box center [357, 160] width 79 height 8
click at [0, 0] on input "Storage Capacity (2 Slides)" at bounding box center [0, 0] width 0 height 0
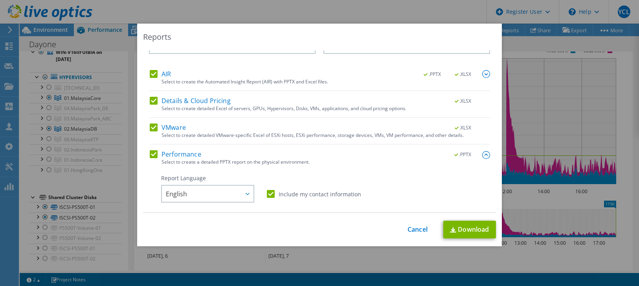
scroll to position [0, 0]
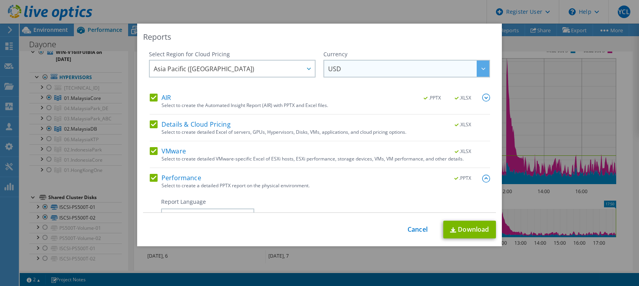
click at [434, 71] on span "USD" at bounding box center [408, 69] width 161 height 16
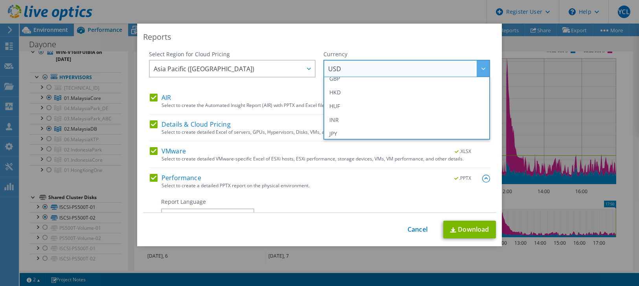
scroll to position [262, 0]
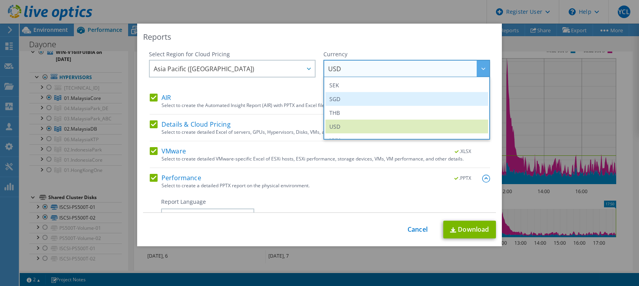
click at [414, 100] on li "SGD" at bounding box center [407, 99] width 163 height 14
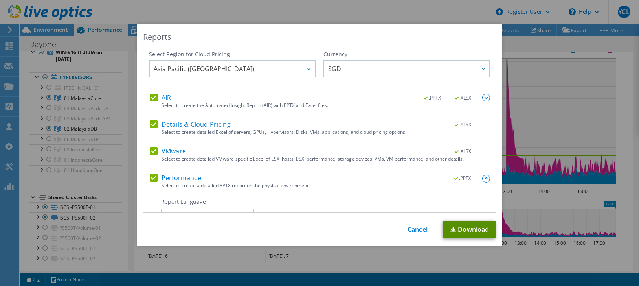
click at [471, 226] on link "Download" at bounding box center [469, 230] width 53 height 18
click at [414, 230] on link "Cancel" at bounding box center [418, 229] width 20 height 7
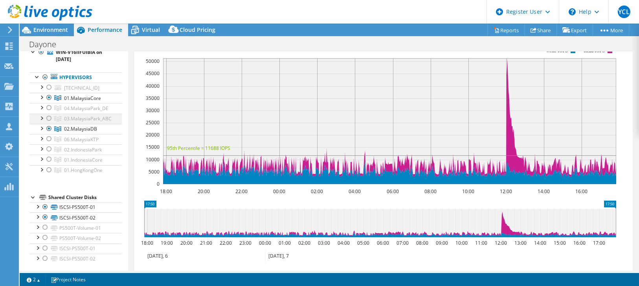
click at [43, 118] on div at bounding box center [41, 118] width 8 height 8
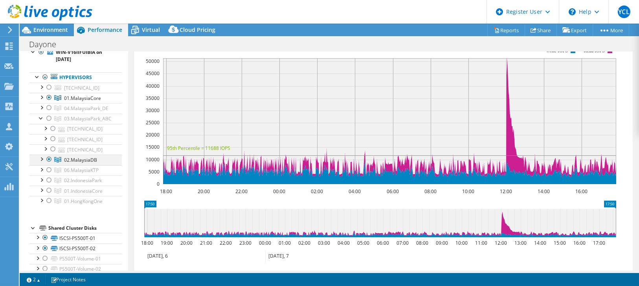
click at [50, 157] on div at bounding box center [49, 159] width 8 height 9
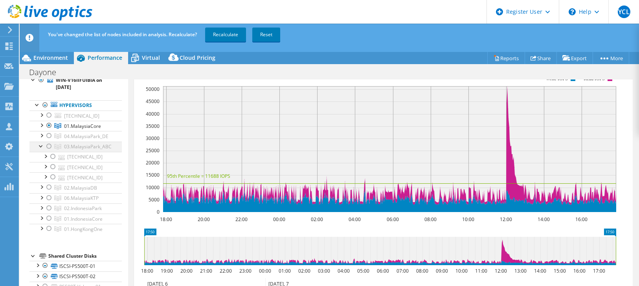
click at [50, 144] on div at bounding box center [49, 146] width 8 height 9
click at [49, 124] on div at bounding box center [49, 125] width 8 height 9
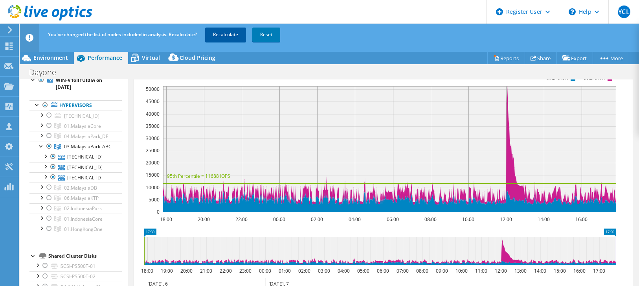
click at [231, 35] on link "Recalculate" at bounding box center [225, 35] width 41 height 14
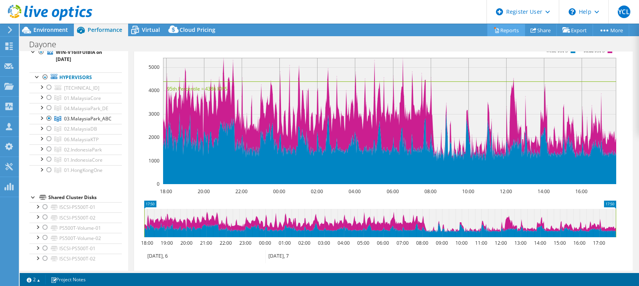
click at [499, 33] on link "Reports" at bounding box center [507, 30] width 38 height 12
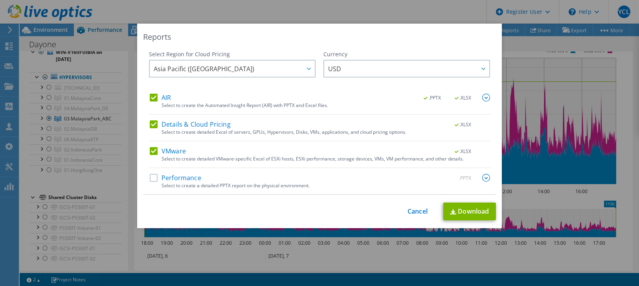
click at [150, 178] on label "Performance" at bounding box center [176, 178] width 52 height 8
click at [0, 0] on input "Performance" at bounding box center [0, 0] width 0 height 0
click at [485, 180] on img at bounding box center [486, 178] width 8 height 8
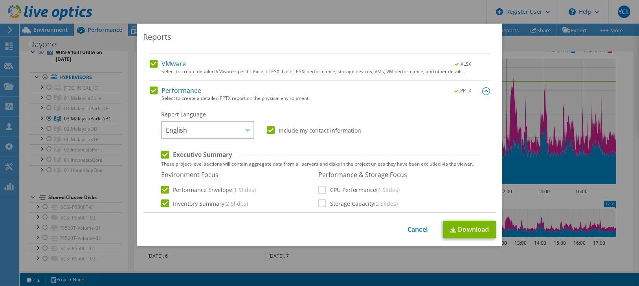
scroll to position [175, 0]
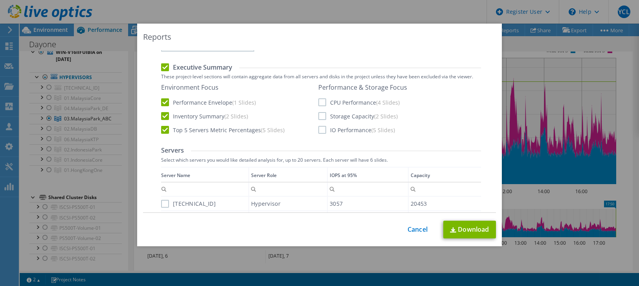
drag, startPoint x: 320, startPoint y: 127, endPoint x: 322, endPoint y: 119, distance: 8.5
click at [320, 127] on label "IO Performance (5 Slides)" at bounding box center [356, 130] width 77 height 8
click at [0, 0] on input "IO Performance (5 Slides)" at bounding box center [0, 0] width 0 height 0
click at [322, 118] on label "Storage Capacity (2 Slides)" at bounding box center [357, 116] width 79 height 8
click at [0, 0] on input "Storage Capacity (2 Slides)" at bounding box center [0, 0] width 0 height 0
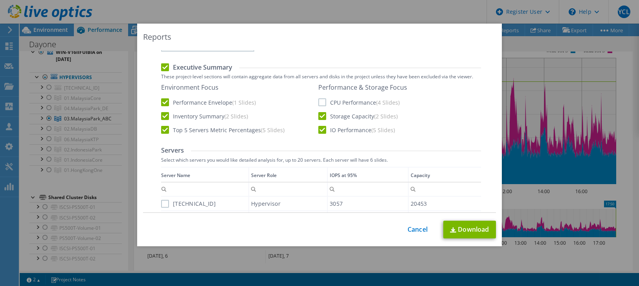
click at [320, 102] on label "CPU Performance (4 Slides)" at bounding box center [358, 102] width 81 height 8
click at [0, 0] on input "CPU Performance (4 Slides)" at bounding box center [0, 0] width 0 height 0
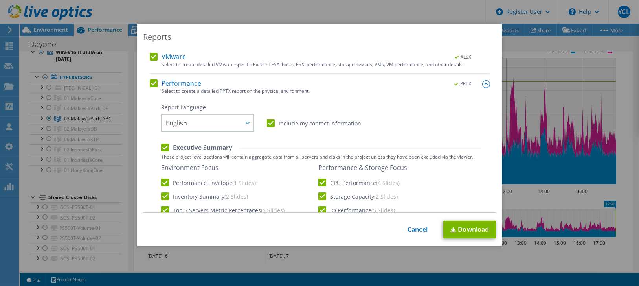
scroll to position [0, 0]
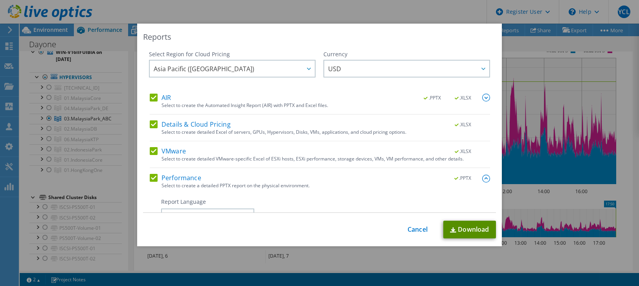
click at [467, 230] on link "Download" at bounding box center [469, 230] width 53 height 18
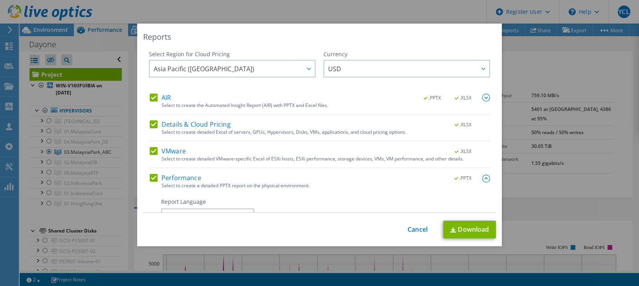
select select "[GEOGRAPHIC_DATA]"
select select "USD"
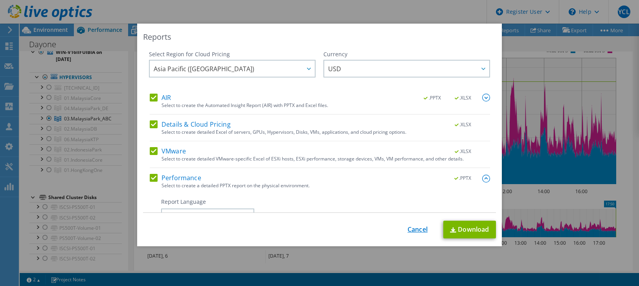
click at [408, 231] on link "Cancel" at bounding box center [418, 229] width 20 height 7
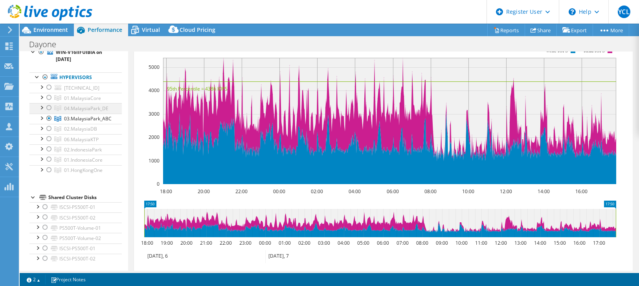
click at [50, 107] on div at bounding box center [49, 107] width 8 height 9
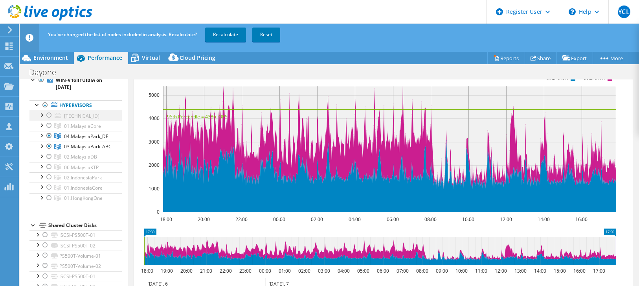
click at [52, 114] on div at bounding box center [49, 114] width 8 height 9
click at [51, 144] on div at bounding box center [49, 146] width 8 height 9
click at [49, 115] on div at bounding box center [49, 114] width 8 height 9
click at [223, 38] on link "Recalculate" at bounding box center [225, 35] width 41 height 14
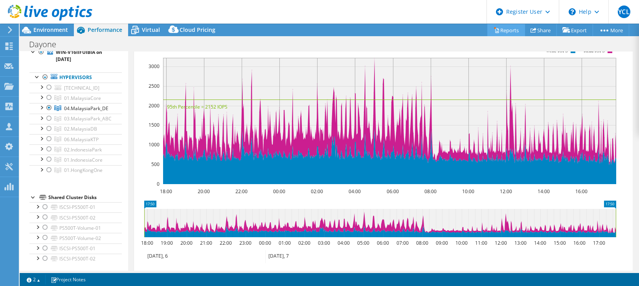
click at [502, 30] on link "Reports" at bounding box center [507, 30] width 38 height 12
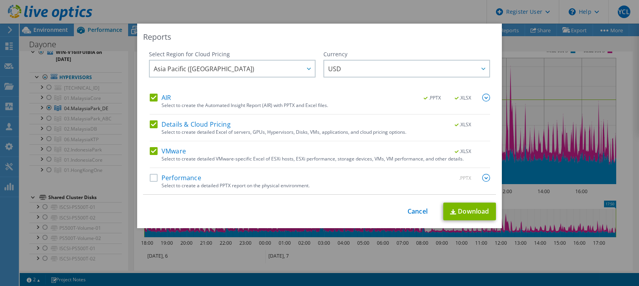
click at [160, 179] on label "Performance" at bounding box center [176, 178] width 52 height 8
click at [0, 0] on input "Performance" at bounding box center [0, 0] width 0 height 0
click at [482, 177] on img at bounding box center [486, 178] width 8 height 8
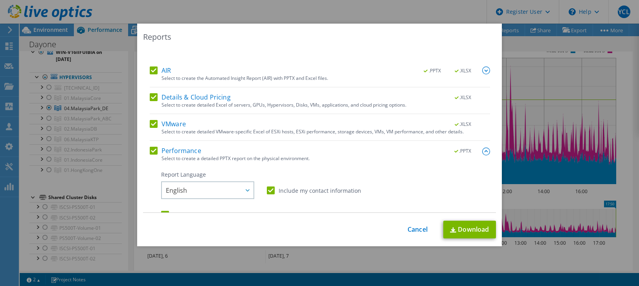
scroll to position [87, 0]
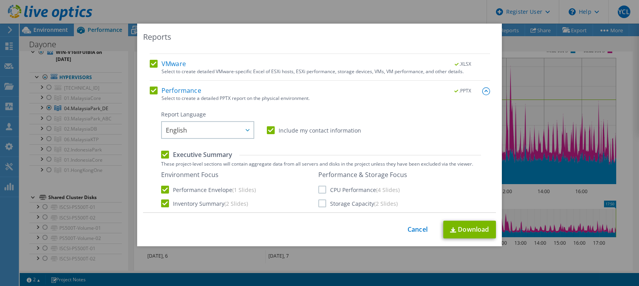
click at [318, 191] on label "CPU Performance (4 Slides)" at bounding box center [358, 190] width 81 height 8
click at [0, 0] on input "CPU Performance (4 Slides)" at bounding box center [0, 0] width 0 height 0
click at [322, 203] on label "Storage Capacity (2 Slides)" at bounding box center [357, 203] width 79 height 8
click at [0, 0] on input "Storage Capacity (2 Slides)" at bounding box center [0, 0] width 0 height 0
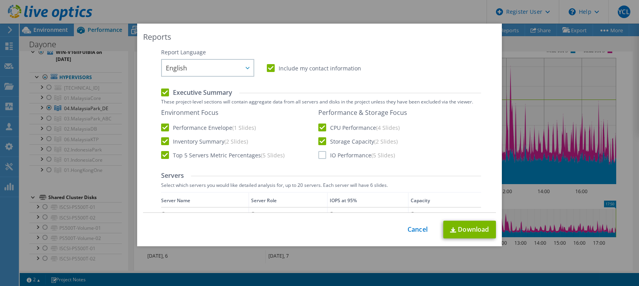
scroll to position [175, 0]
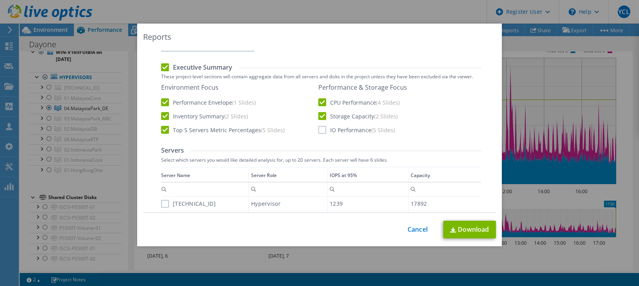
click at [320, 127] on label "IO Performance (5 Slides)" at bounding box center [356, 130] width 77 height 8
click at [0, 0] on input "IO Performance (5 Slides)" at bounding box center [0, 0] width 0 height 0
click at [477, 233] on link "Download" at bounding box center [469, 230] width 53 height 18
click at [413, 228] on link "Cancel" at bounding box center [418, 229] width 20 height 7
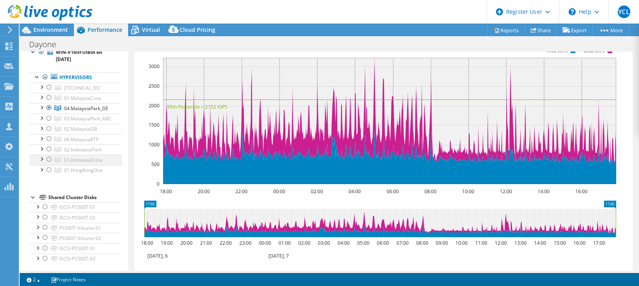
click at [48, 156] on div at bounding box center [49, 159] width 8 height 9
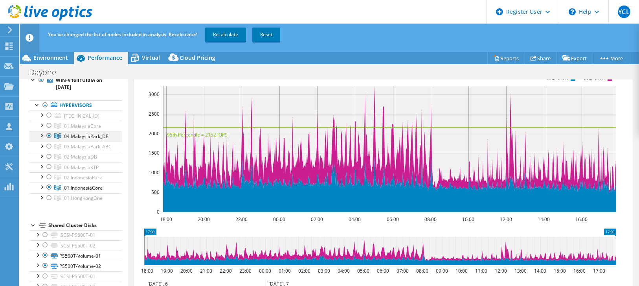
click at [49, 132] on div at bounding box center [49, 135] width 8 height 9
click at [48, 144] on div at bounding box center [49, 146] width 8 height 9
click at [49, 185] on div at bounding box center [49, 186] width 8 height 9
click at [101, 129] on span "04.MalaysiaPark_DE" at bounding box center [82, 126] width 37 height 7
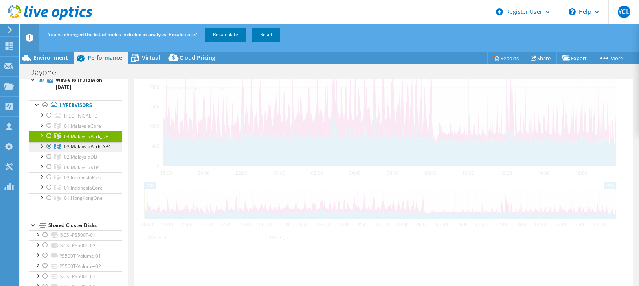
scroll to position [141, 0]
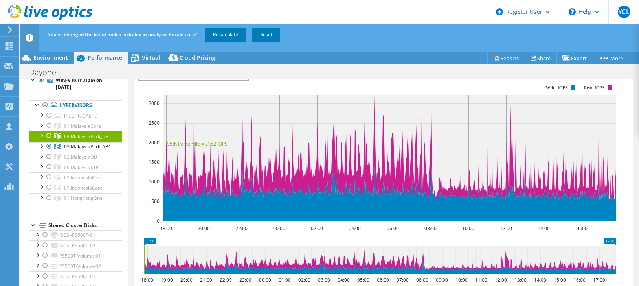
click at [48, 133] on div at bounding box center [49, 135] width 8 height 9
click at [48, 135] on div at bounding box center [49, 135] width 8 height 9
click at [237, 31] on link "Recalculate" at bounding box center [225, 35] width 41 height 14
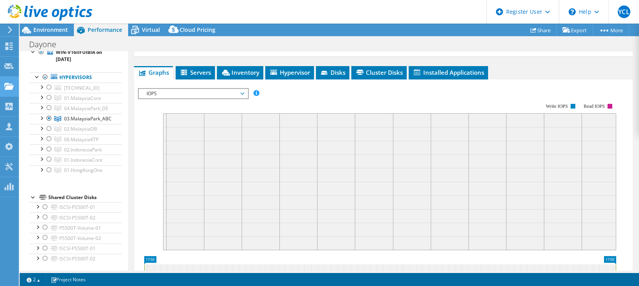
scroll to position [197, 0]
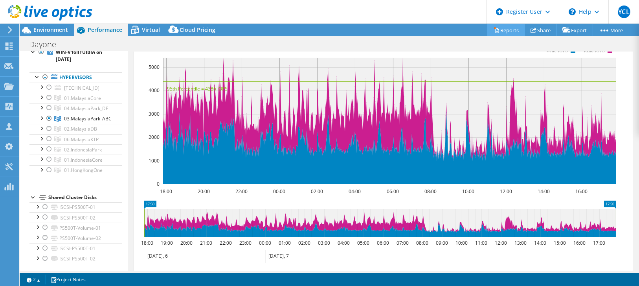
click at [509, 27] on link "Reports" at bounding box center [507, 30] width 38 height 12
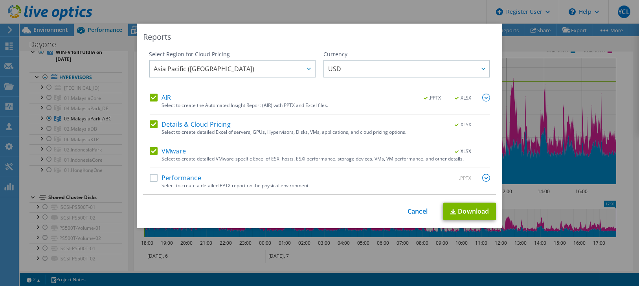
click at [485, 180] on img at bounding box center [486, 178] width 8 height 8
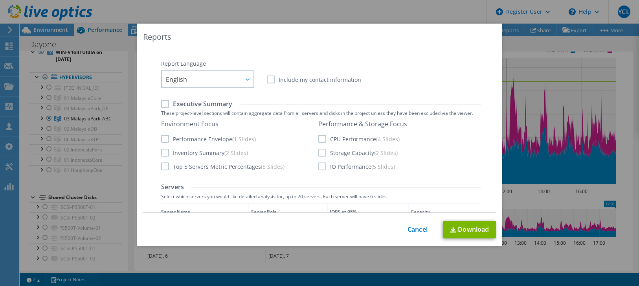
scroll to position [87, 0]
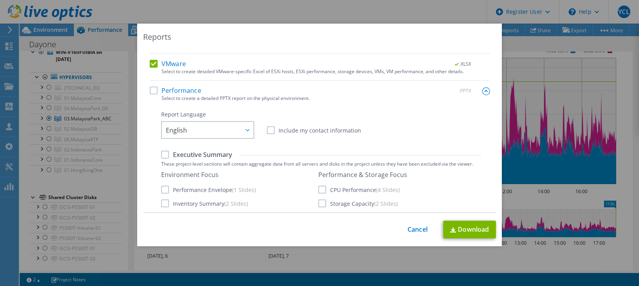
click at [150, 89] on label "Performance" at bounding box center [176, 90] width 52 height 8
click at [0, 0] on input "Performance" at bounding box center [0, 0] width 0 height 0
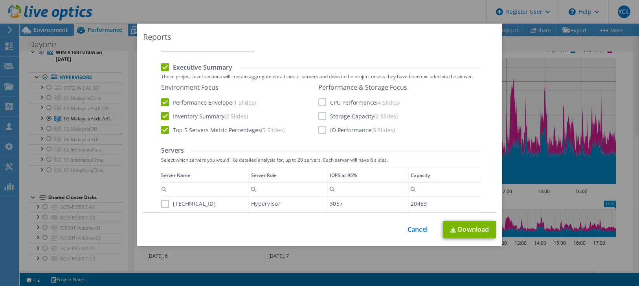
click at [322, 127] on label "IO Performance (5 Slides)" at bounding box center [356, 130] width 77 height 8
click at [0, 0] on input "IO Performance (5 Slides)" at bounding box center [0, 0] width 0 height 0
click at [320, 117] on label "Storage Capacity (2 Slides)" at bounding box center [357, 116] width 79 height 8
click at [0, 0] on input "Storage Capacity (2 Slides)" at bounding box center [0, 0] width 0 height 0
click at [321, 102] on label "CPU Performance (4 Slides)" at bounding box center [358, 102] width 81 height 8
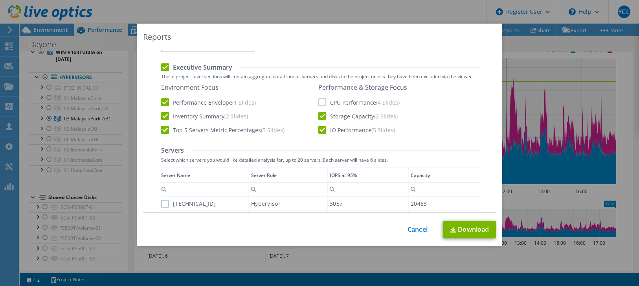
click at [0, 0] on input "CPU Performance (4 Slides)" at bounding box center [0, 0] width 0 height 0
click at [462, 226] on link "Download" at bounding box center [469, 230] width 53 height 18
click at [413, 230] on link "Cancel" at bounding box center [418, 229] width 20 height 7
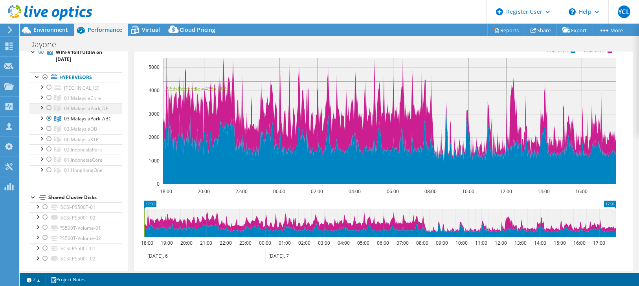
click at [52, 105] on div at bounding box center [49, 107] width 8 height 9
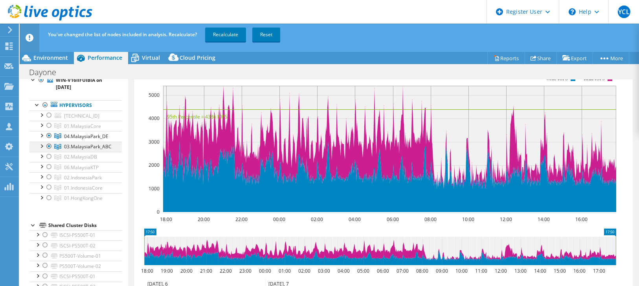
click at [50, 144] on div at bounding box center [49, 146] width 8 height 9
click at [226, 31] on link "Recalculate" at bounding box center [225, 35] width 41 height 14
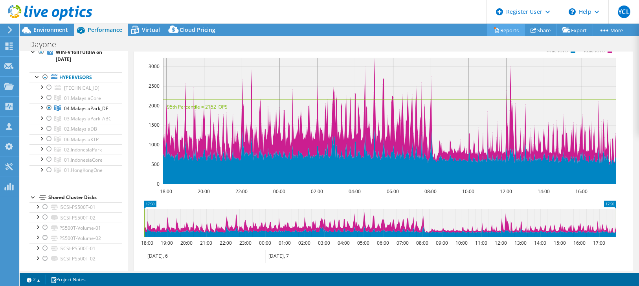
click at [501, 28] on link "Reports" at bounding box center [507, 30] width 38 height 12
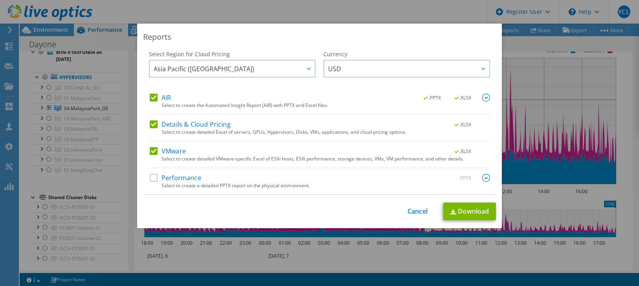
click at [153, 179] on label "Performance" at bounding box center [176, 178] width 52 height 8
click at [0, 0] on input "Performance" at bounding box center [0, 0] width 0 height 0
click at [482, 177] on img at bounding box center [486, 178] width 8 height 8
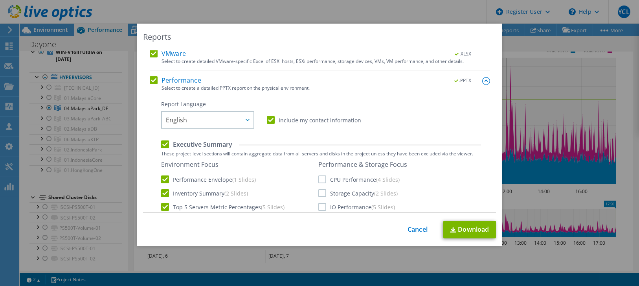
scroll to position [131, 0]
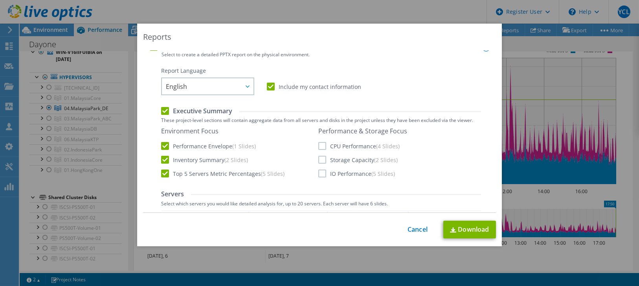
click at [318, 145] on label "CPU Performance (4 Slides)" at bounding box center [358, 146] width 81 height 8
click at [0, 0] on input "CPU Performance (4 Slides)" at bounding box center [0, 0] width 0 height 0
click at [318, 158] on label "Storage Capacity (2 Slides)" at bounding box center [357, 160] width 79 height 8
click at [0, 0] on input "Storage Capacity (2 Slides)" at bounding box center [0, 0] width 0 height 0
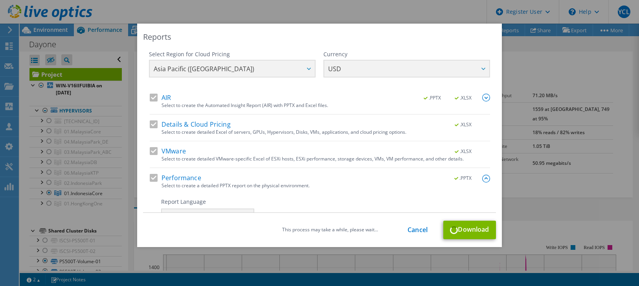
select select "[GEOGRAPHIC_DATA]"
select select "USD"
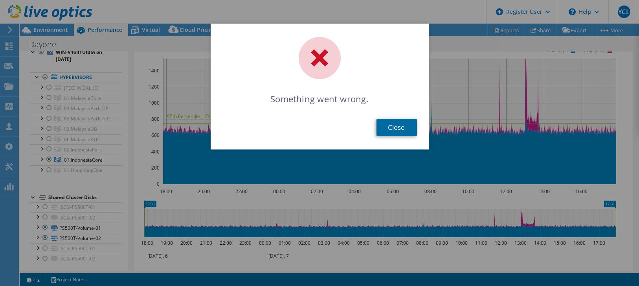
click at [385, 127] on link "Close" at bounding box center [397, 127] width 40 height 17
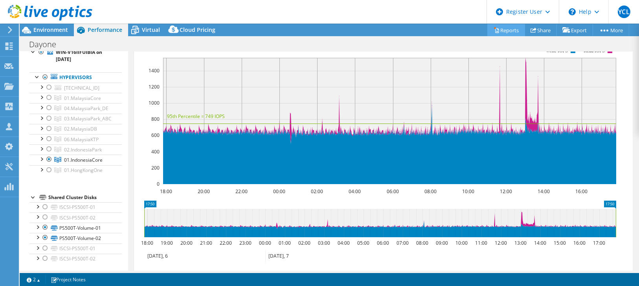
click at [509, 29] on link "Reports" at bounding box center [507, 30] width 38 height 12
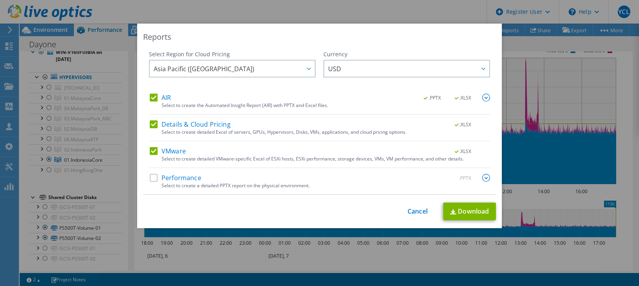
click at [186, 176] on label "Performance" at bounding box center [176, 178] width 52 height 8
click at [0, 0] on input "Performance" at bounding box center [0, 0] width 0 height 0
click at [484, 180] on img at bounding box center [486, 178] width 8 height 8
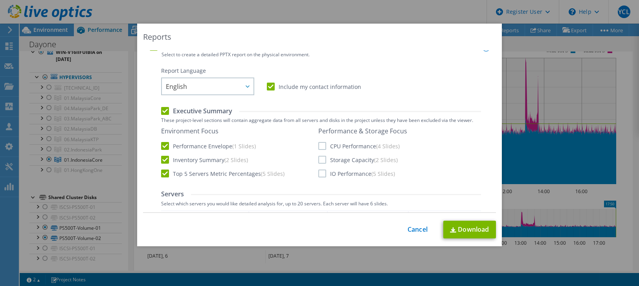
click at [319, 147] on label "CPU Performance (4 Slides)" at bounding box center [358, 146] width 81 height 8
click at [0, 0] on input "CPU Performance (4 Slides)" at bounding box center [0, 0] width 0 height 0
click at [323, 158] on label "Storage Capacity (2 Slides)" at bounding box center [357, 160] width 79 height 8
click at [0, 0] on input "Storage Capacity (2 Slides)" at bounding box center [0, 0] width 0 height 0
click at [319, 174] on label "IO Performance (5 Slides)" at bounding box center [356, 173] width 77 height 8
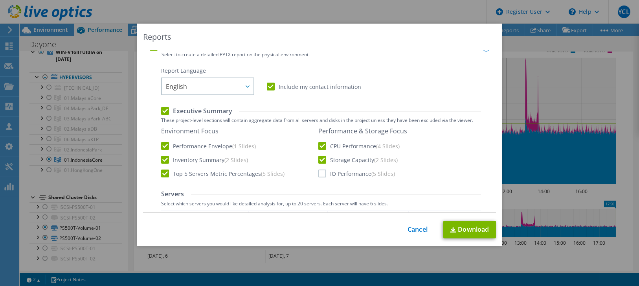
click at [0, 0] on input "IO Performance (5 Slides)" at bounding box center [0, 0] width 0 height 0
click at [474, 234] on link "Download" at bounding box center [469, 230] width 53 height 18
